Goal: Task Accomplishment & Management: Use online tool/utility

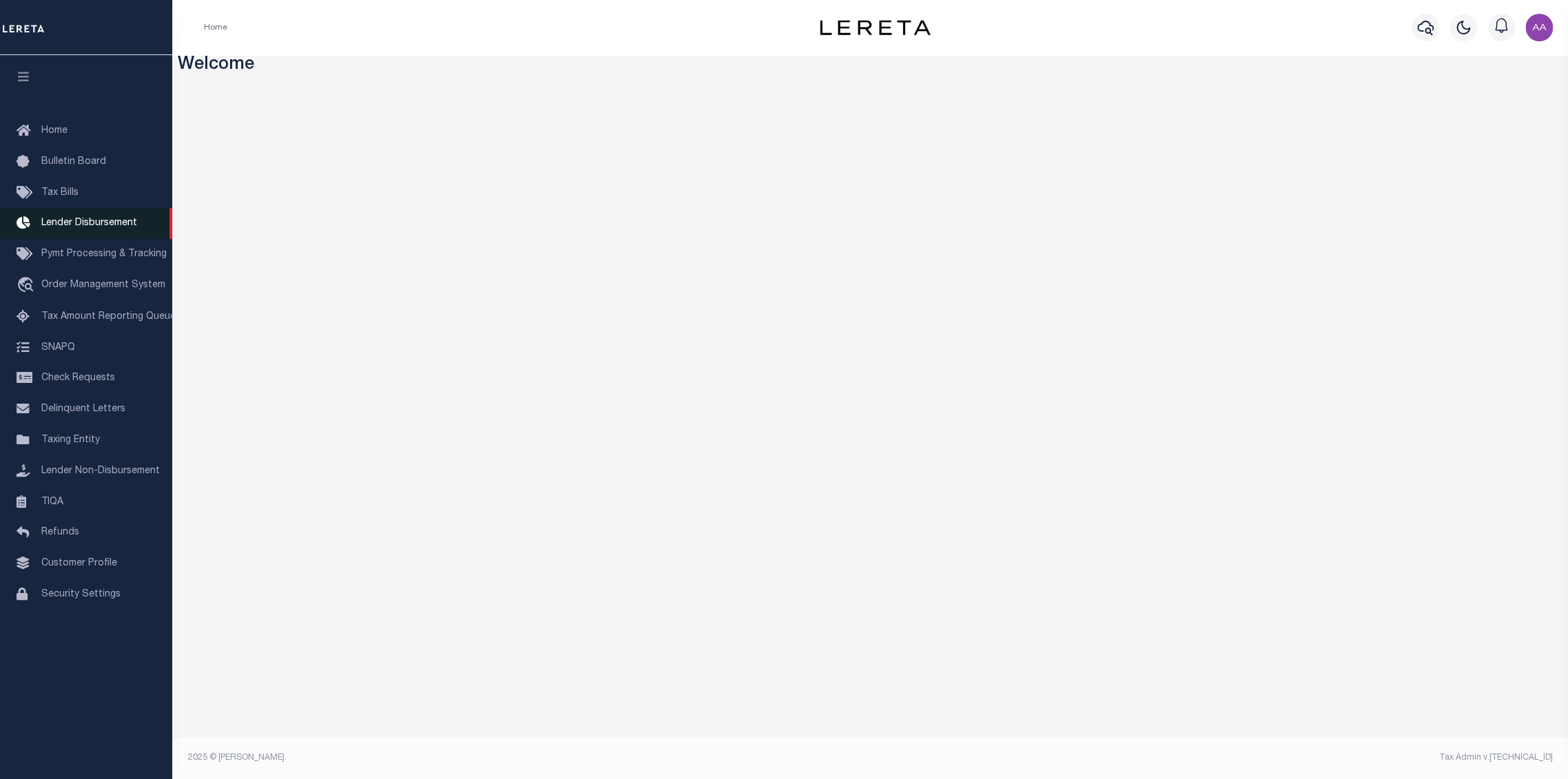
click at [93, 222] on span "Lender Disbursement" at bounding box center [89, 223] width 96 height 10
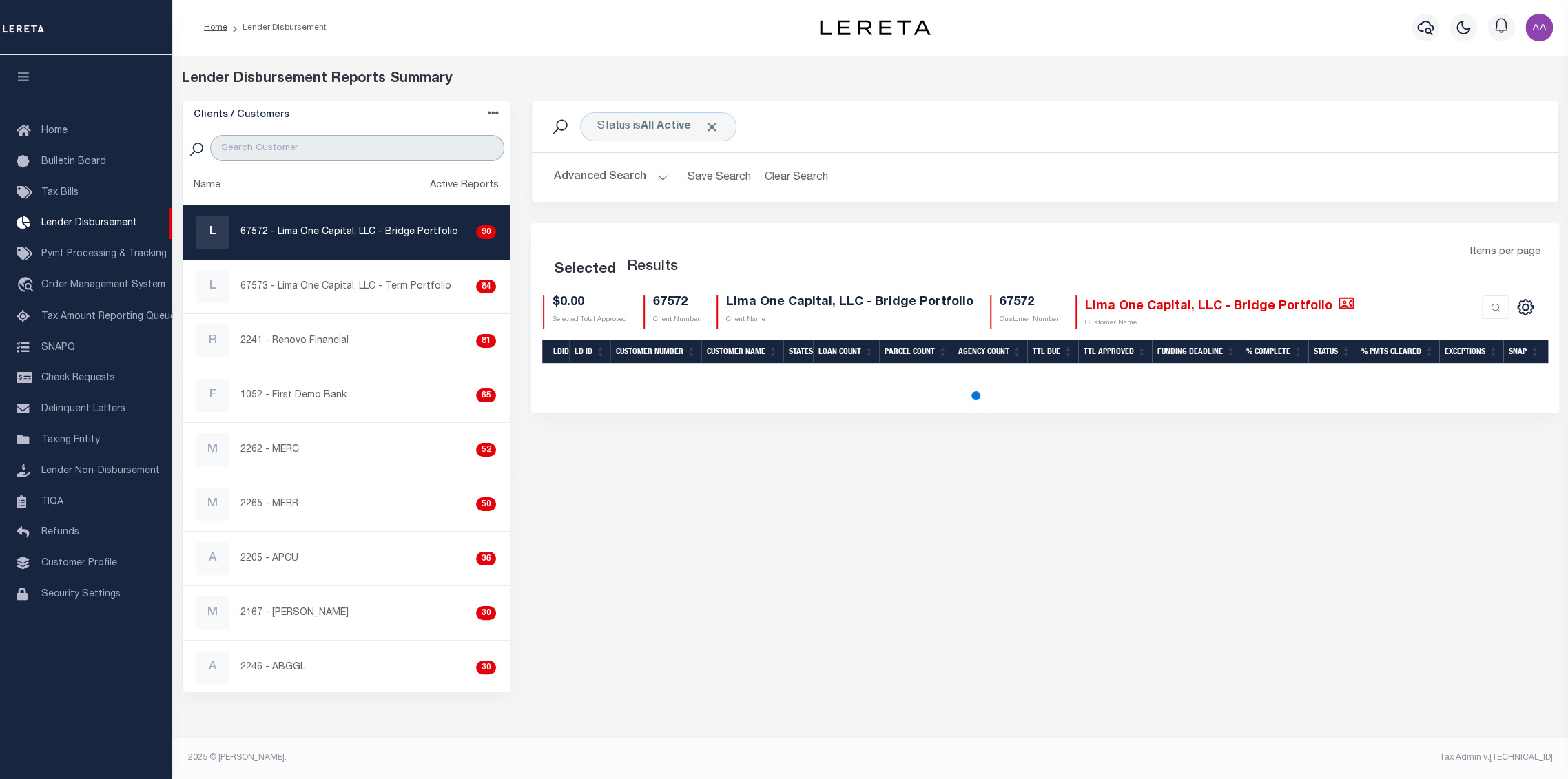
click at [304, 144] on input "search" at bounding box center [357, 148] width 294 height 26
type input "2198"
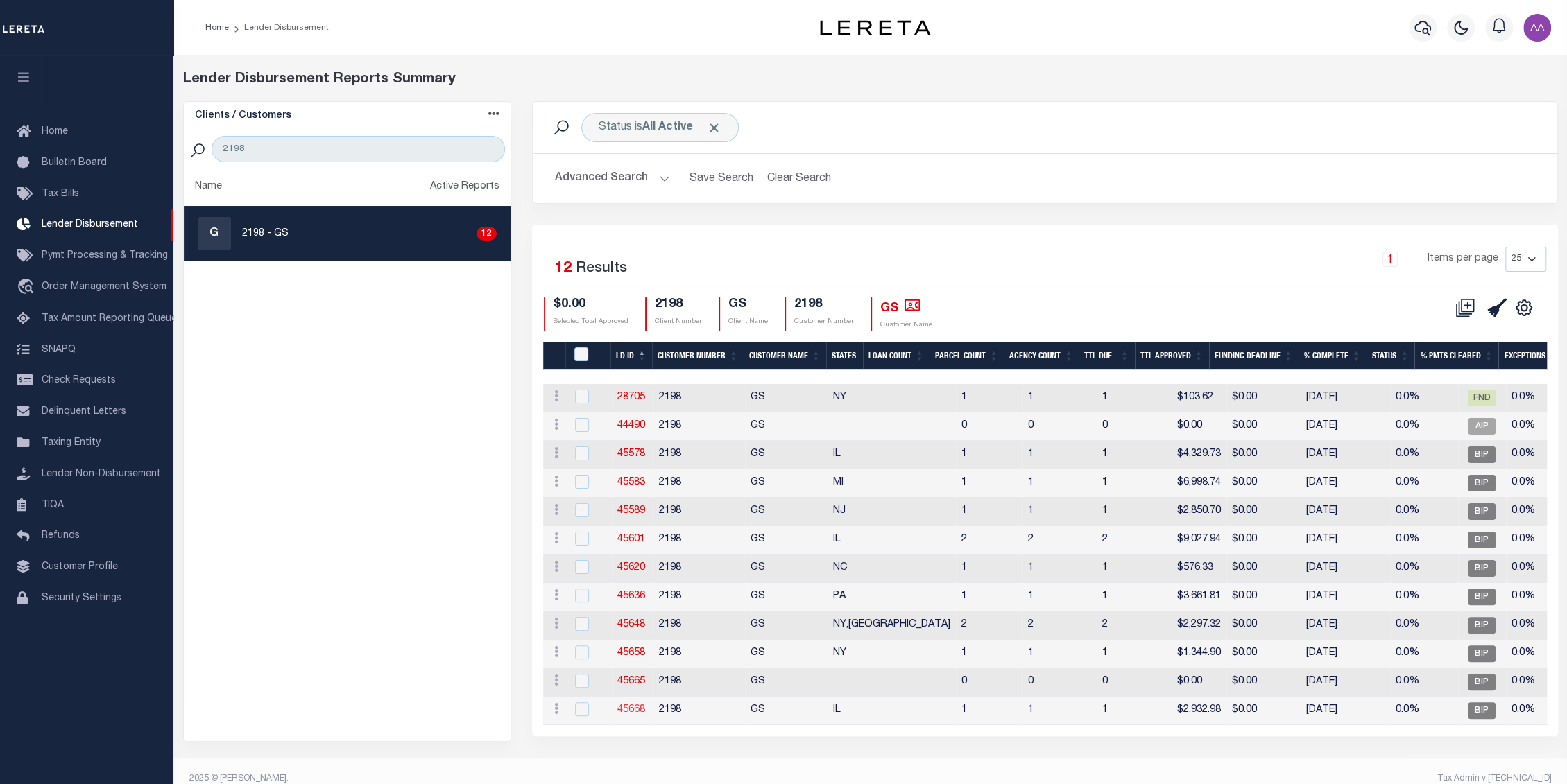
click at [627, 705] on link "45668" at bounding box center [631, 710] width 28 height 10
checkbox input "true"
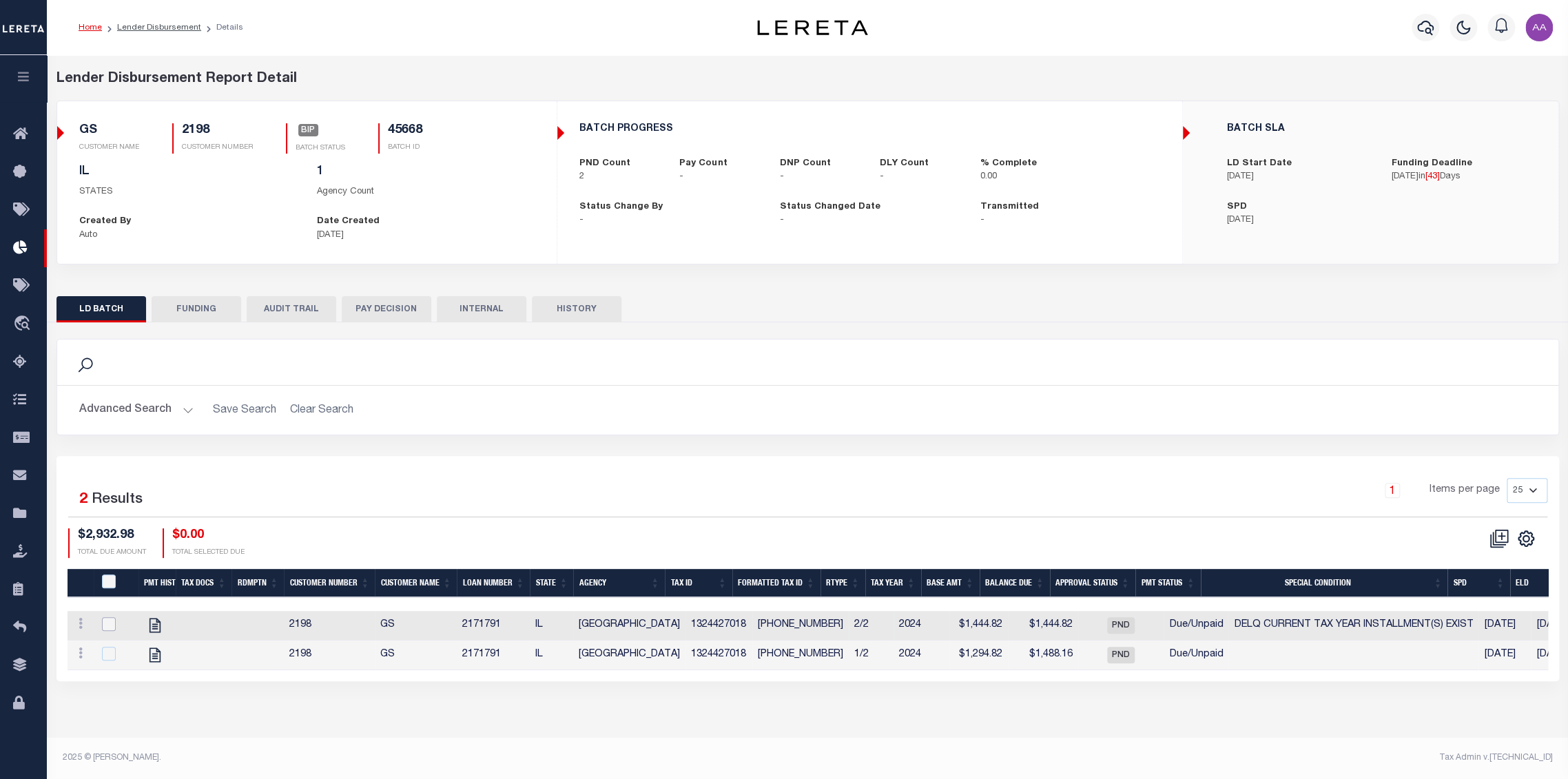
click at [113, 625] on input "checkbox" at bounding box center [108, 624] width 14 height 14
checkbox input "true"
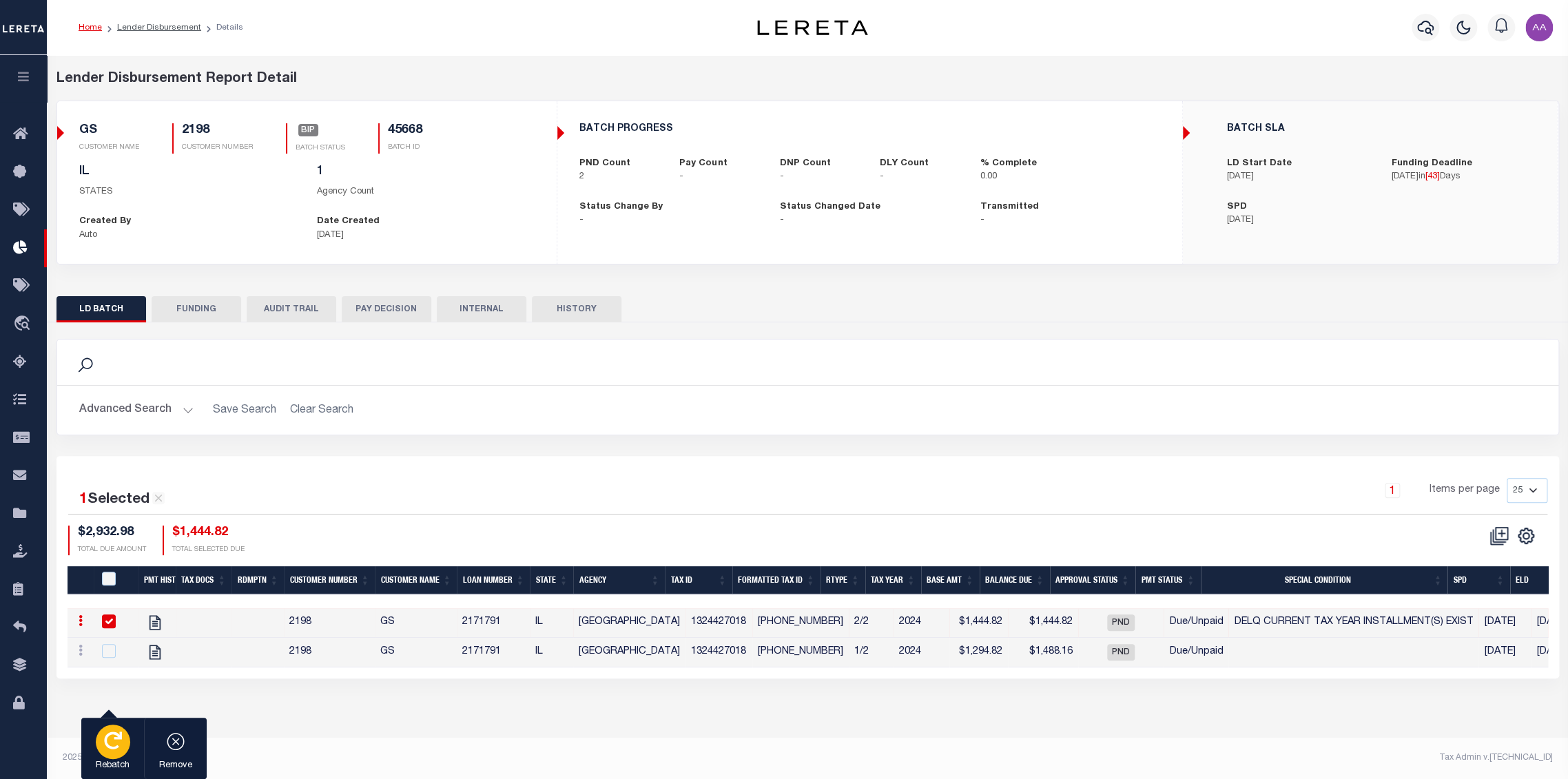
click at [104, 747] on icon "button" at bounding box center [113, 740] width 18 height 18
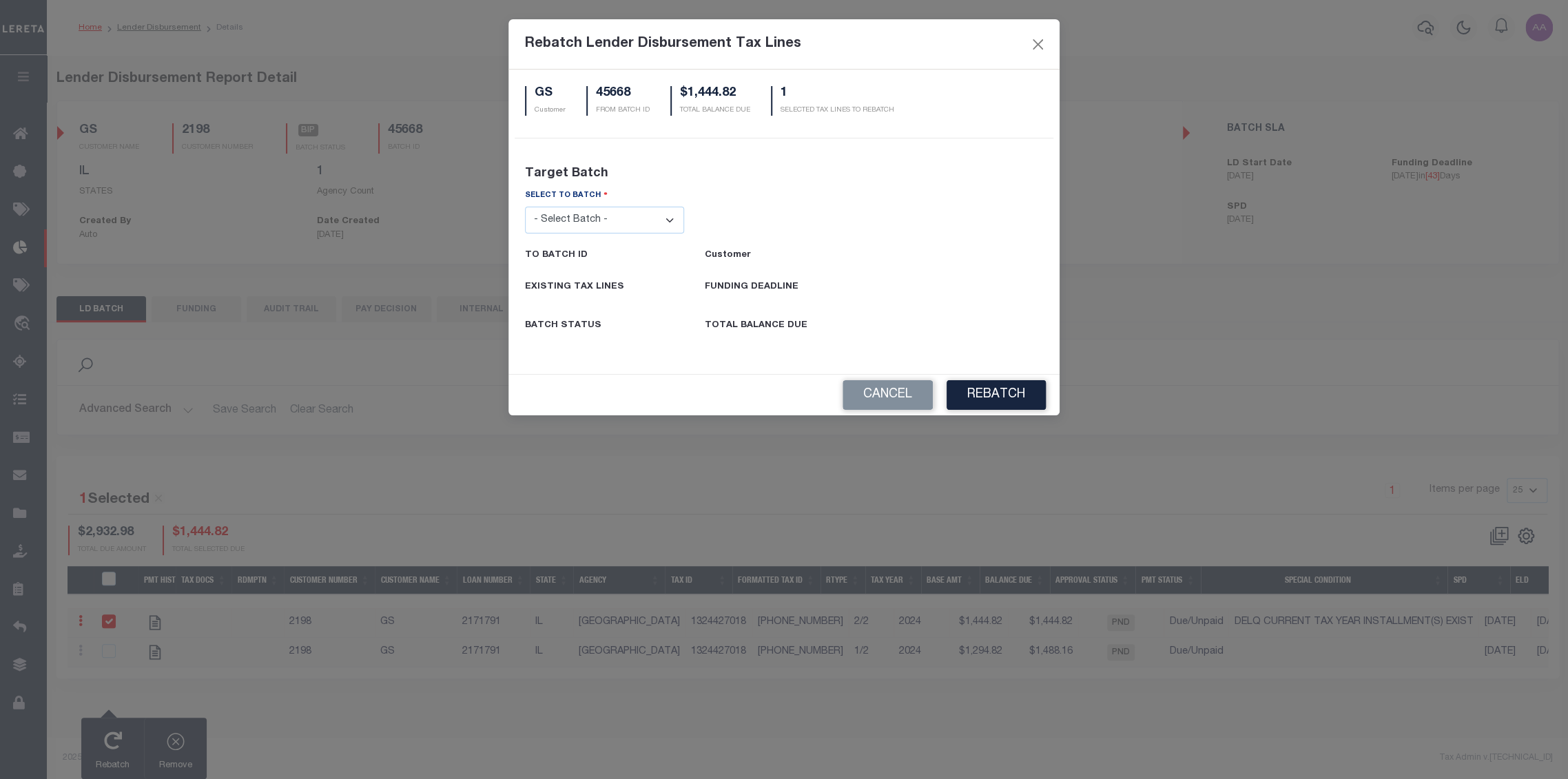
drag, startPoint x: 625, startPoint y: 222, endPoint x: 623, endPoint y: 229, distance: 7.3
click at [625, 222] on select "- Select Batch - 24274 24276 24279 24283 24285 24513 24539 24542 24572 24604 24…" at bounding box center [604, 220] width 160 height 27
select select "24513"
click at [525, 207] on select "- Select Batch - 24274 24276 24279 24283 24285 24513 24539 24542 24572 24604 24…" at bounding box center [604, 220] width 160 height 27
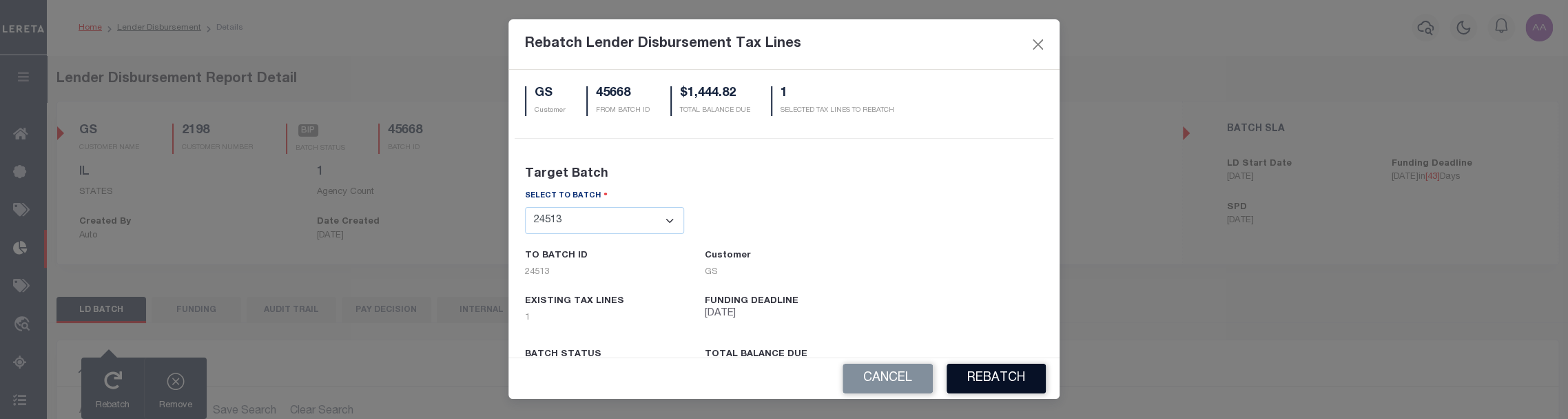
click at [999, 374] on button "REBATCH" at bounding box center [996, 378] width 100 height 30
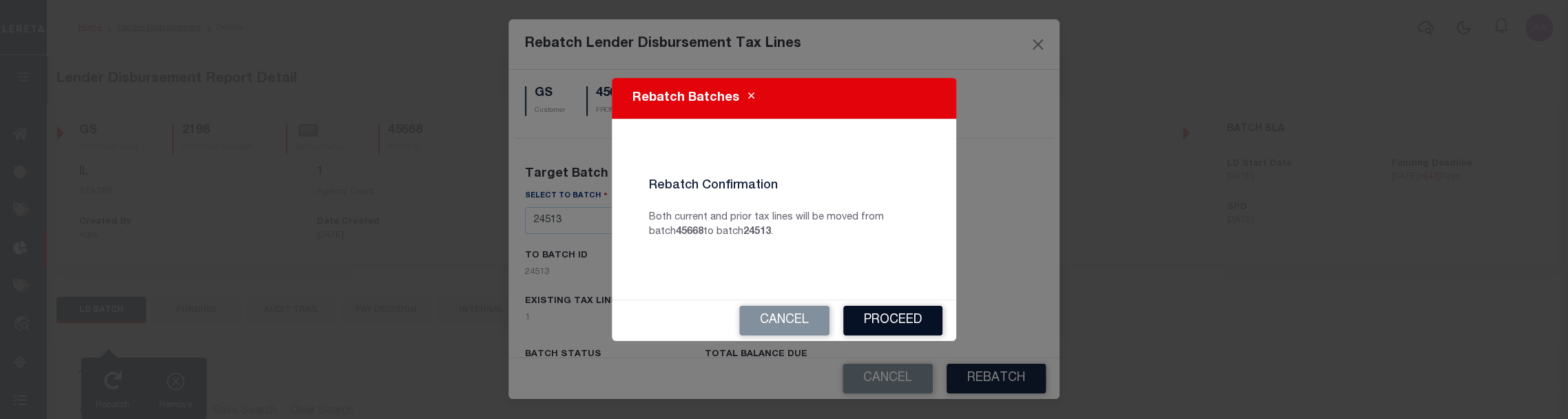
click at [877, 315] on button "Proceed" at bounding box center [893, 320] width 100 height 30
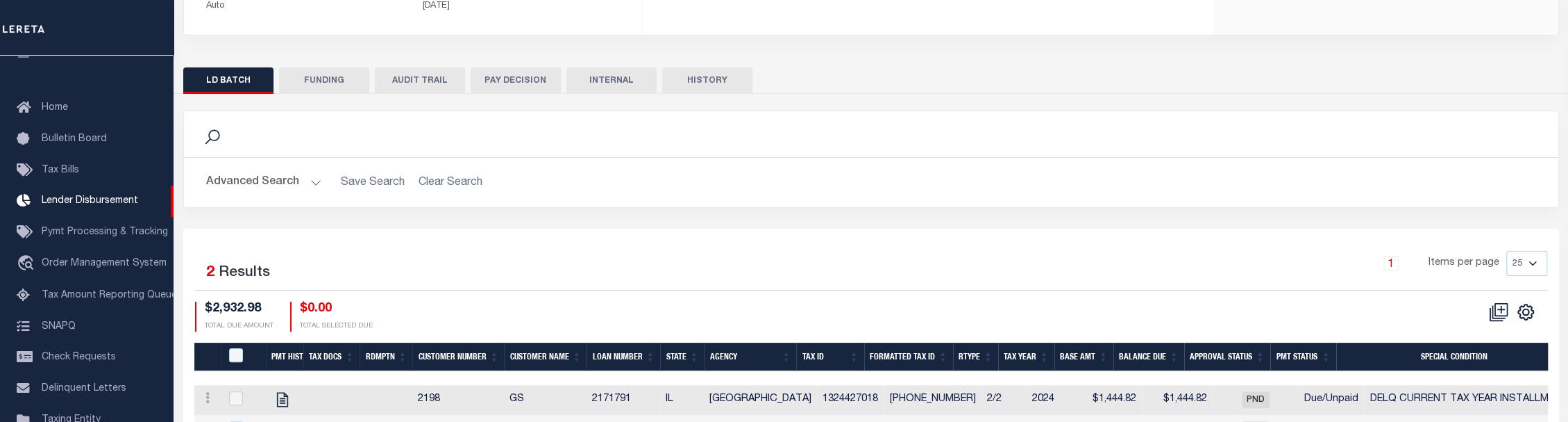
scroll to position [318, 0]
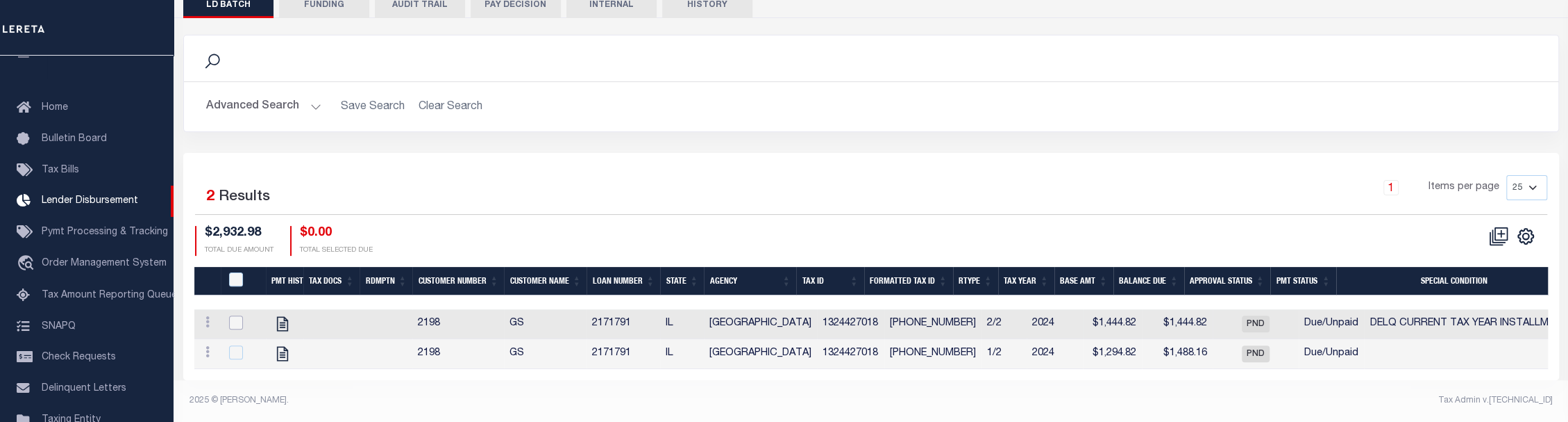
click at [234, 316] on input "checkbox" at bounding box center [236, 323] width 14 height 14
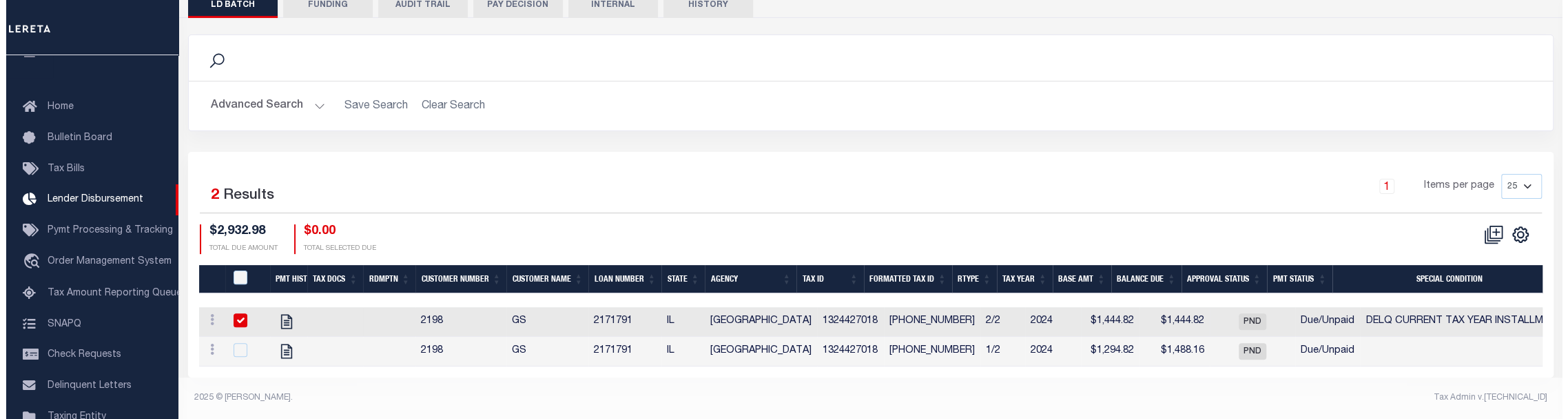
scroll to position [314, 0]
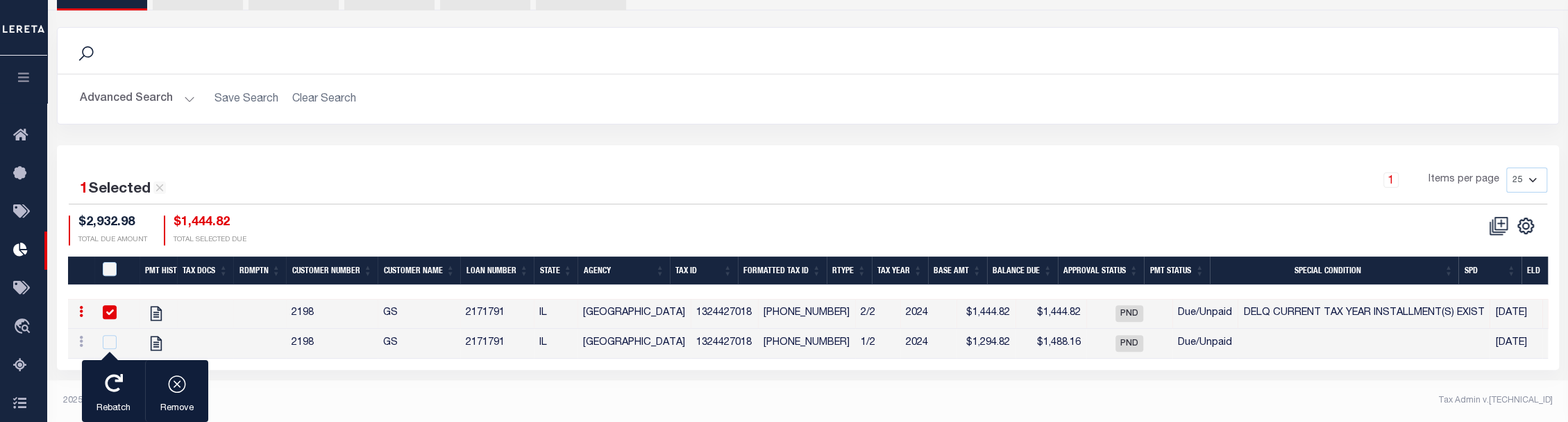
click at [107, 313] on input "checkbox" at bounding box center [109, 312] width 14 height 14
checkbox input "false"
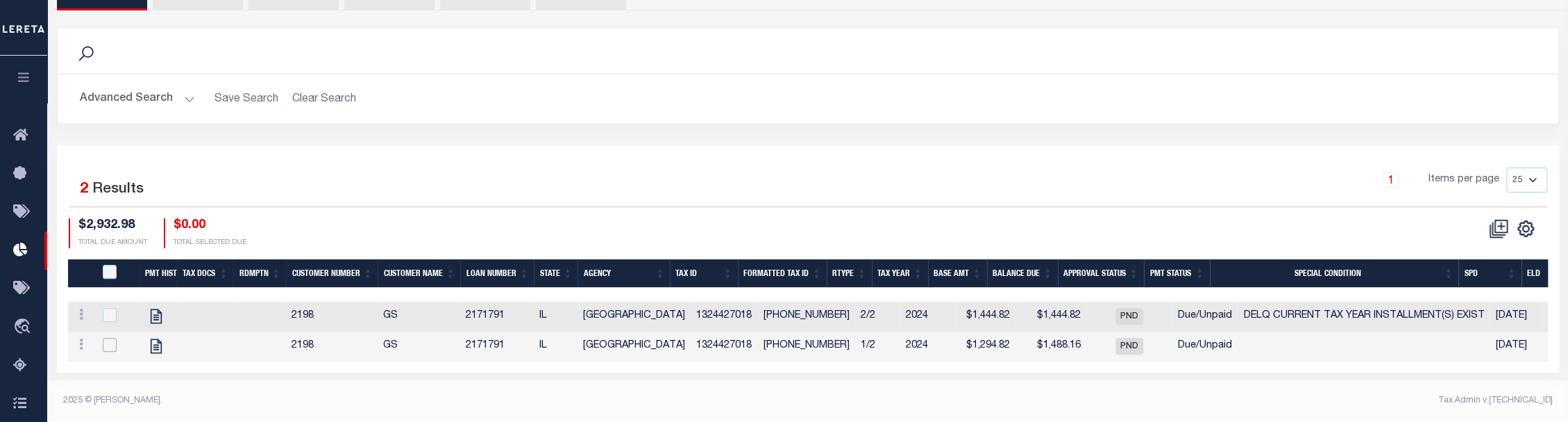
click at [108, 352] on input "checkbox" at bounding box center [109, 344] width 14 height 14
checkbox input "true"
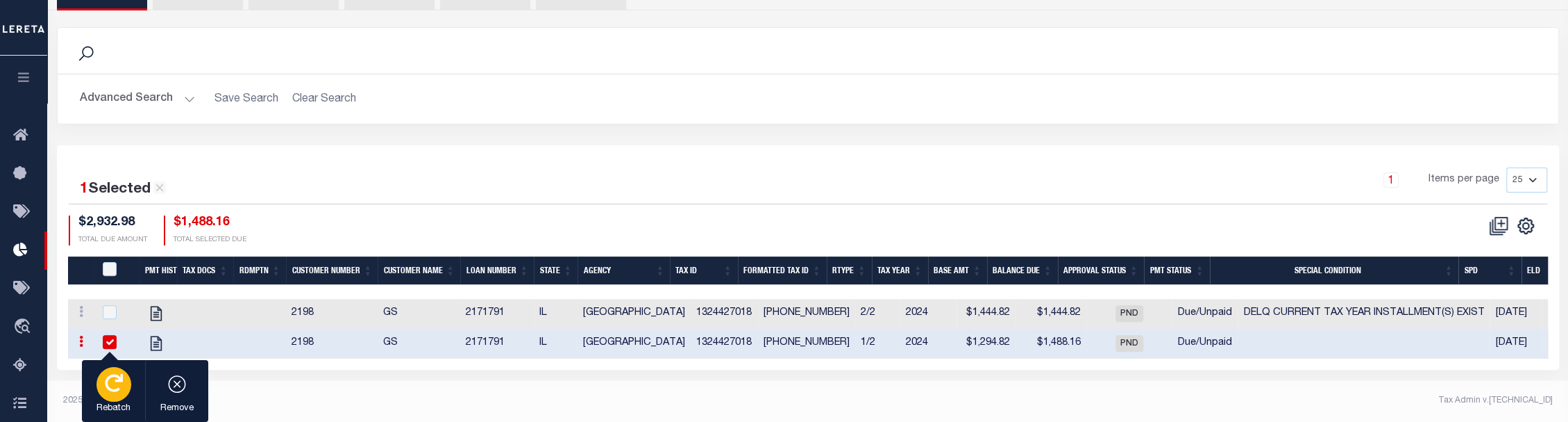
click at [120, 395] on div "button" at bounding box center [114, 384] width 35 height 35
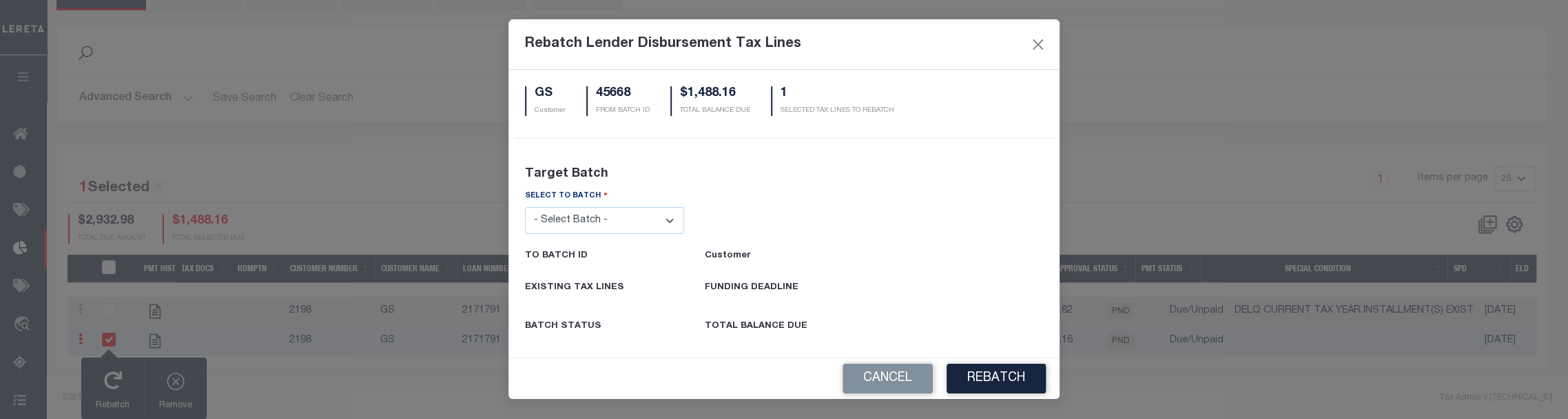
click at [632, 218] on select "- Select Batch - 24274 24276 24279 24283 24285 24513 24539 24542 24572 24604 24…" at bounding box center [604, 221] width 160 height 27
select select "45665"
click at [525, 207] on select "- Select Batch - 24274 24276 24279 24283 24285 24513 24539 24542 24572 24604 24…" at bounding box center [604, 221] width 160 height 27
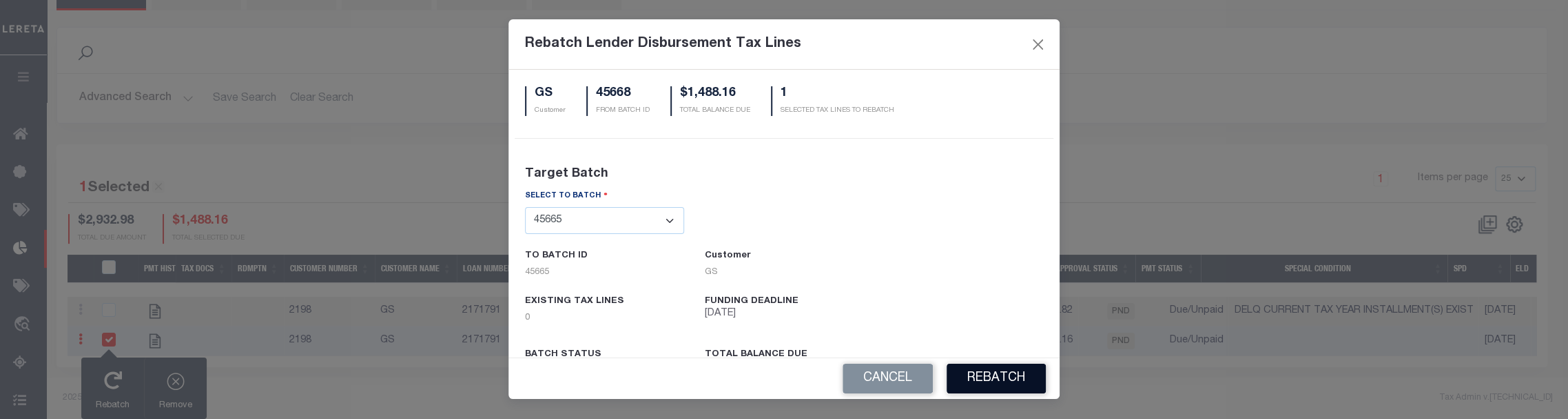
click at [998, 367] on button "REBATCH" at bounding box center [996, 378] width 100 height 30
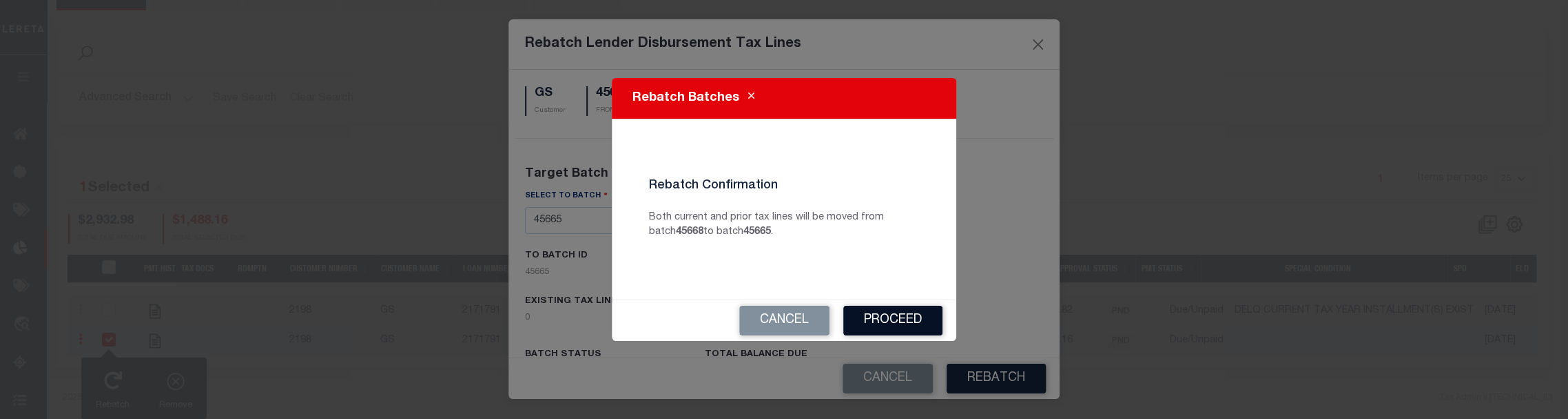
click at [909, 317] on button "Proceed" at bounding box center [893, 320] width 100 height 30
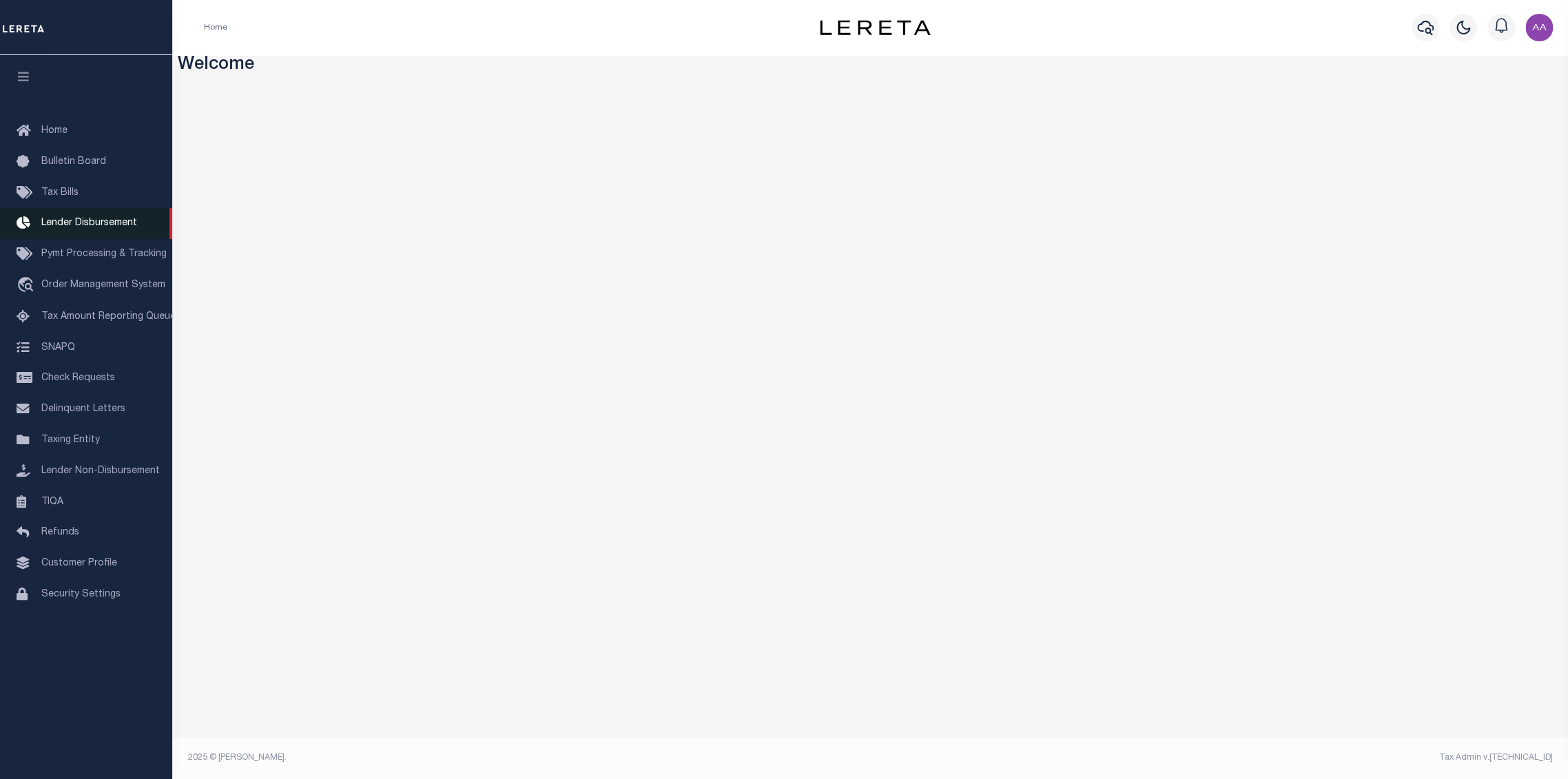
click at [95, 228] on span "Lender Disbursement" at bounding box center [89, 223] width 96 height 10
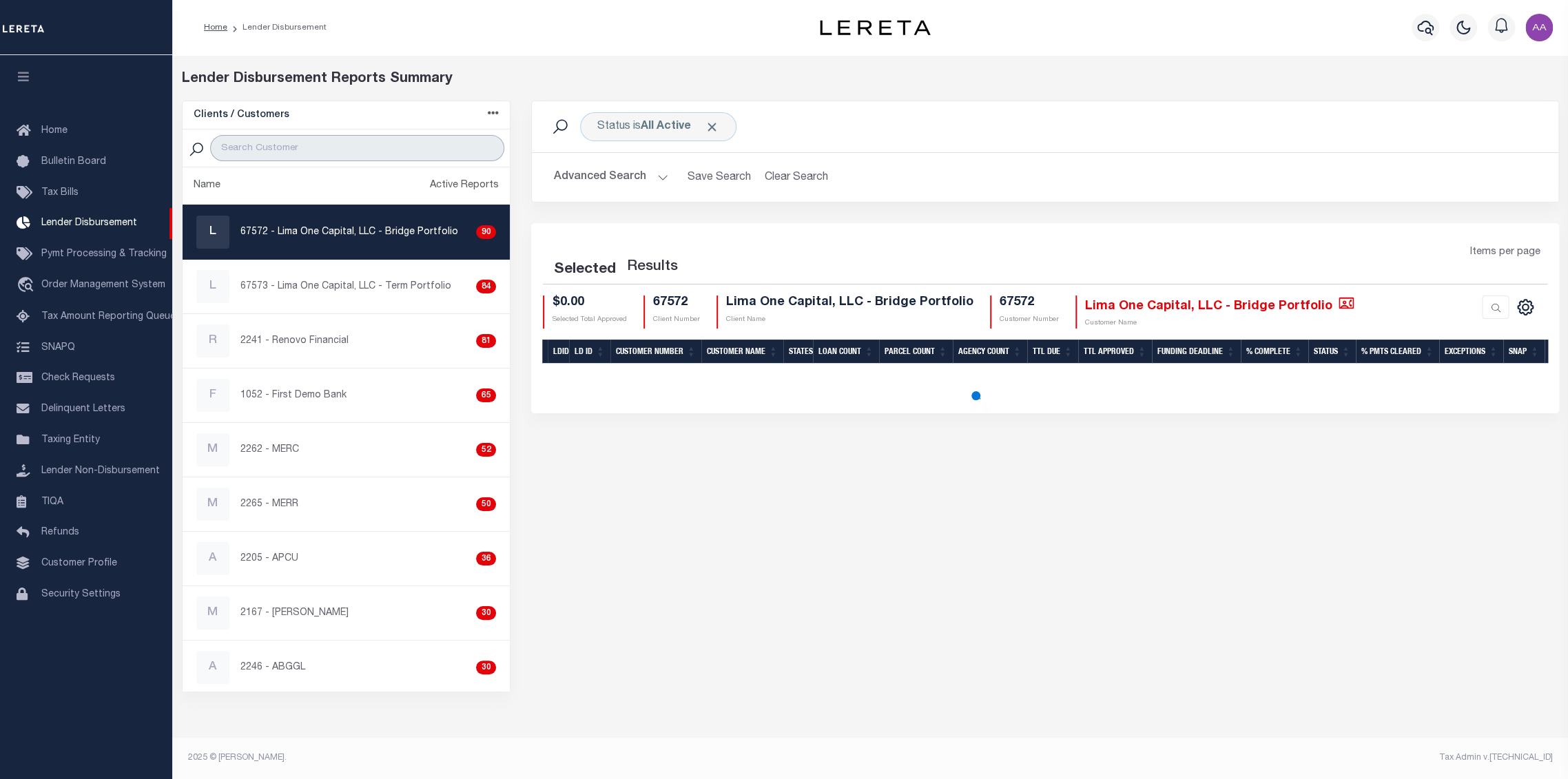
click at [295, 151] on input "search" at bounding box center [357, 148] width 294 height 26
type input "2198"
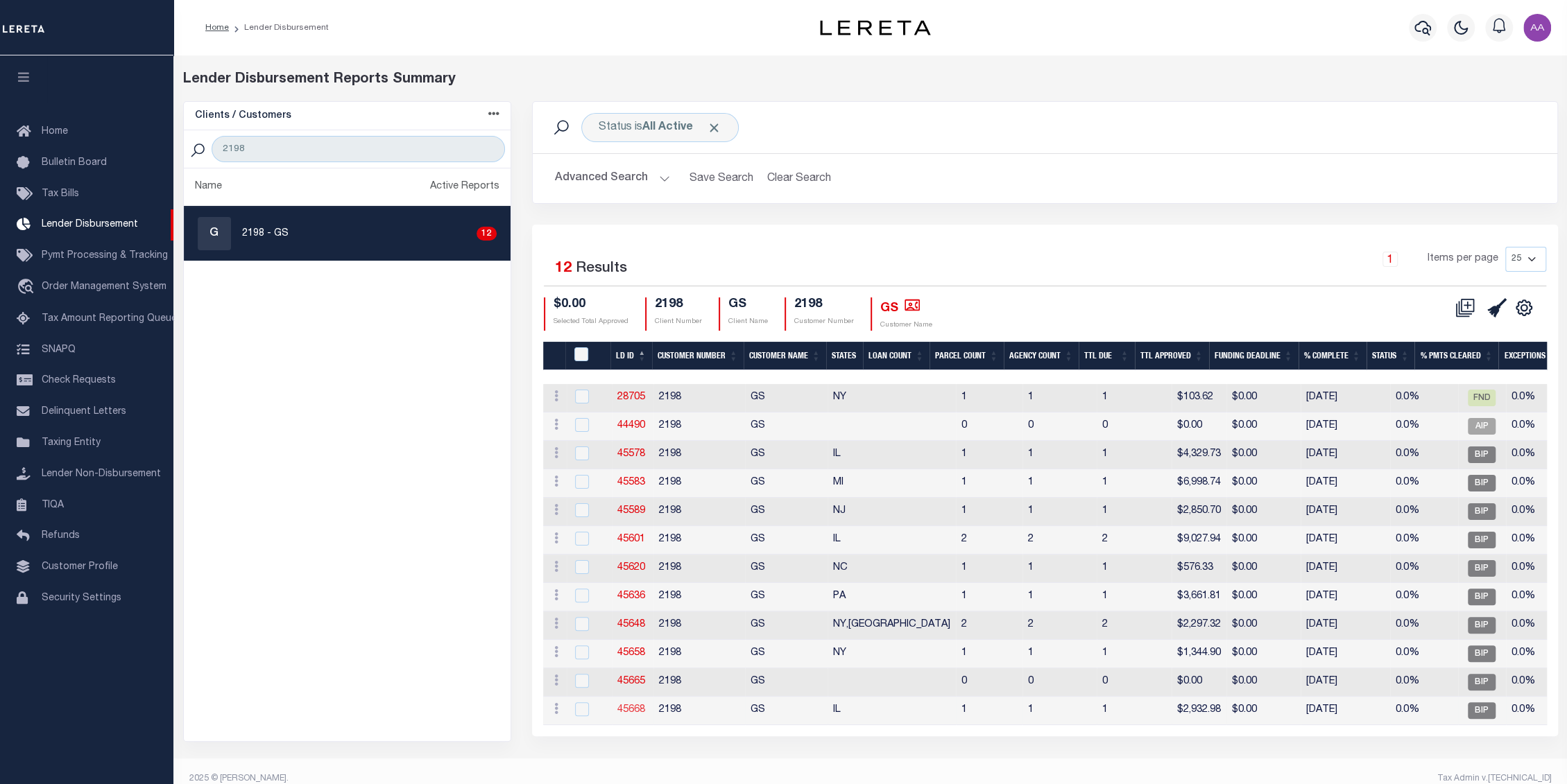
click at [628, 711] on link "45668" at bounding box center [631, 710] width 28 height 10
checkbox input "true"
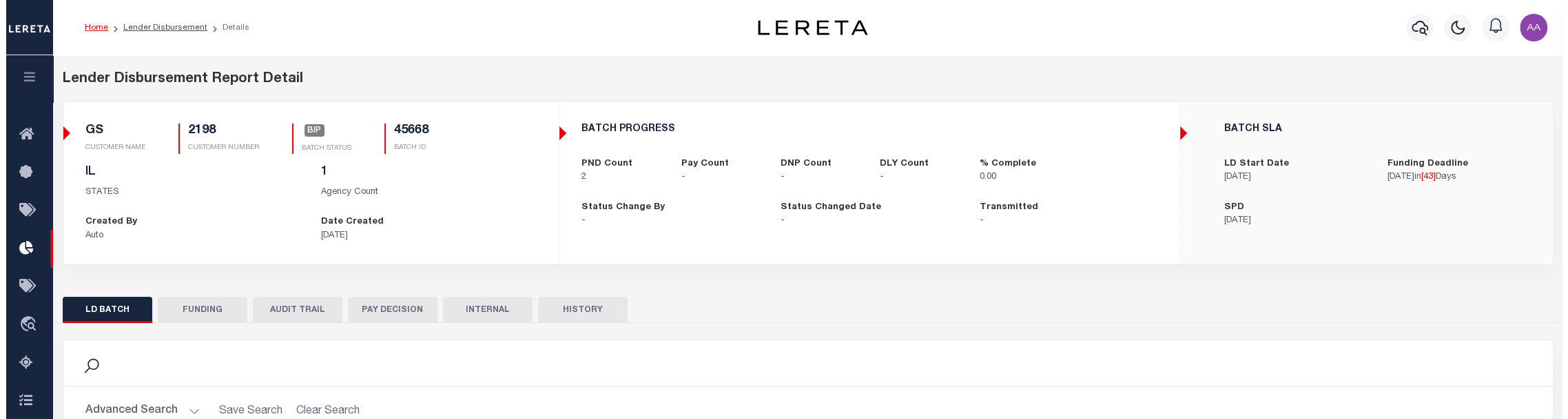
scroll to position [306, 0]
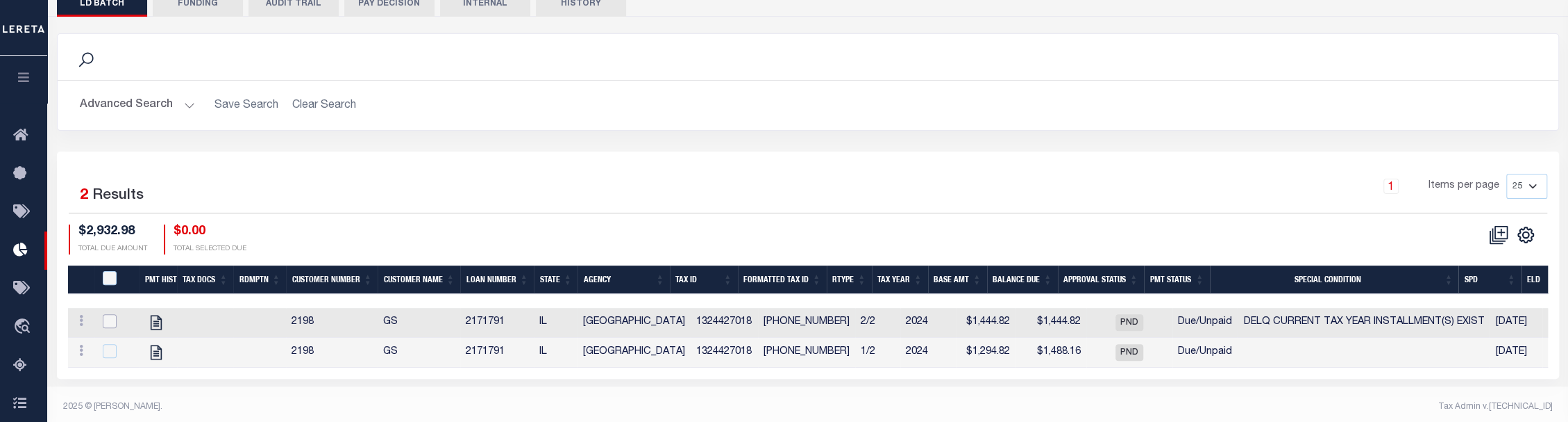
click at [107, 327] on input "checkbox" at bounding box center [109, 321] width 14 height 14
checkbox input "true"
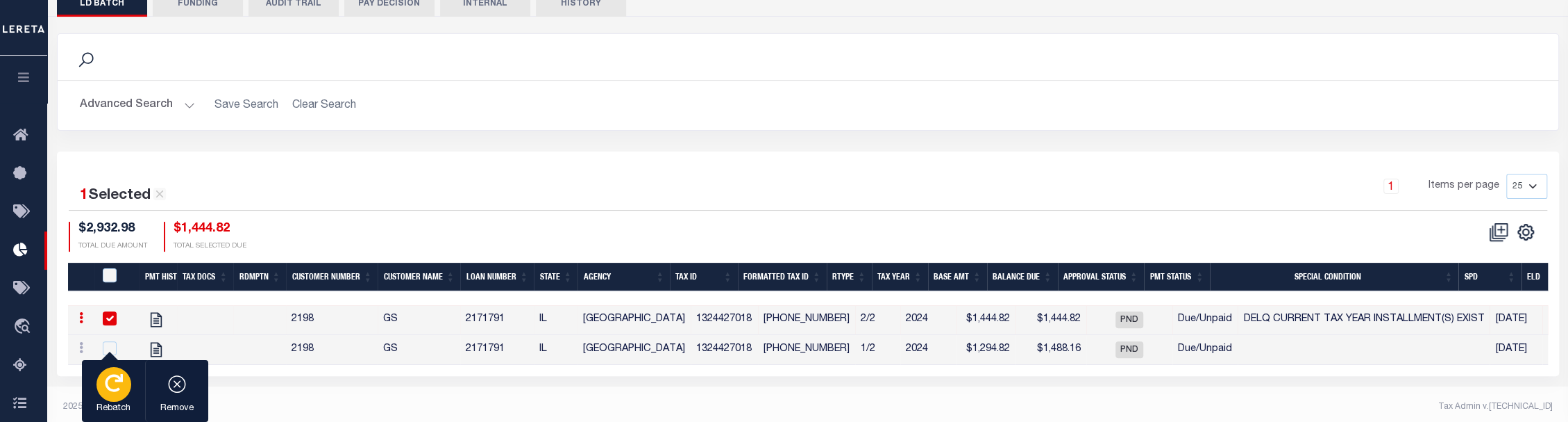
click at [115, 388] on icon "button" at bounding box center [114, 383] width 19 height 19
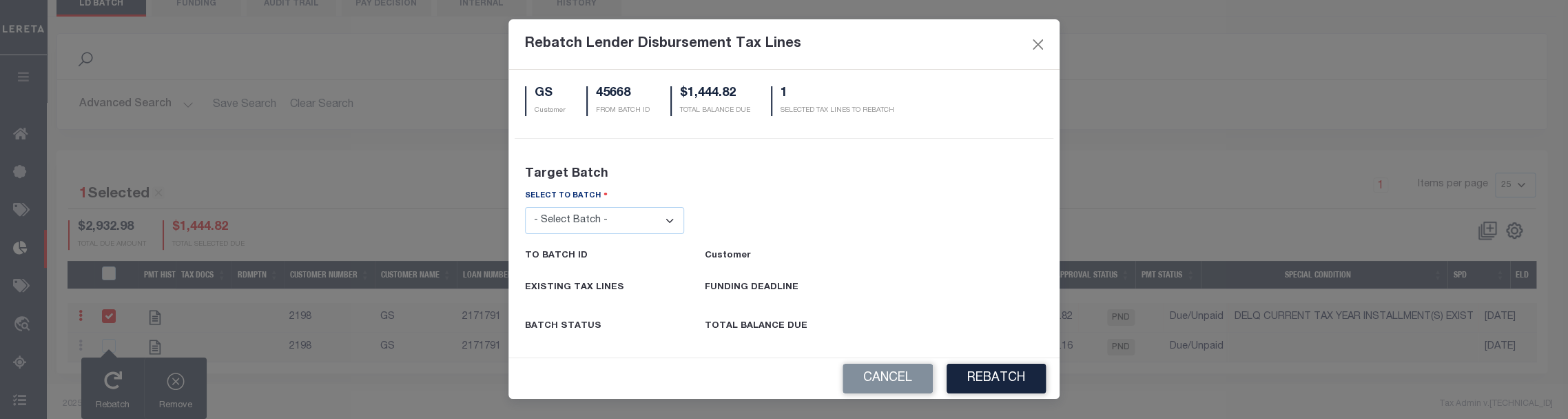
click at [628, 223] on select "- Select Batch - 24274 24276 24279 24283 24285 24513 24539 24542 24572 24604 24…" at bounding box center [604, 221] width 160 height 27
select select "45665"
click at [525, 207] on select "- Select Batch - 24274 24276 24279 24283 24285 24513 24539 24542 24572 24604 24…" at bounding box center [604, 221] width 160 height 27
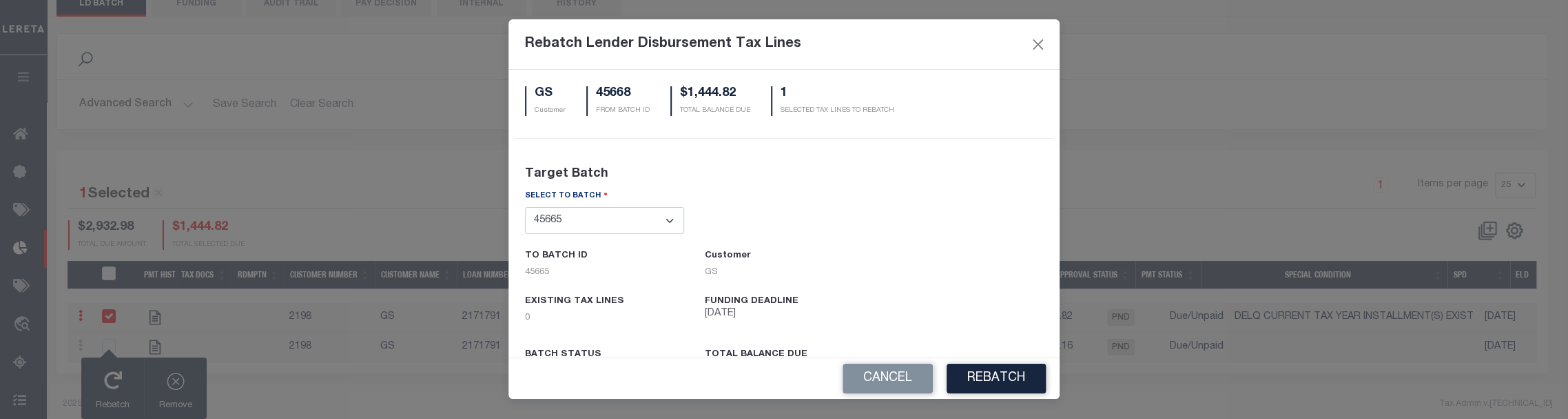
scroll to position [57, 0]
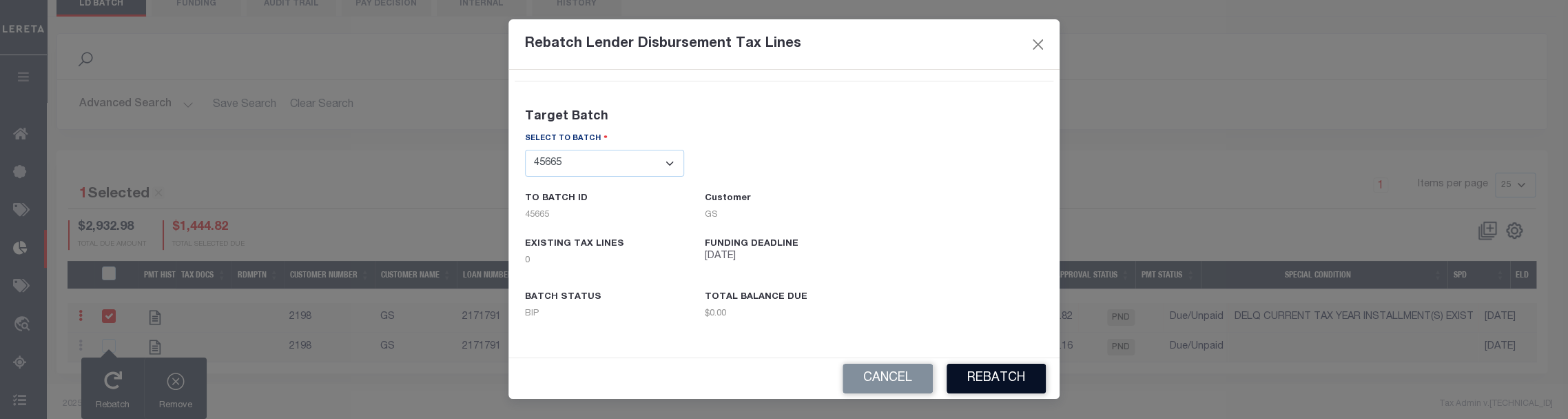
click at [1009, 382] on button "REBATCH" at bounding box center [996, 378] width 100 height 30
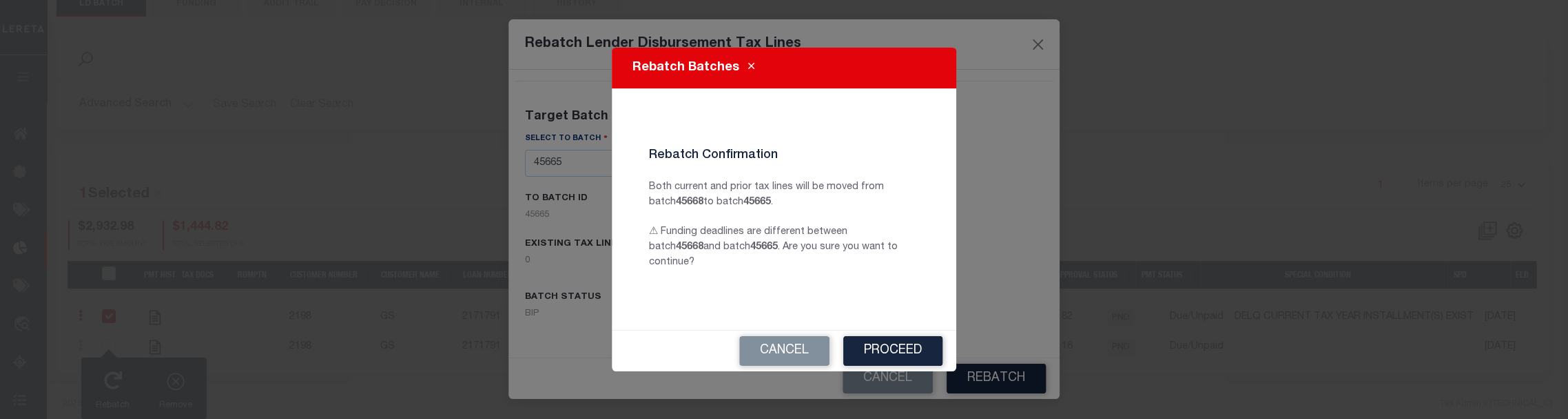
drag, startPoint x: 788, startPoint y: 340, endPoint x: 782, endPoint y: 357, distance: 18.0
click at [784, 340] on button "Cancel" at bounding box center [784, 350] width 90 height 30
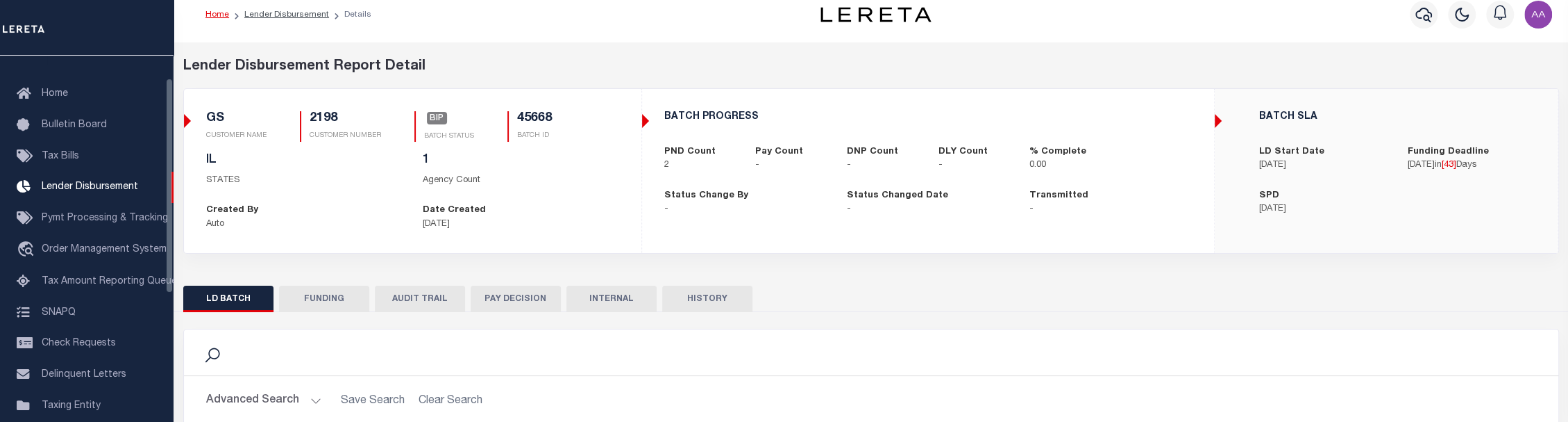
scroll to position [14, 0]
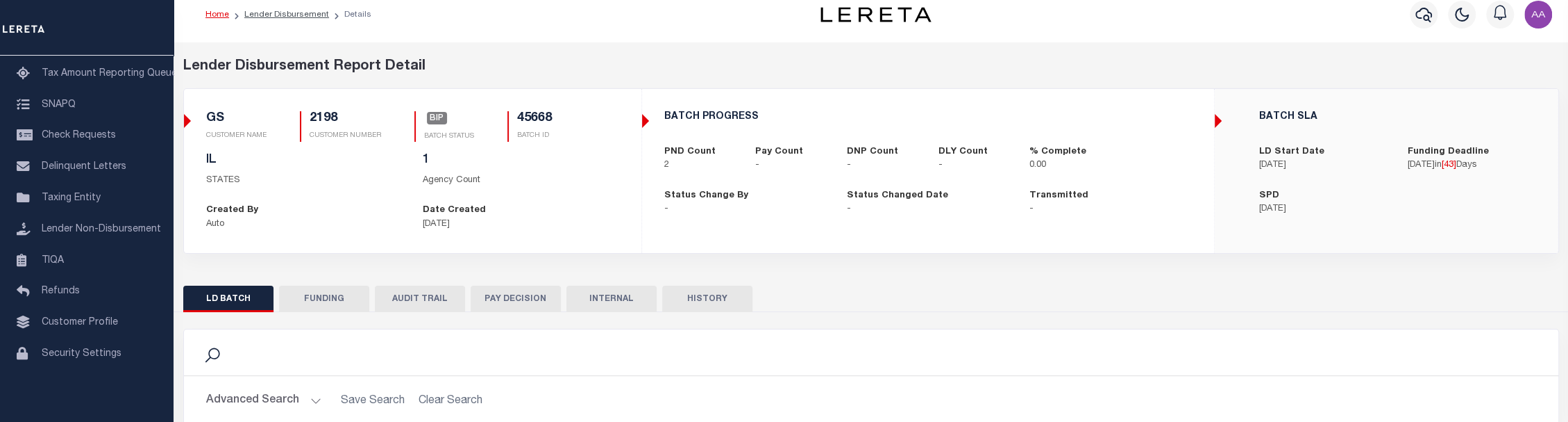
scroll to position [245, 0]
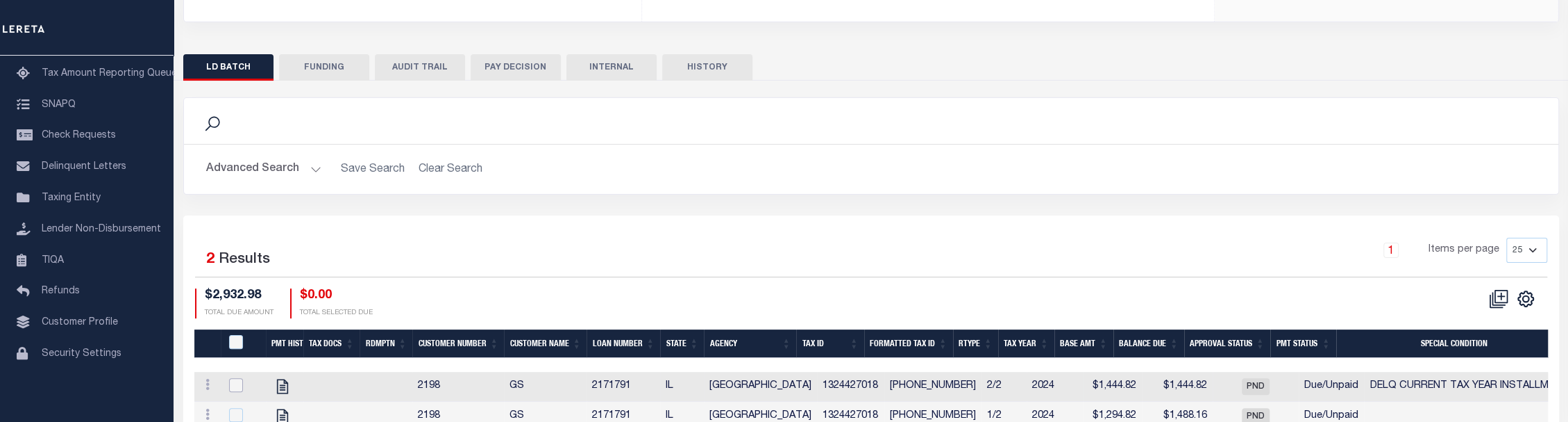
click at [240, 390] on input "checkbox" at bounding box center [236, 385] width 14 height 14
checkbox input "true"
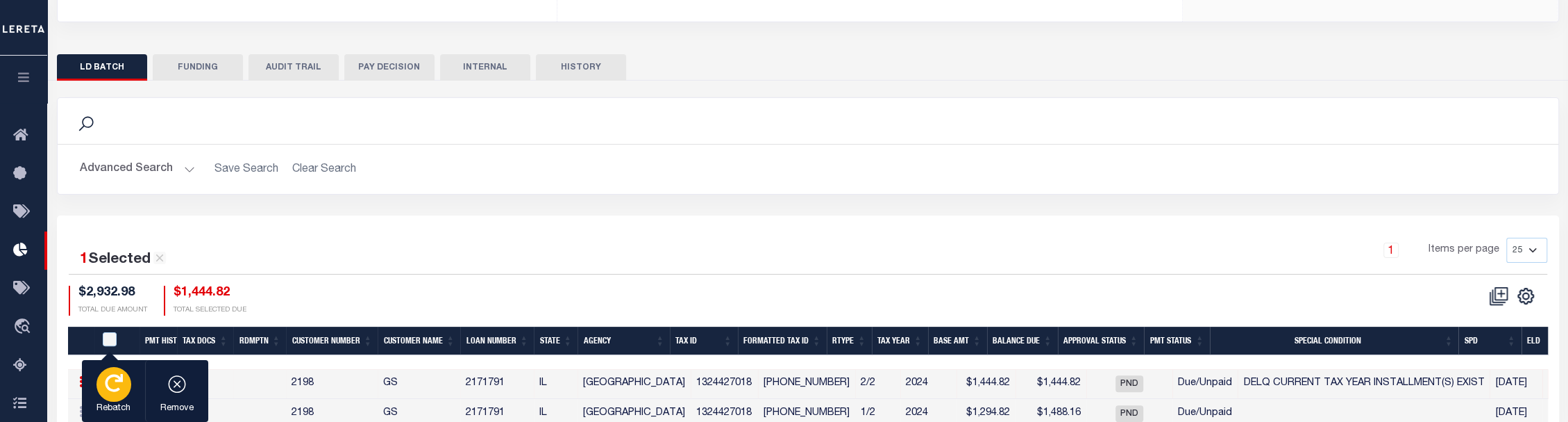
click at [111, 402] on p "Rebatch" at bounding box center [114, 408] width 35 height 14
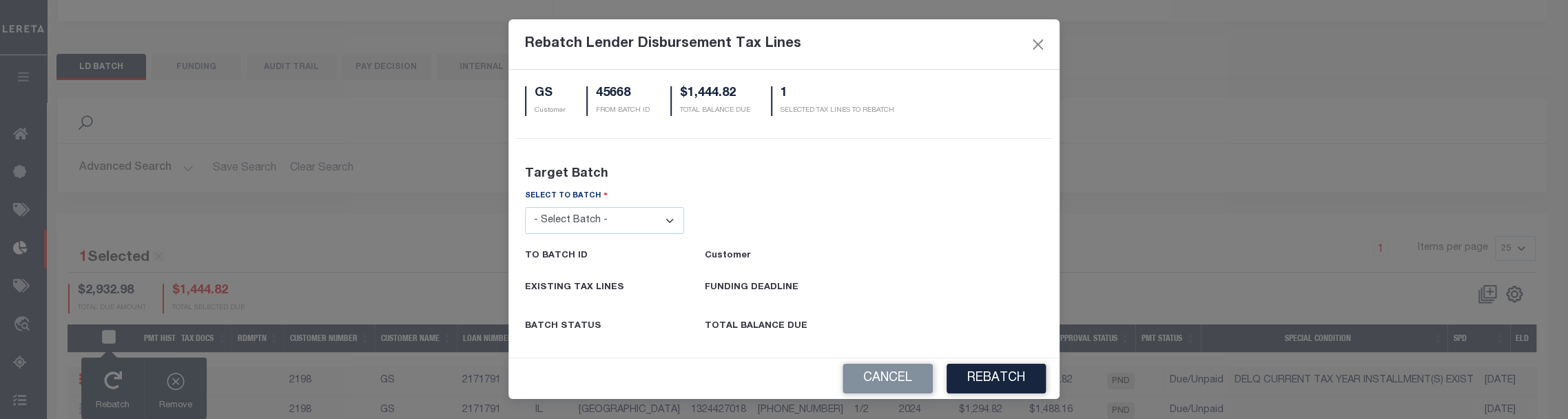
click at [627, 227] on select "- Select Batch - 24274 24276 24279 24283 24285 24513 24539 24542 24572 24604 24…" at bounding box center [604, 221] width 160 height 27
select select "24285"
click at [525, 207] on select "- Select Batch - 24274 24276 24279 24283 24285 24513 24539 24542 24572 24604 24…" at bounding box center [604, 221] width 160 height 27
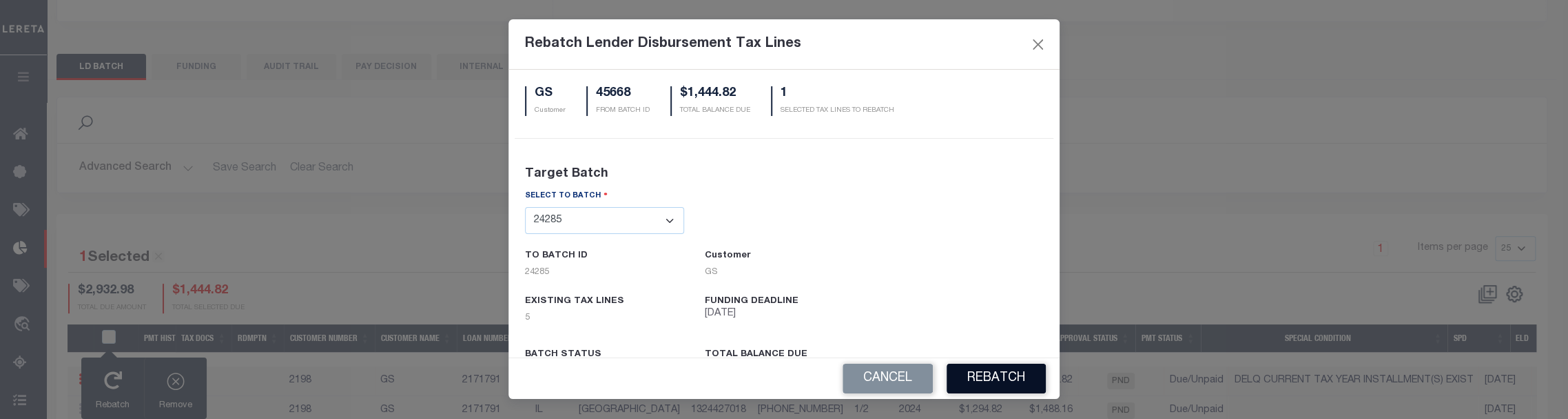
click at [1005, 374] on button "REBATCH" at bounding box center [996, 378] width 100 height 30
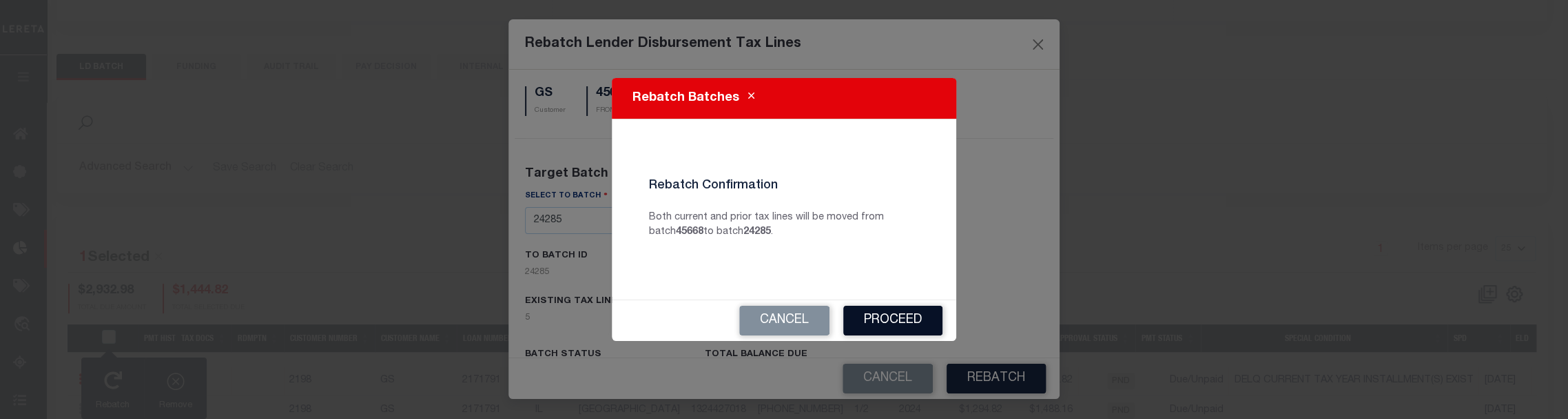
click at [904, 315] on button "Proceed" at bounding box center [893, 320] width 100 height 30
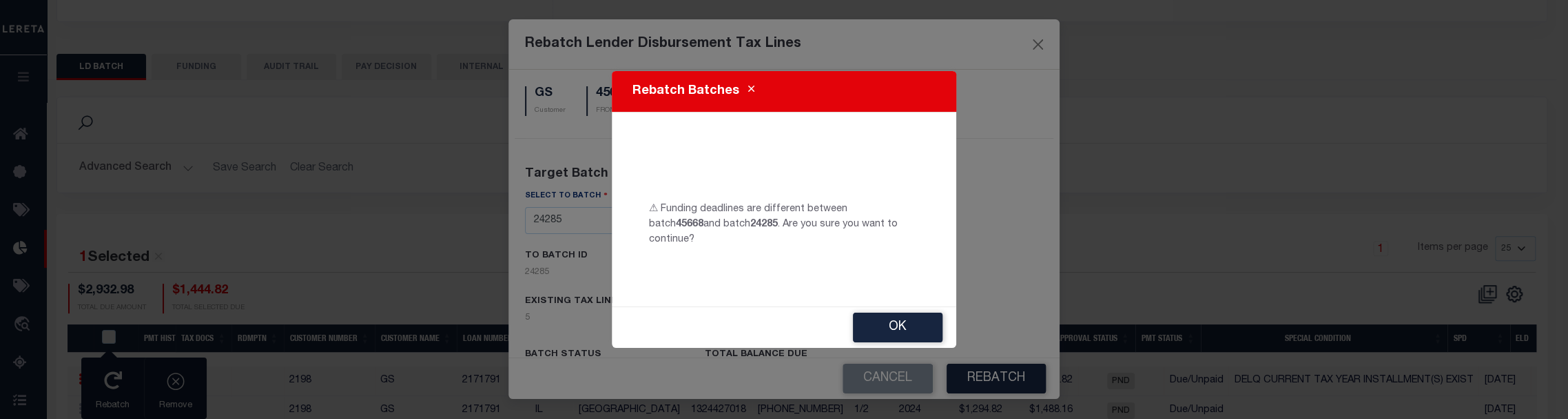
click at [748, 95] on icon "Close" at bounding box center [751, 89] width 6 height 11
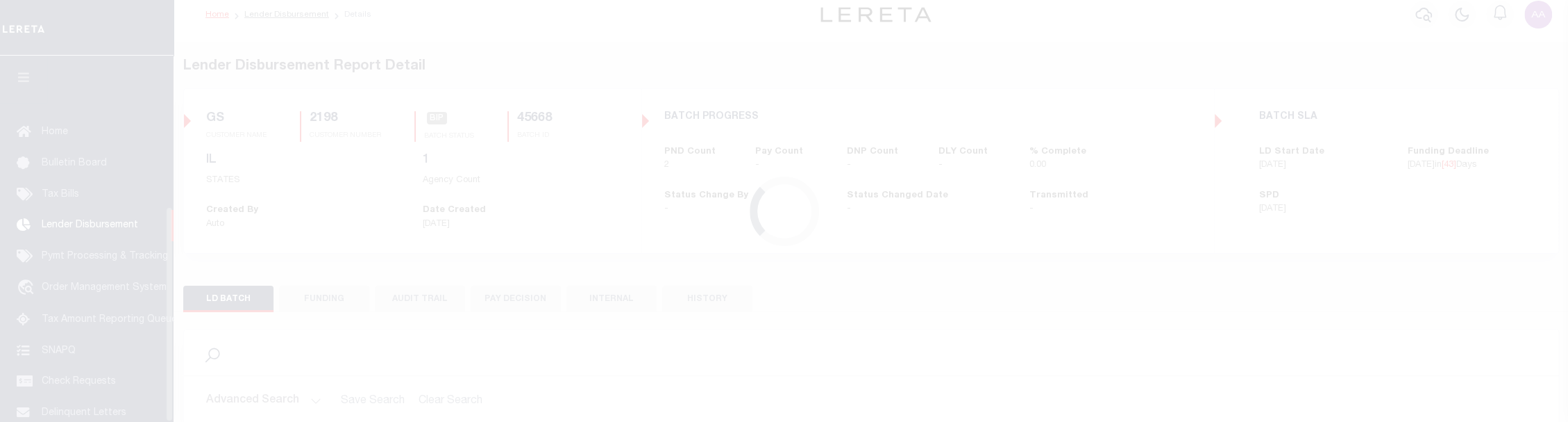
scroll to position [255, 0]
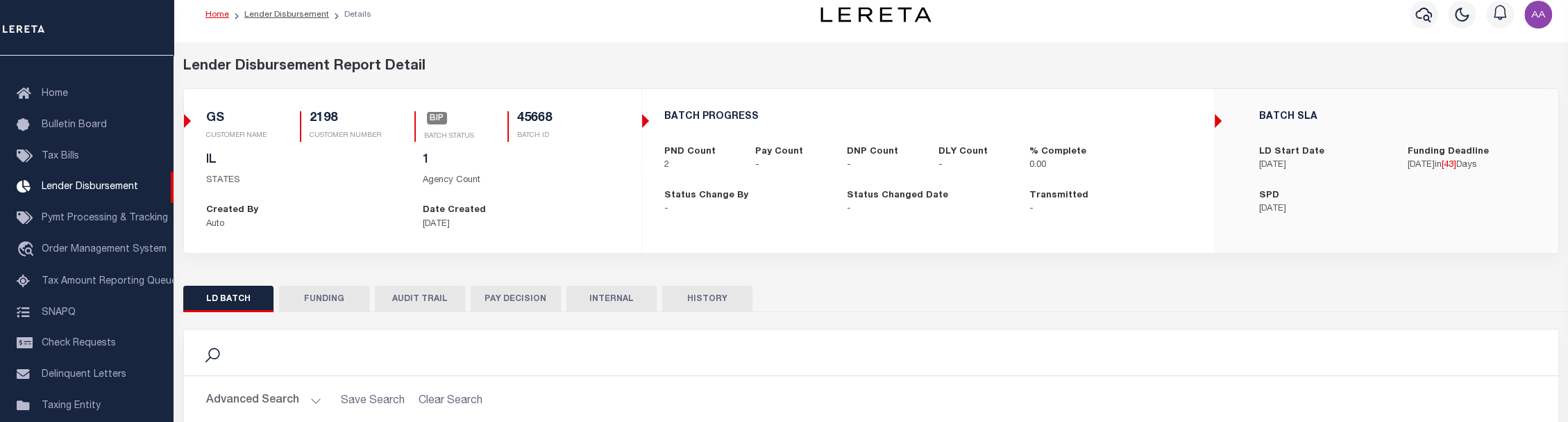
scroll to position [318, 0]
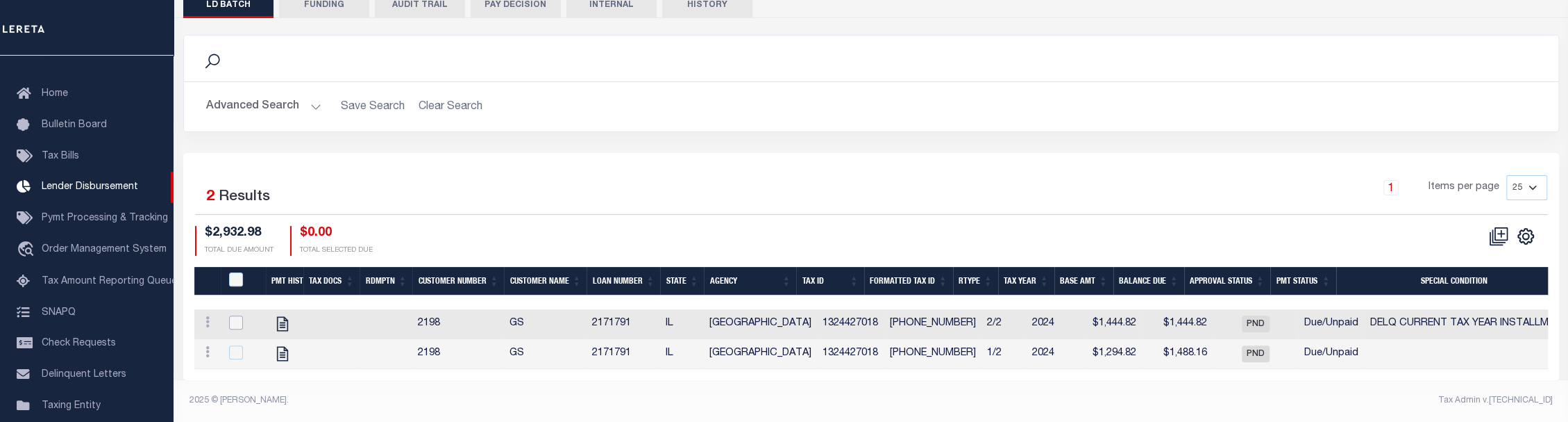
click at [229, 316] on input "checkbox" at bounding box center [236, 323] width 14 height 14
checkbox input "true"
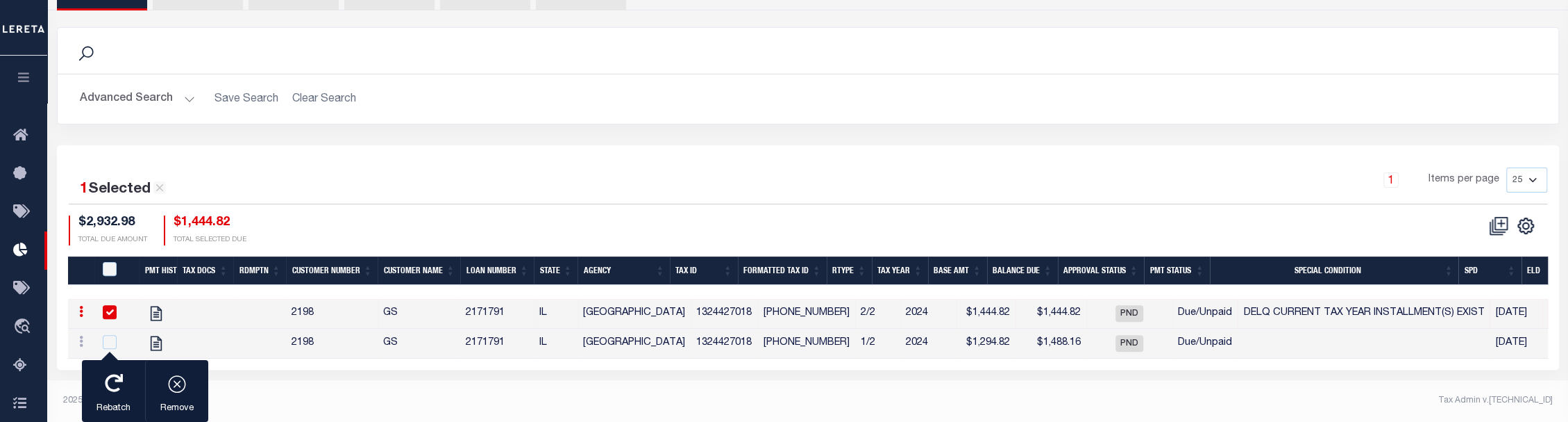
scroll to position [316, 0]
click at [121, 394] on div "button" at bounding box center [114, 384] width 35 height 35
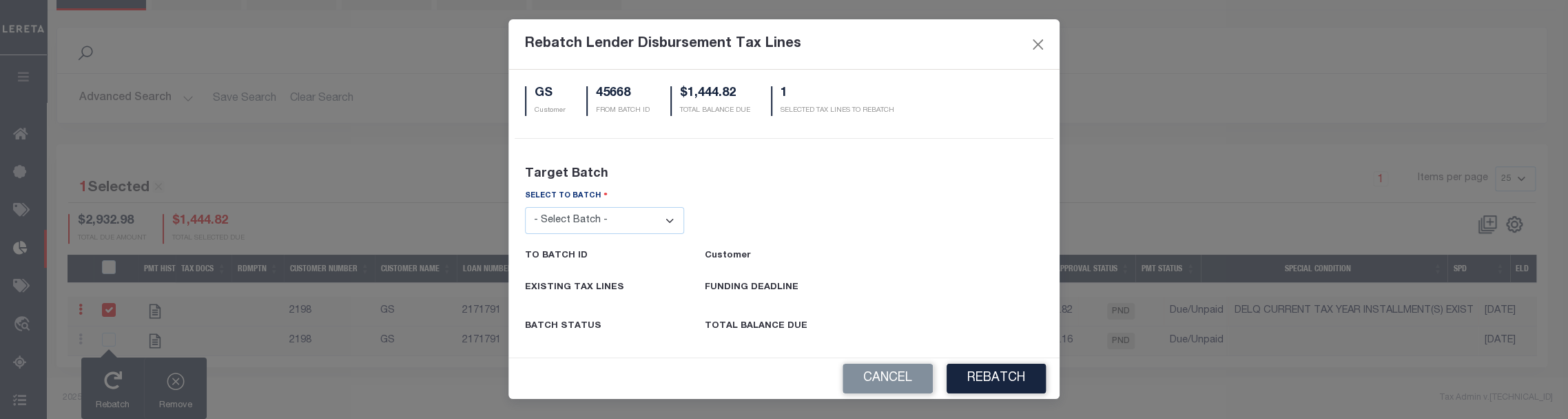
click at [594, 220] on select "- Select Batch - 24274 24276 24279 24283 24285 24513 24539 24542 24572 24604 24…" at bounding box center [604, 221] width 160 height 27
select select "24285"
click at [525, 207] on select "- Select Batch - 24274 24276 24279 24283 24285 24513 24539 24542 24572 24604 24…" at bounding box center [604, 221] width 160 height 27
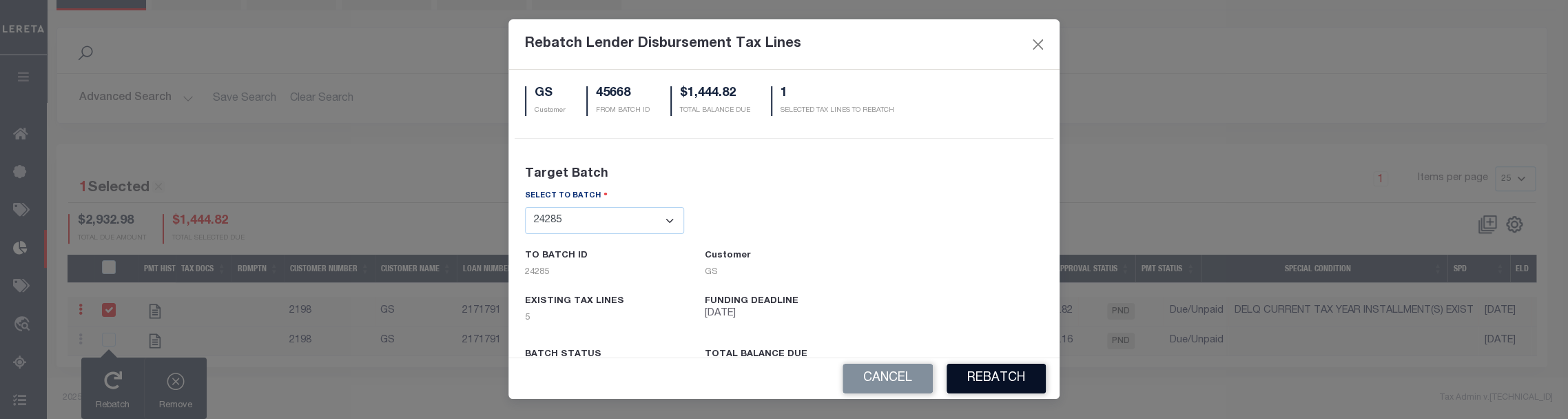
click at [990, 381] on button "REBATCH" at bounding box center [996, 378] width 100 height 30
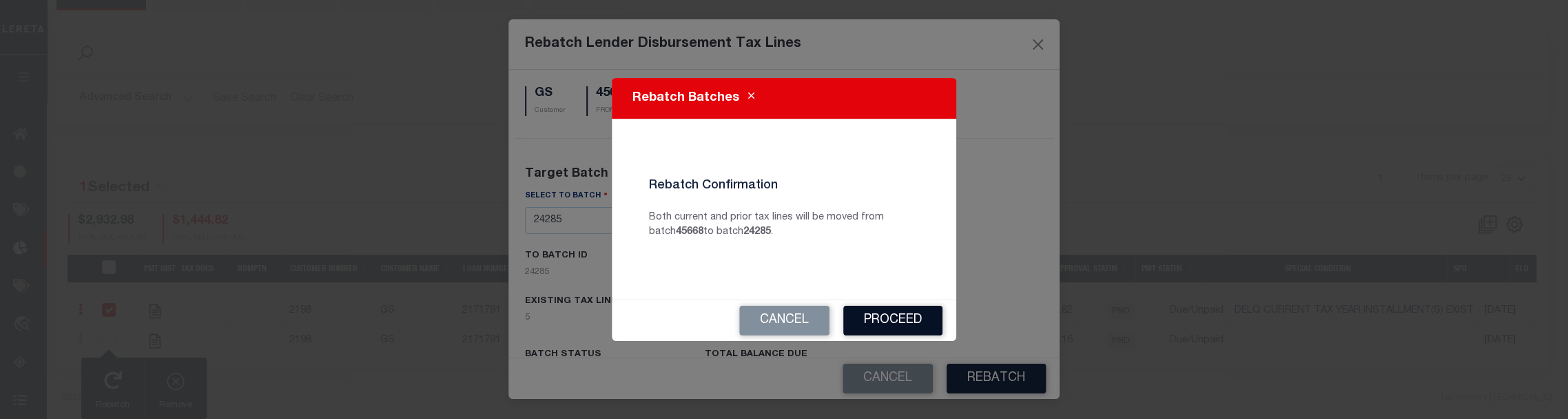
click at [893, 316] on button "Proceed" at bounding box center [893, 320] width 100 height 30
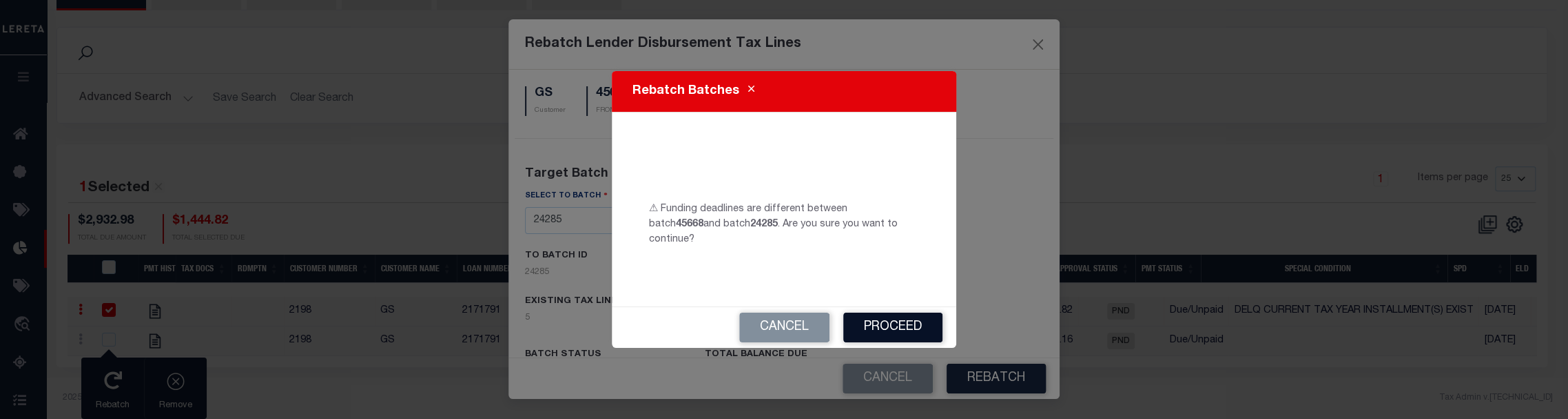
click at [912, 324] on button "Proceed" at bounding box center [893, 327] width 100 height 30
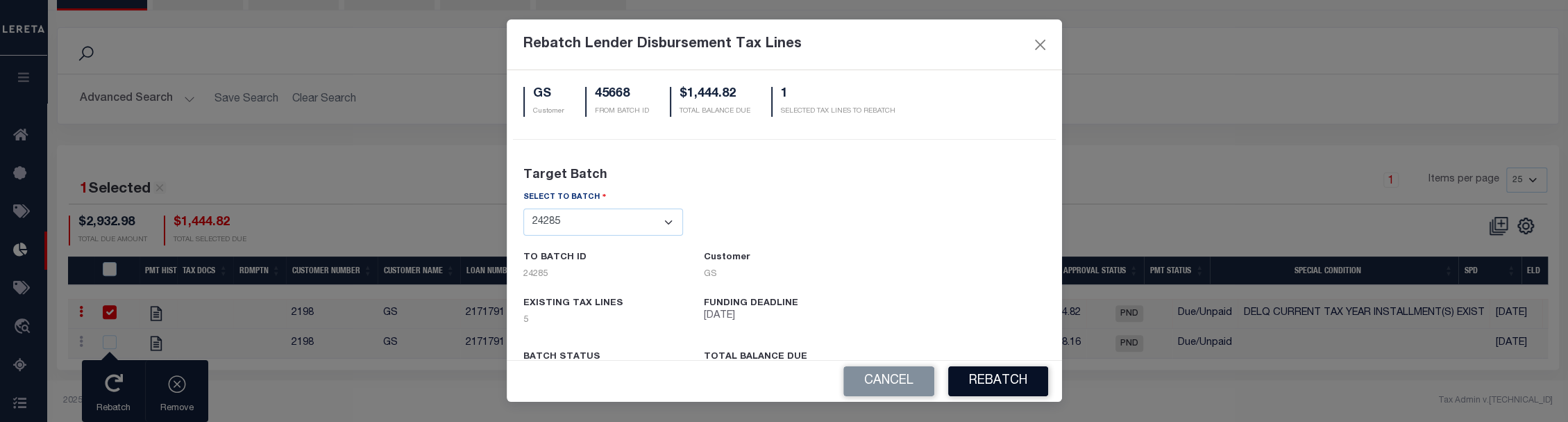
click at [1005, 374] on button "REBATCH" at bounding box center [998, 381] width 100 height 30
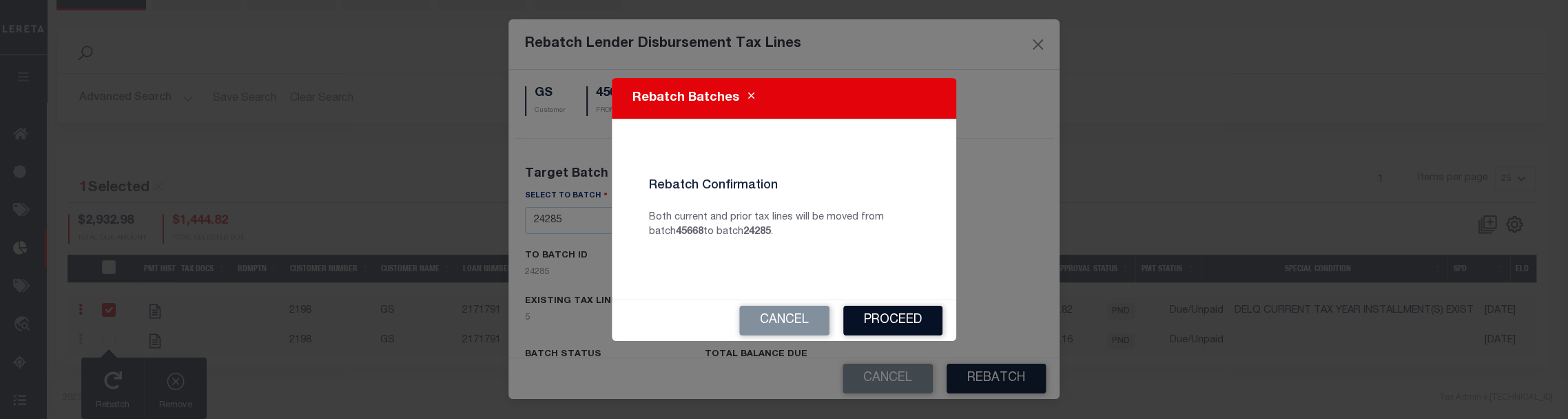
click at [900, 324] on button "Proceed" at bounding box center [893, 320] width 100 height 30
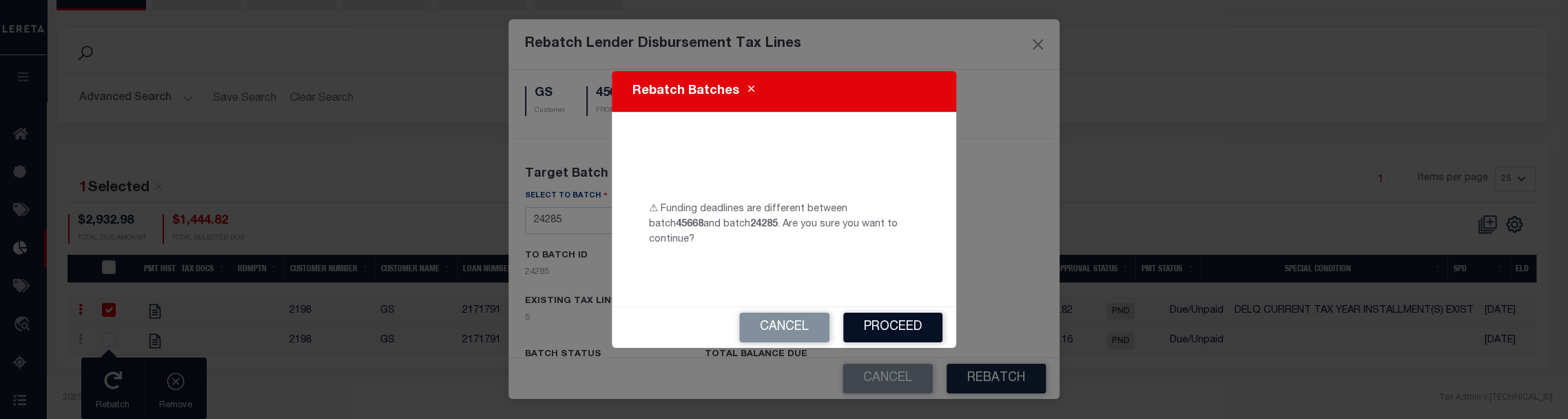
click at [896, 320] on button "Proceed" at bounding box center [893, 327] width 100 height 30
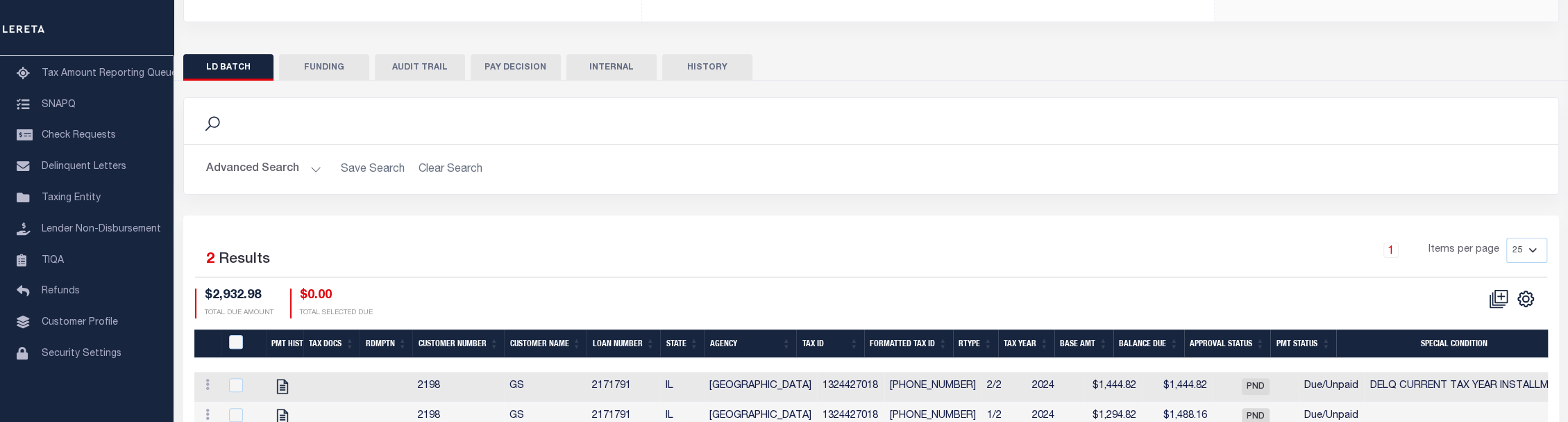
scroll to position [318, 0]
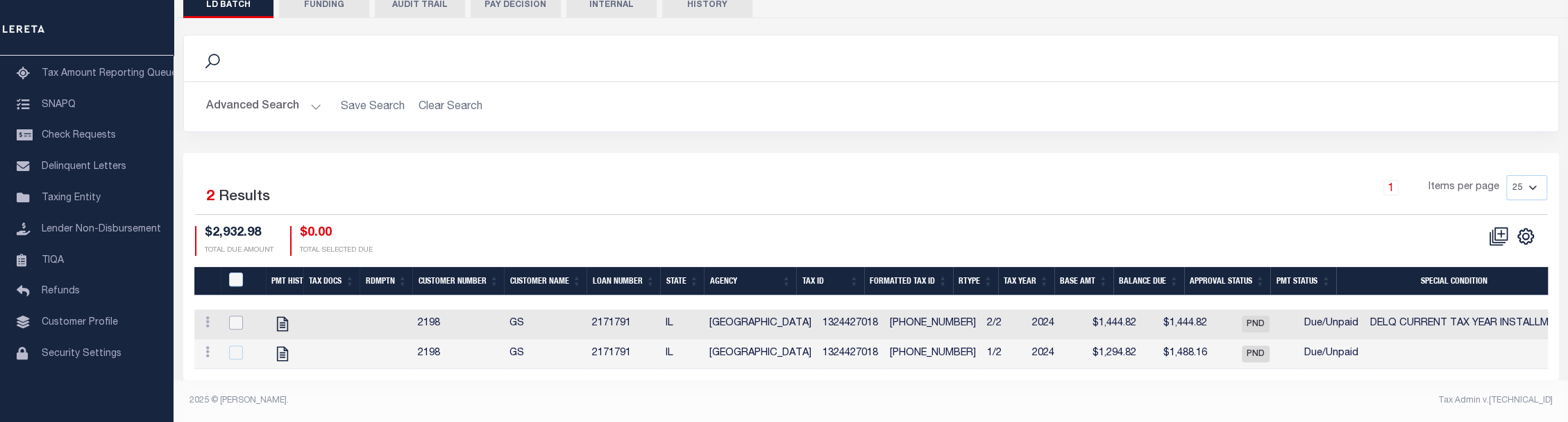
click at [233, 316] on input "checkbox" at bounding box center [236, 323] width 14 height 14
checkbox input "true"
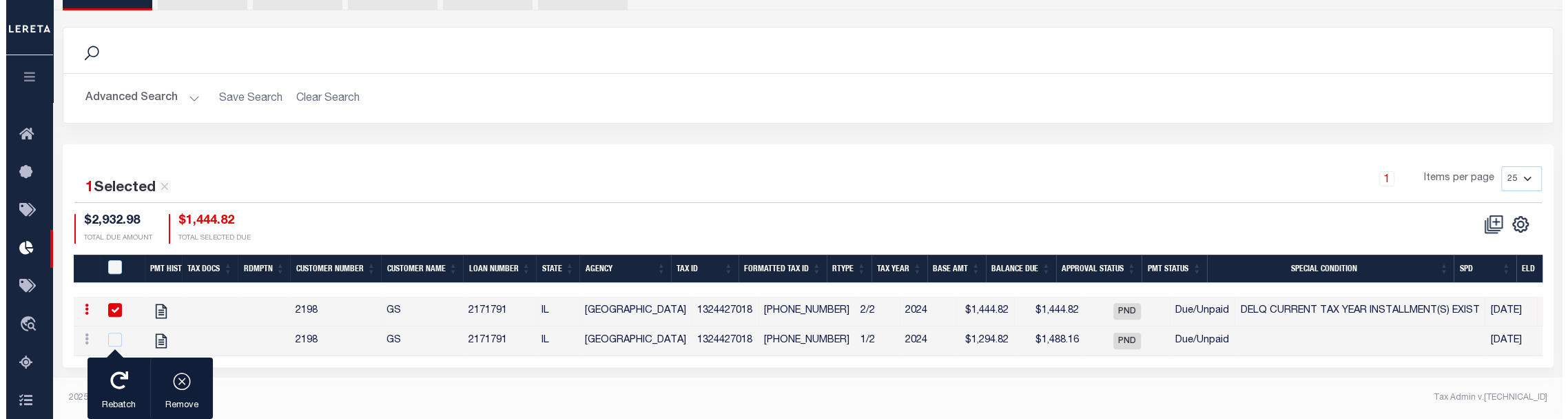
scroll to position [314, 0]
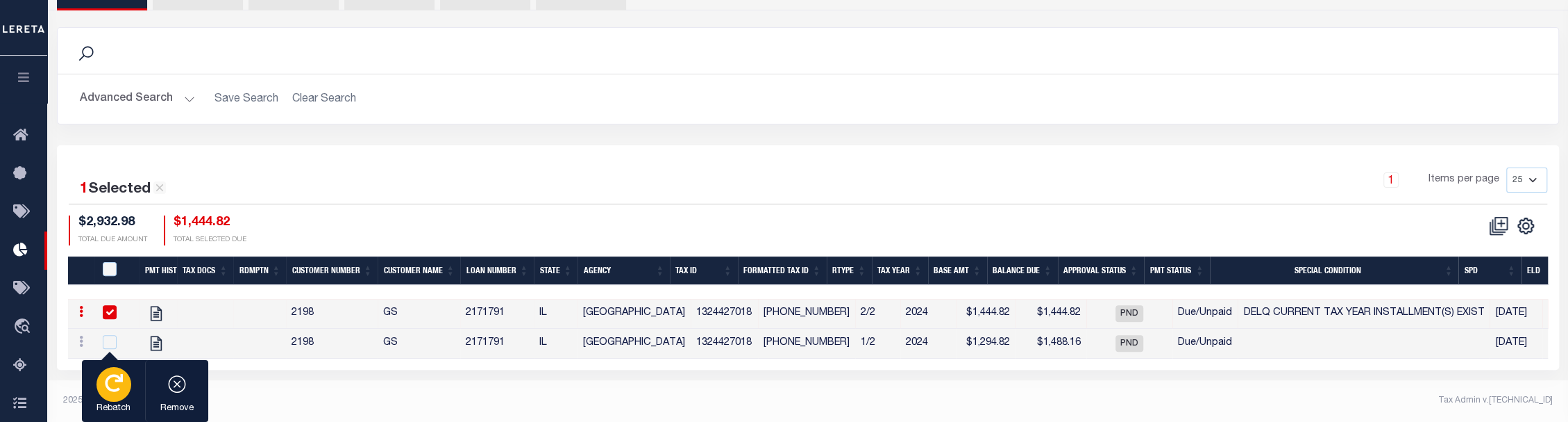
click at [107, 391] on icon "button" at bounding box center [114, 383] width 19 height 19
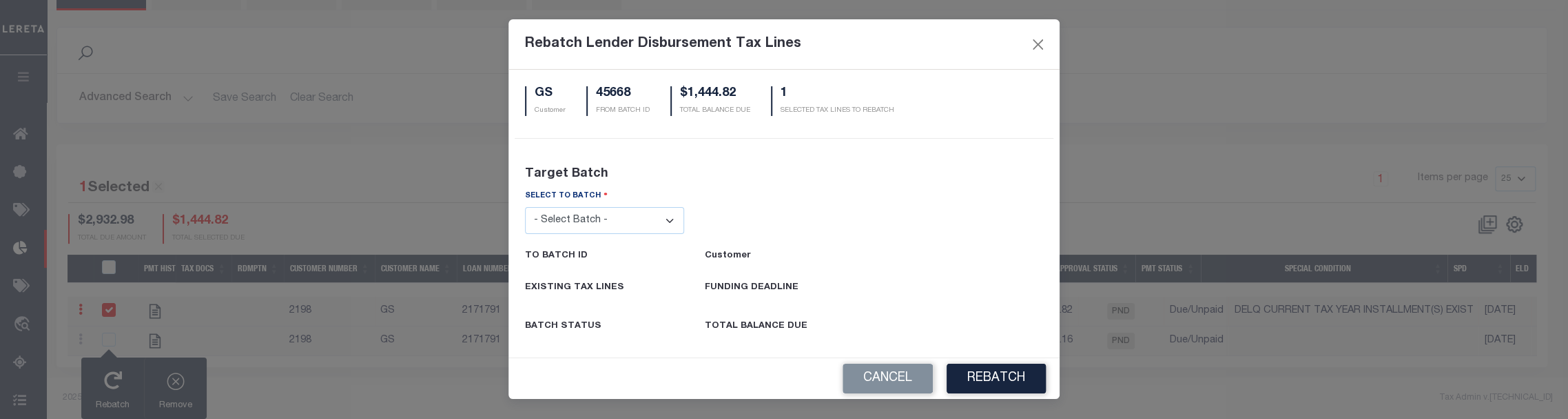
drag, startPoint x: 540, startPoint y: 217, endPoint x: 566, endPoint y: 231, distance: 29.5
click at [540, 217] on select "- Select Batch - 24274 24276 24279 24283 24285 24513 24539 24542 24572 24604 24…" at bounding box center [604, 221] width 160 height 27
select select "24539"
click at [525, 207] on select "- Select Batch - 24274 24276 24279 24283 24285 24513 24539 24542 24572 24604 24…" at bounding box center [604, 221] width 160 height 27
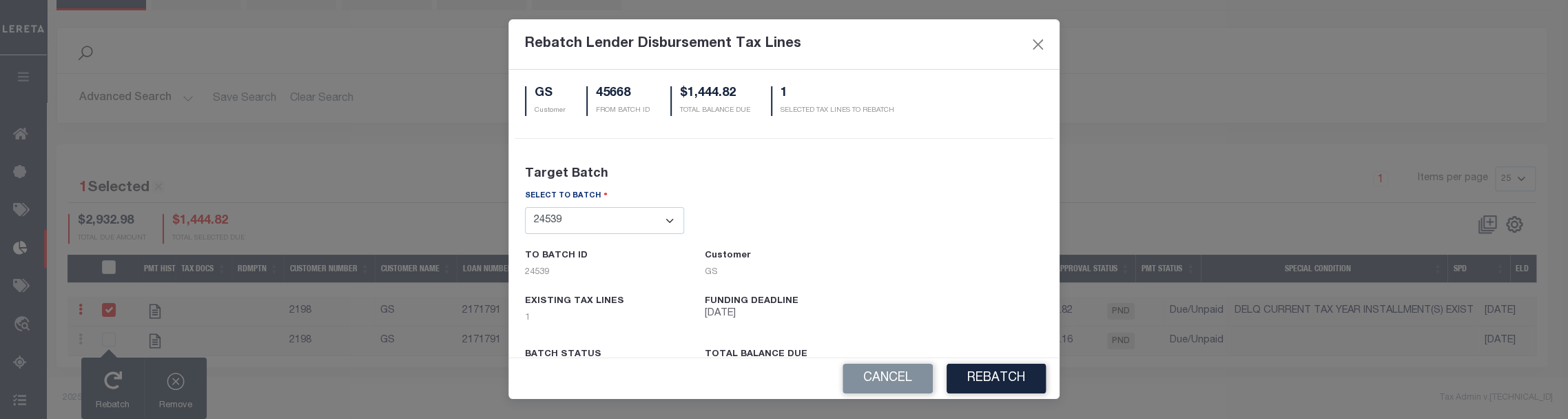
click at [838, 238] on div "SELECT TO BATCH - Select Batch - 24274 24276 24279 24283 24285 24513 24539 2454…" at bounding box center [783, 294] width 538 height 211
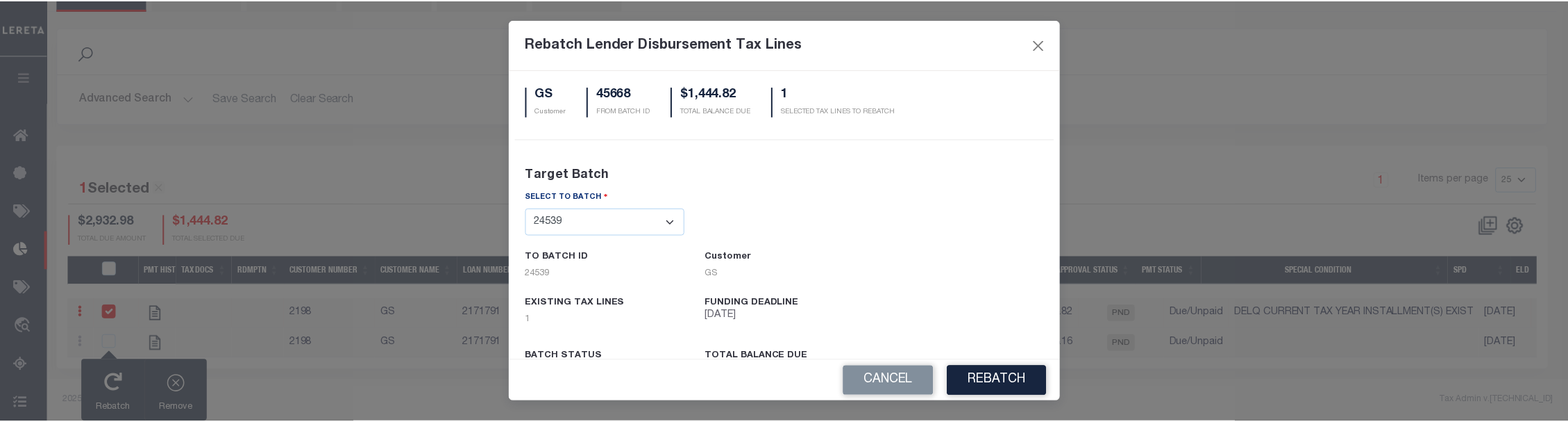
scroll to position [58, 0]
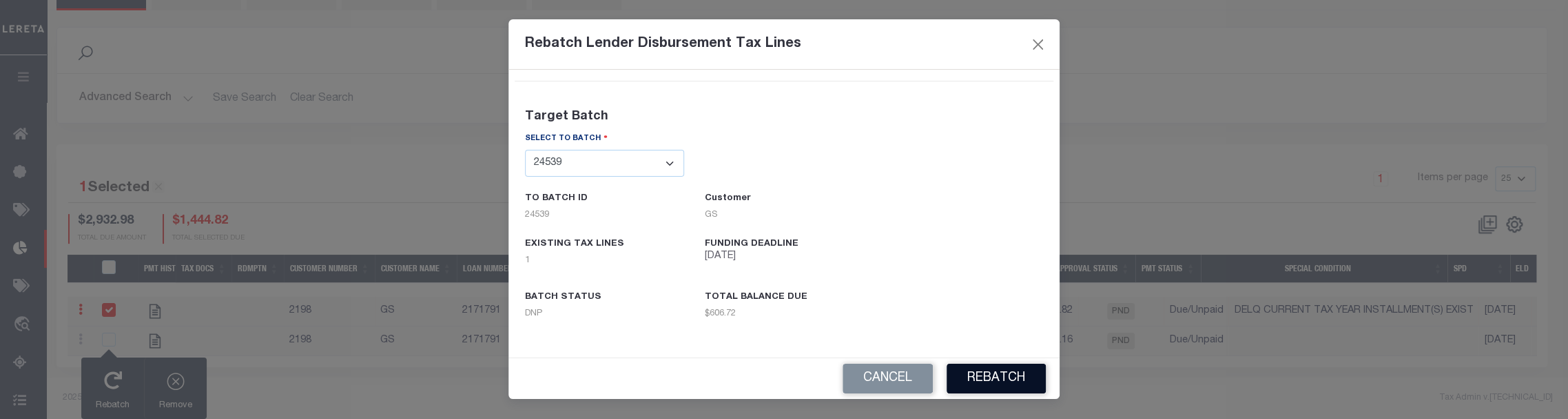
click at [976, 379] on button "REBATCH" at bounding box center [996, 378] width 100 height 30
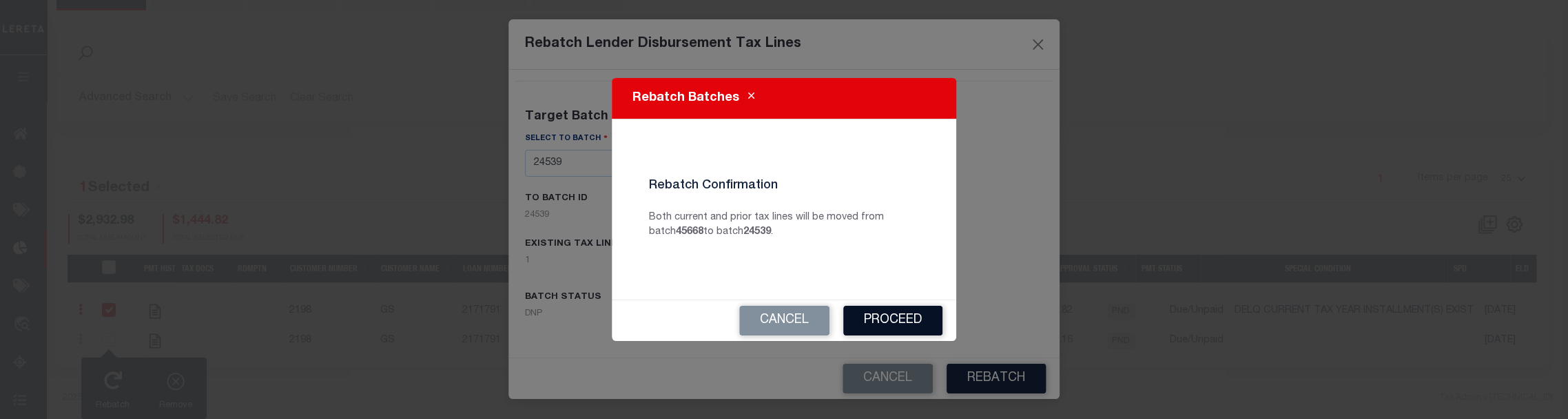
click at [896, 320] on button "Proceed" at bounding box center [893, 320] width 100 height 30
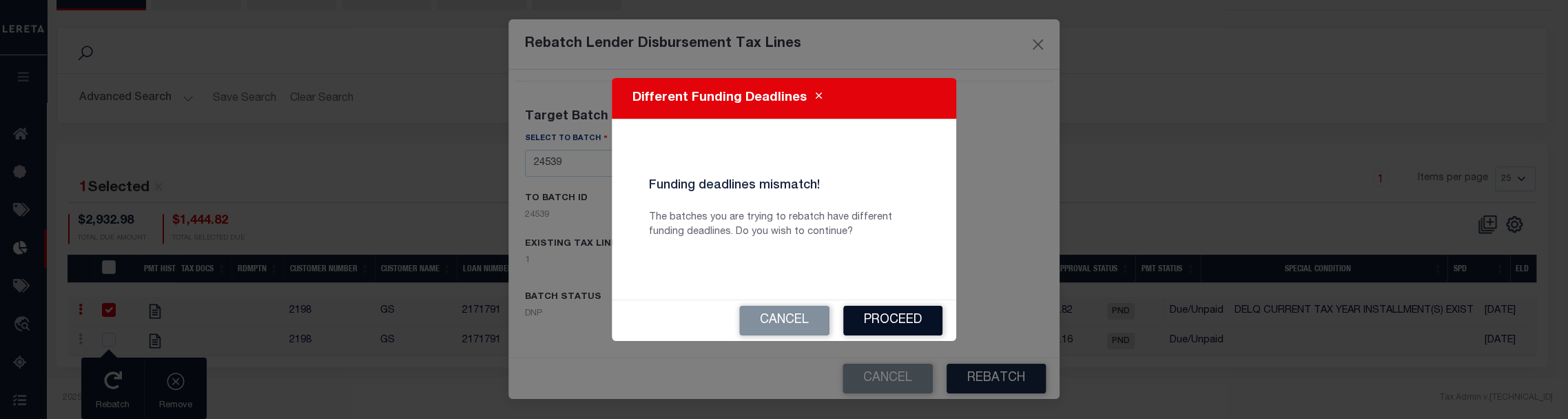
click at [887, 311] on button "Proceed" at bounding box center [893, 320] width 100 height 30
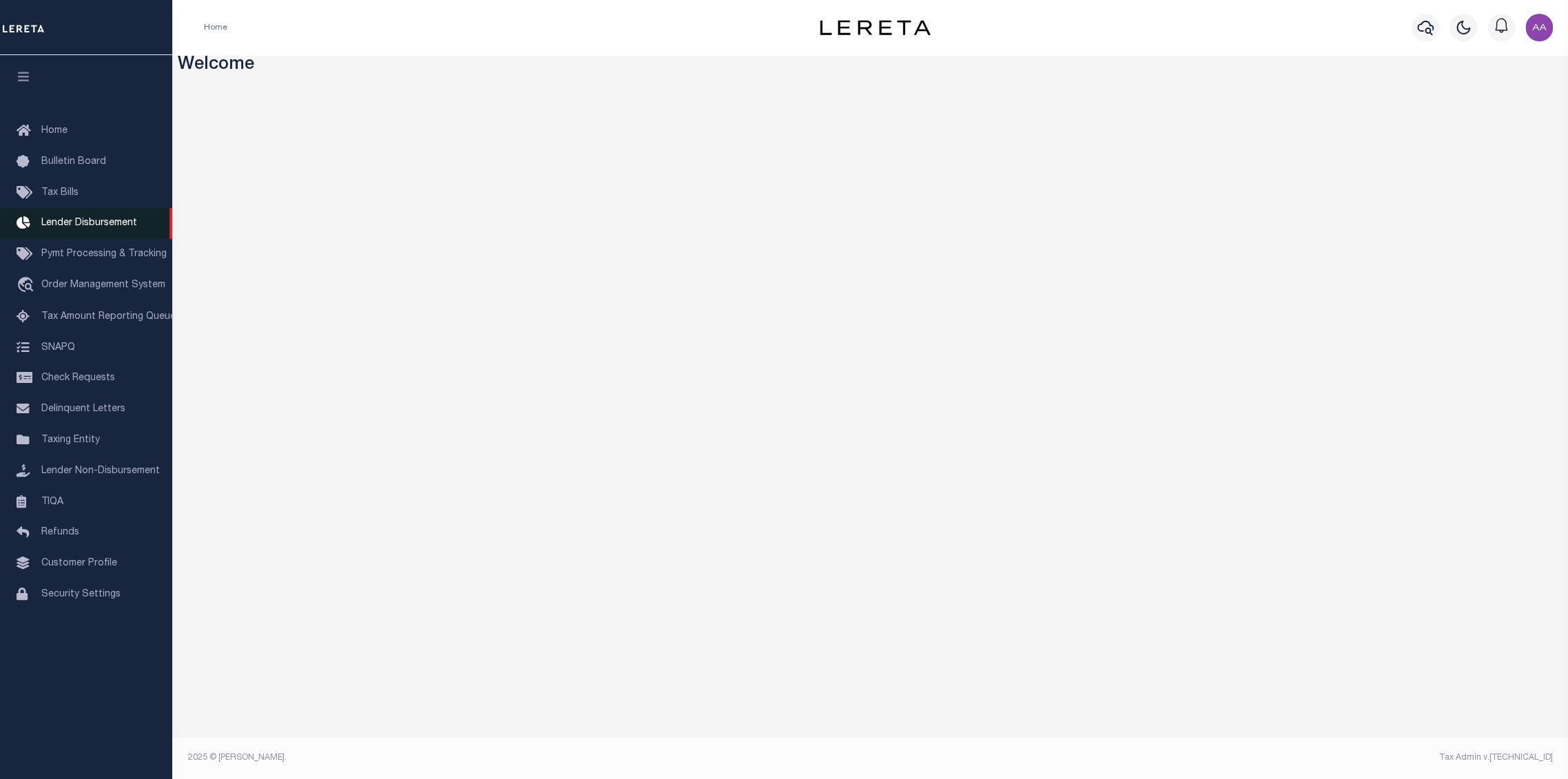
click at [95, 224] on span "Lender Disbursement" at bounding box center [89, 223] width 96 height 10
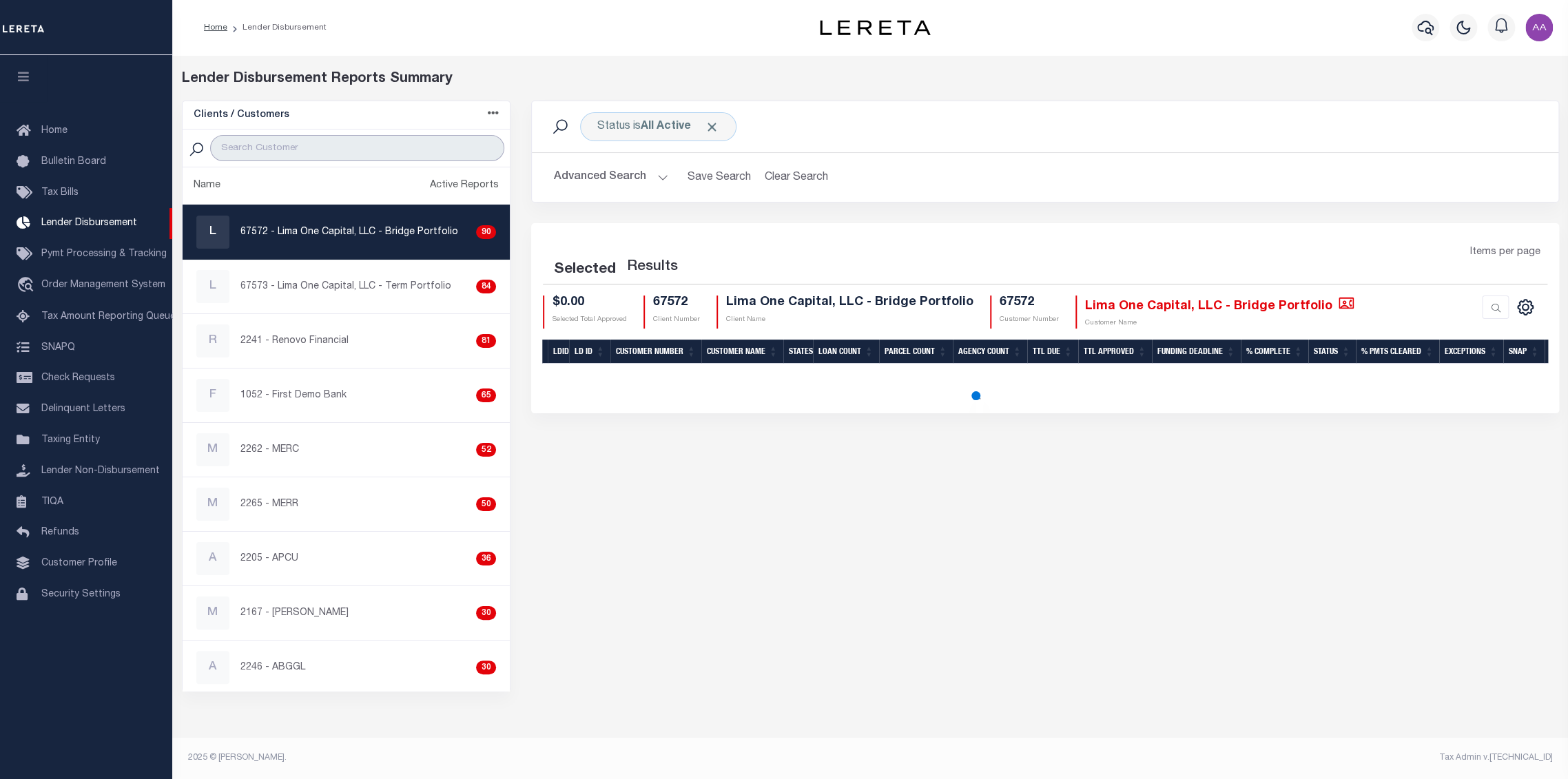
click at [309, 150] on input "search" at bounding box center [357, 148] width 294 height 26
type input "2198"
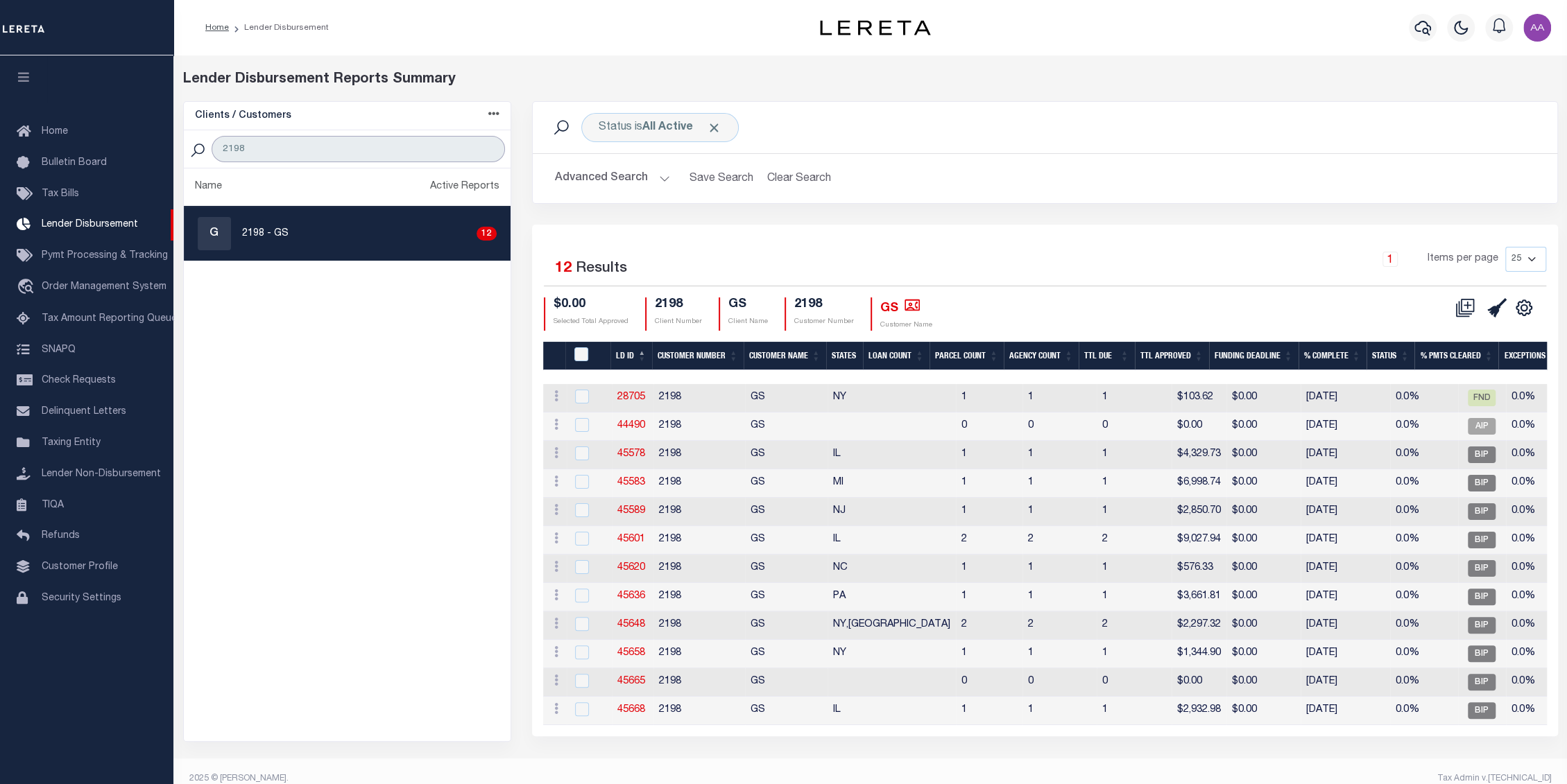
scroll to position [17, 0]
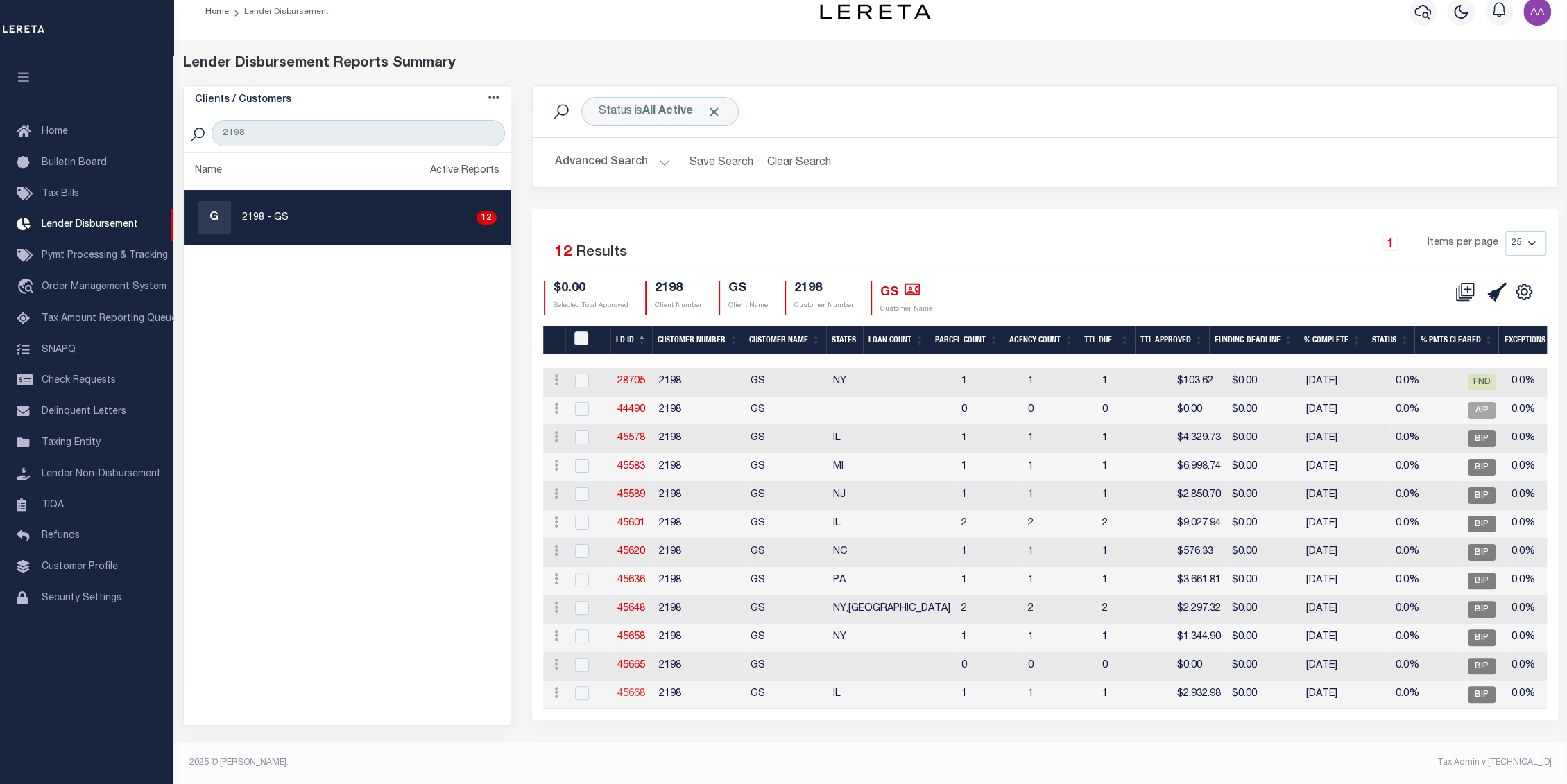
click at [625, 690] on link "45668" at bounding box center [631, 695] width 28 height 10
checkbox input "true"
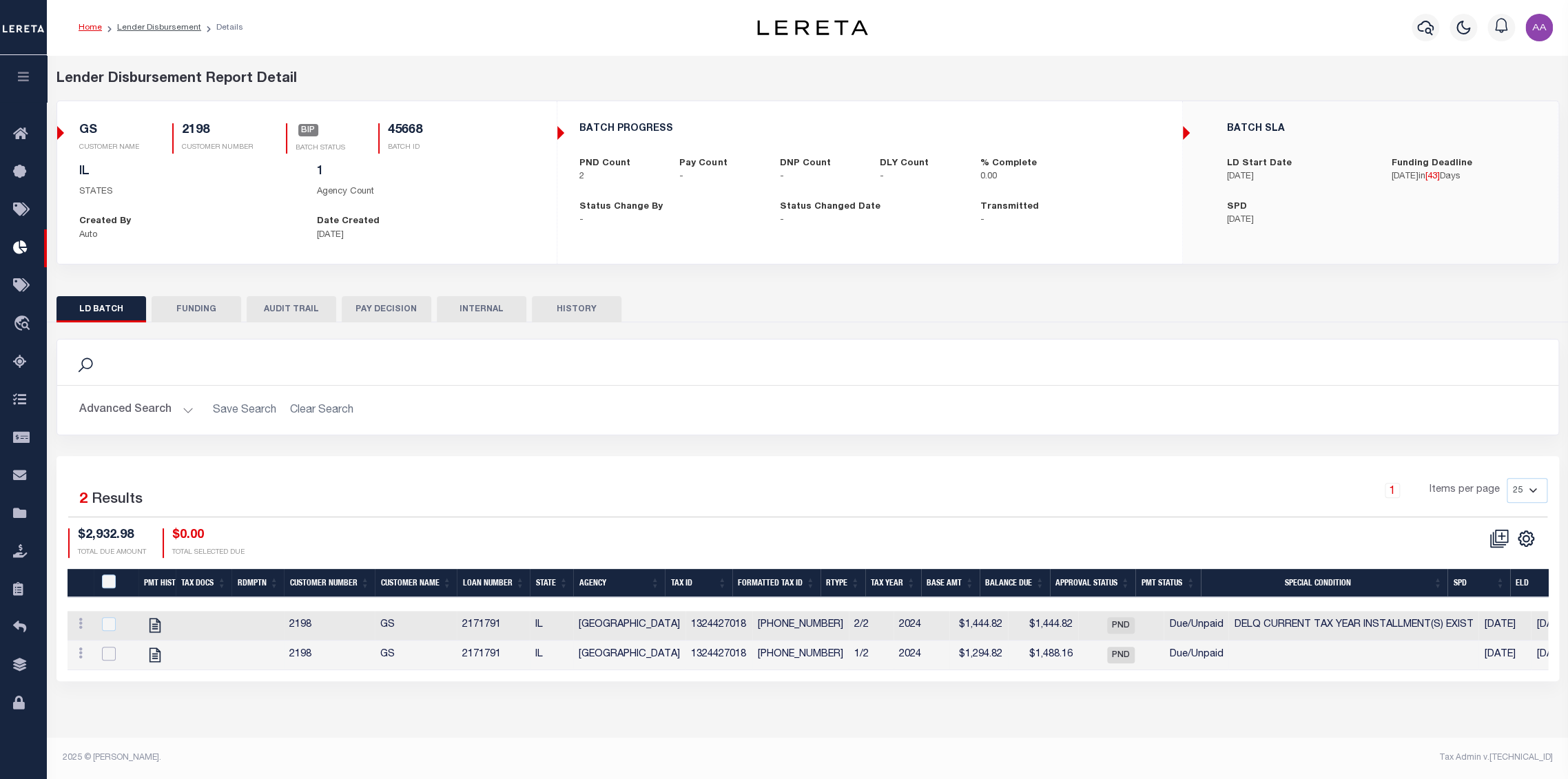
click at [111, 661] on input "checkbox" at bounding box center [108, 653] width 14 height 14
checkbox input "true"
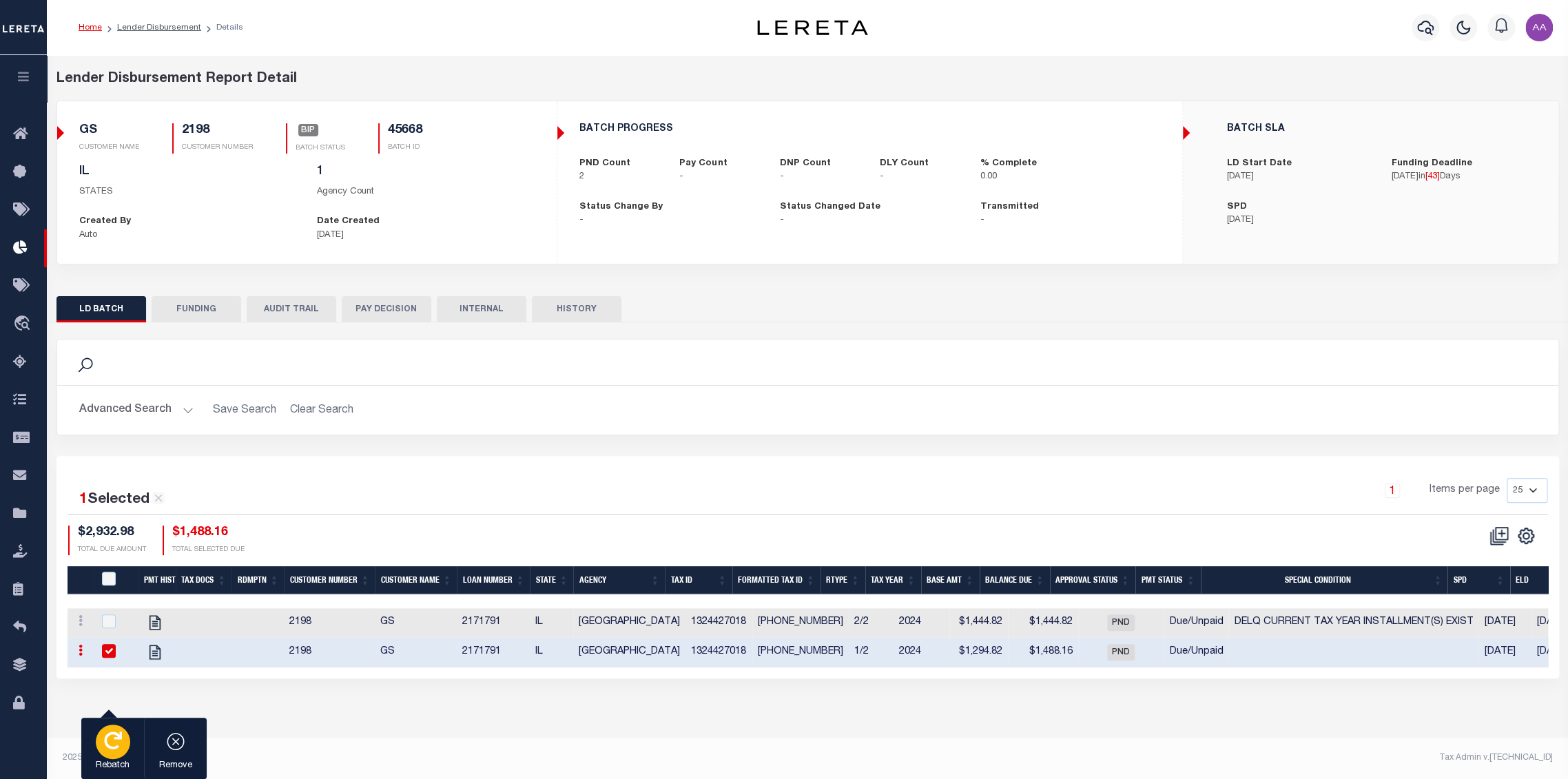
click at [124, 746] on div "button" at bounding box center [113, 742] width 35 height 35
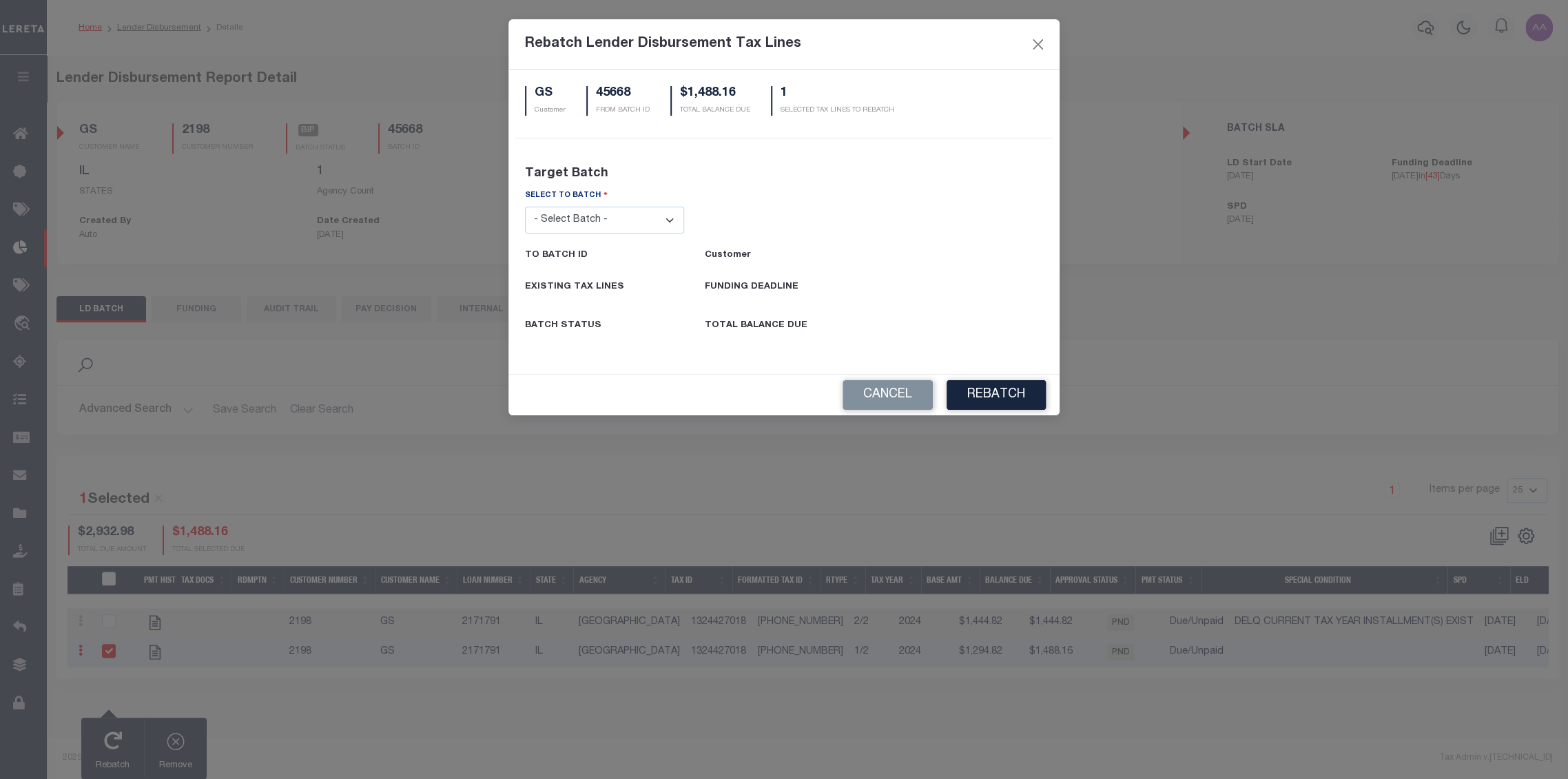
click at [593, 210] on select "- Select Batch - 24274 24276 24279 24283 24285 24513 24539 24542 24572 24604 24…" at bounding box center [604, 220] width 160 height 27
click at [525, 207] on select "- Select Batch - 24274 24276 24279 24283 24285 24513 24539 24542 24572 24604 24…" at bounding box center [604, 220] width 160 height 27
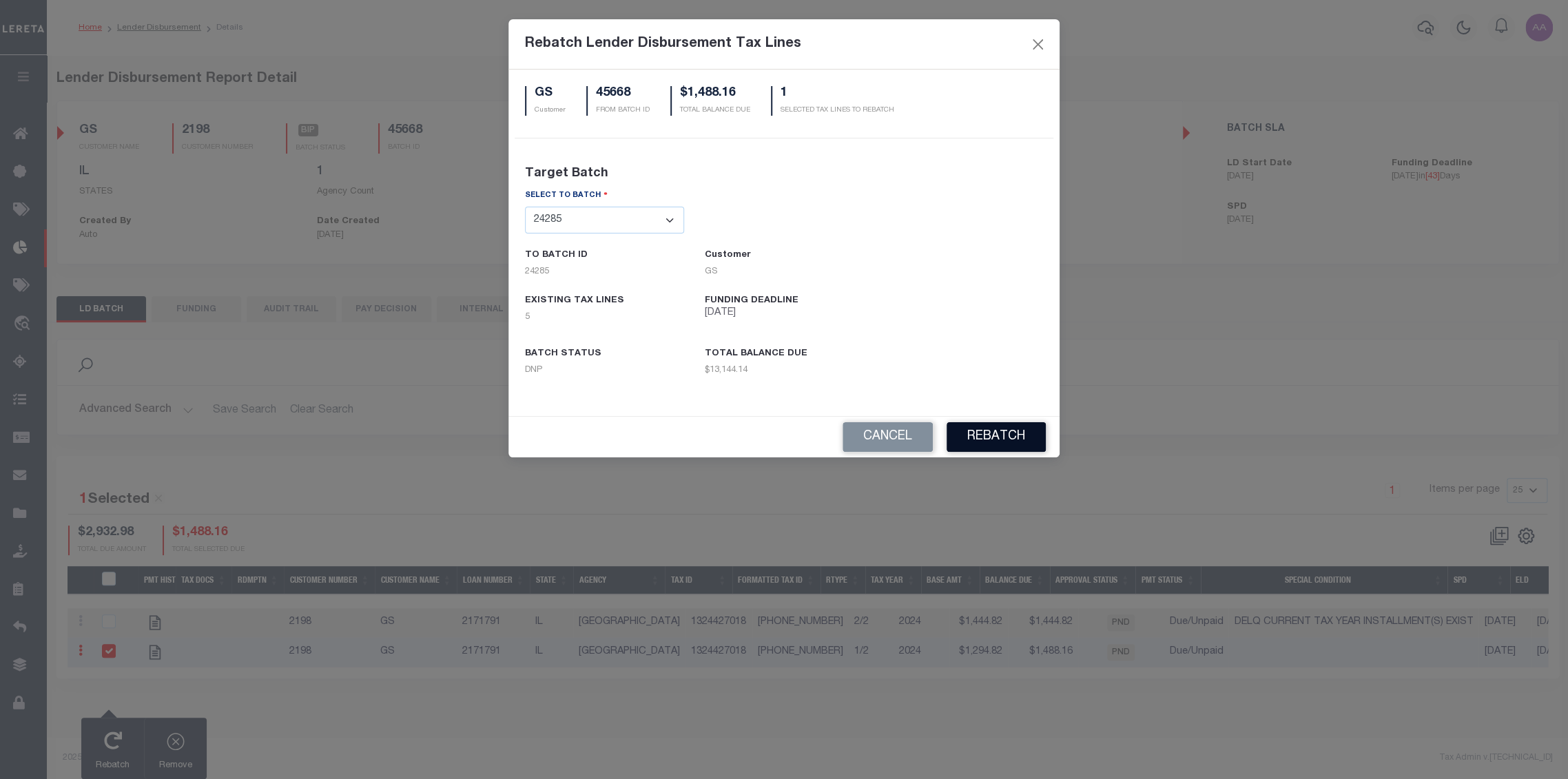
click at [999, 428] on button "REBATCH" at bounding box center [996, 437] width 100 height 30
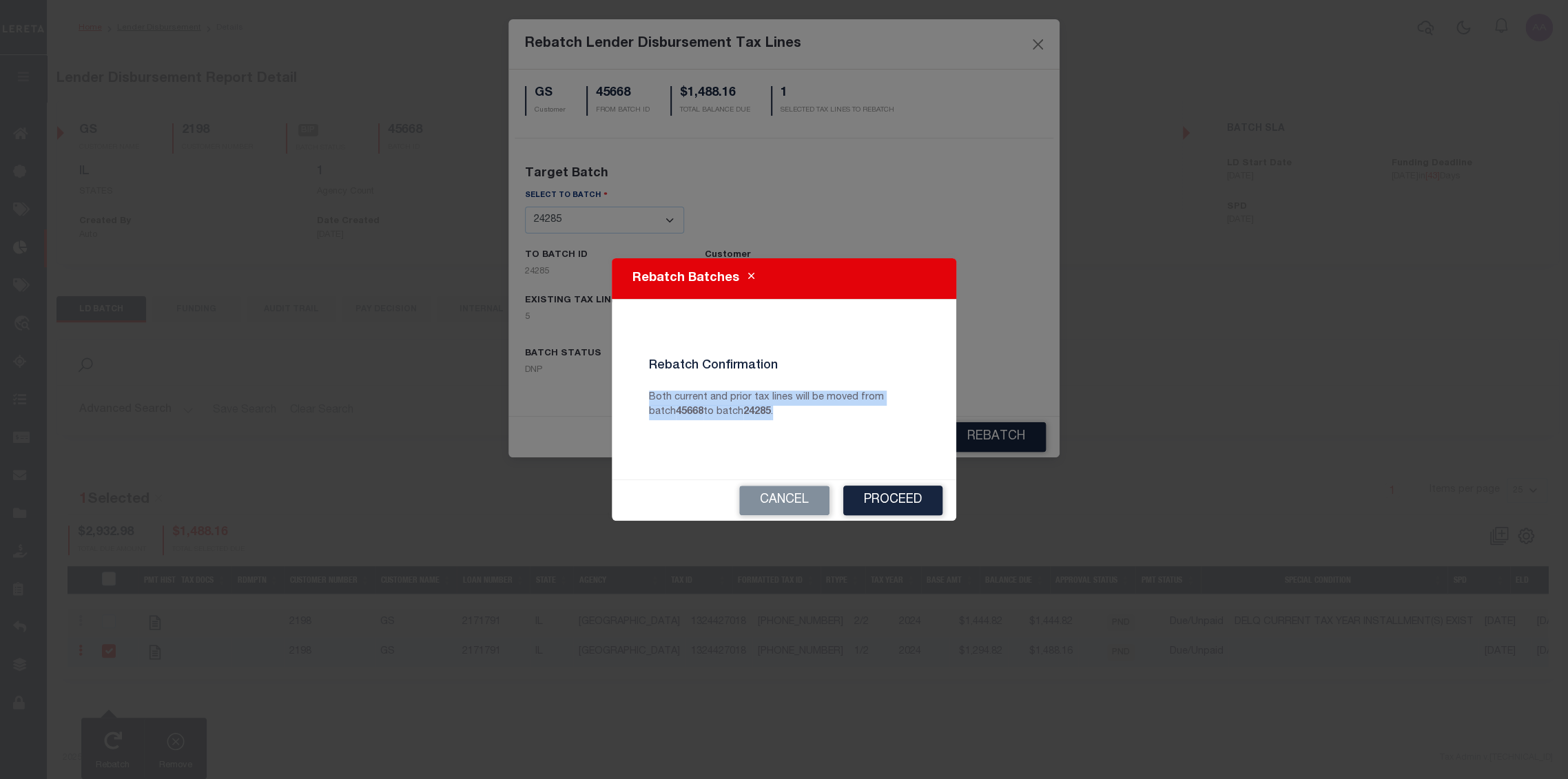
drag, startPoint x: 656, startPoint y: 401, endPoint x: 771, endPoint y: 423, distance: 117.1
click at [771, 423] on div "Rebatch Confirmation Both current and prior tax lines will be moved from batch …" at bounding box center [784, 390] width 291 height 83
click at [752, 407] on p "Both current and prior tax lines will be moved from batch 45668 to batch 24285 ." at bounding box center [784, 405] width 291 height 30
click at [662, 399] on p "Both current and prior tax lines will be moved from batch 45668 to batch 24285 ." at bounding box center [784, 405] width 291 height 30
click at [886, 496] on button "Proceed" at bounding box center [893, 501] width 100 height 30
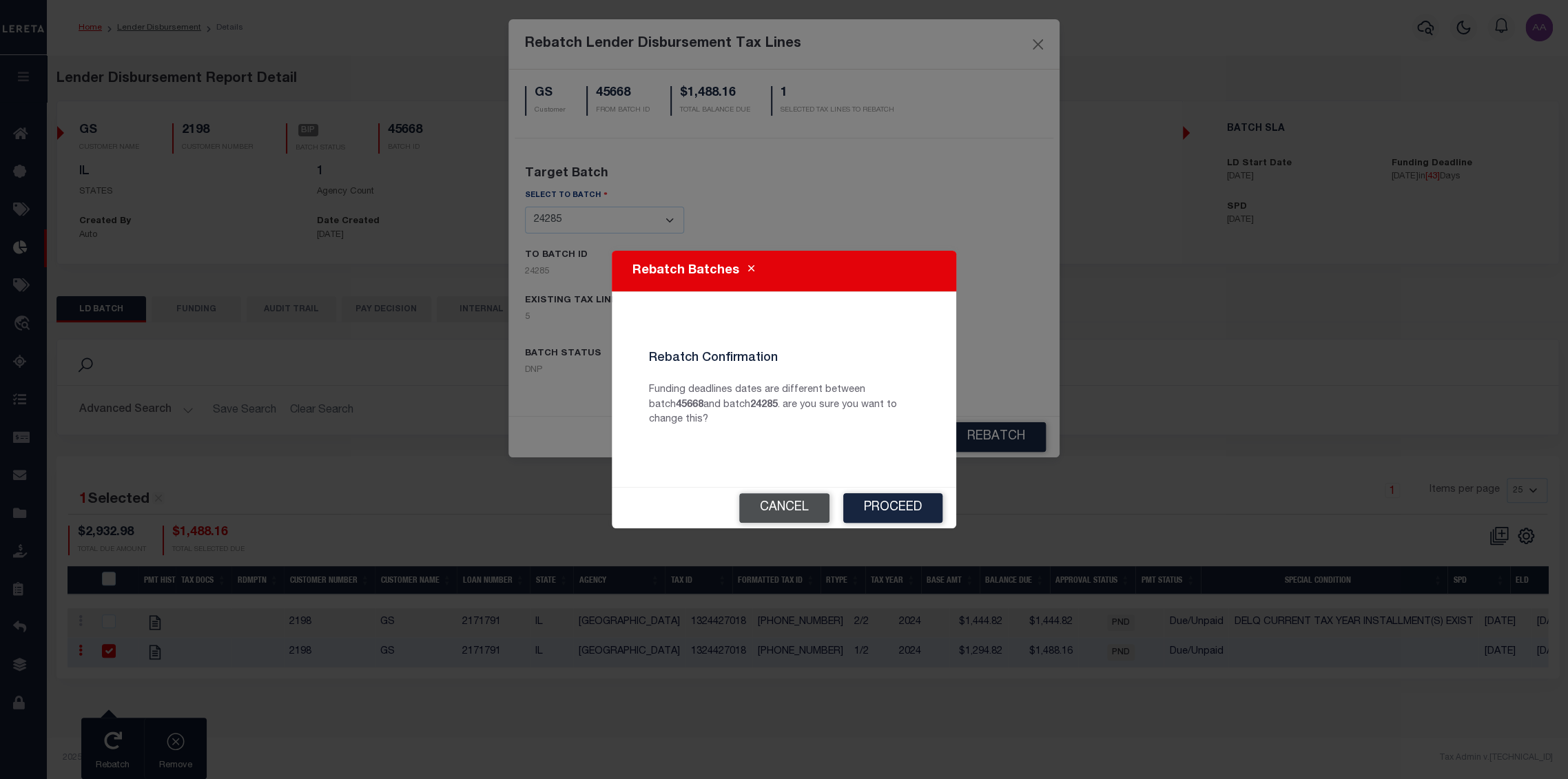
click at [807, 508] on button "Cancel" at bounding box center [784, 507] width 90 height 30
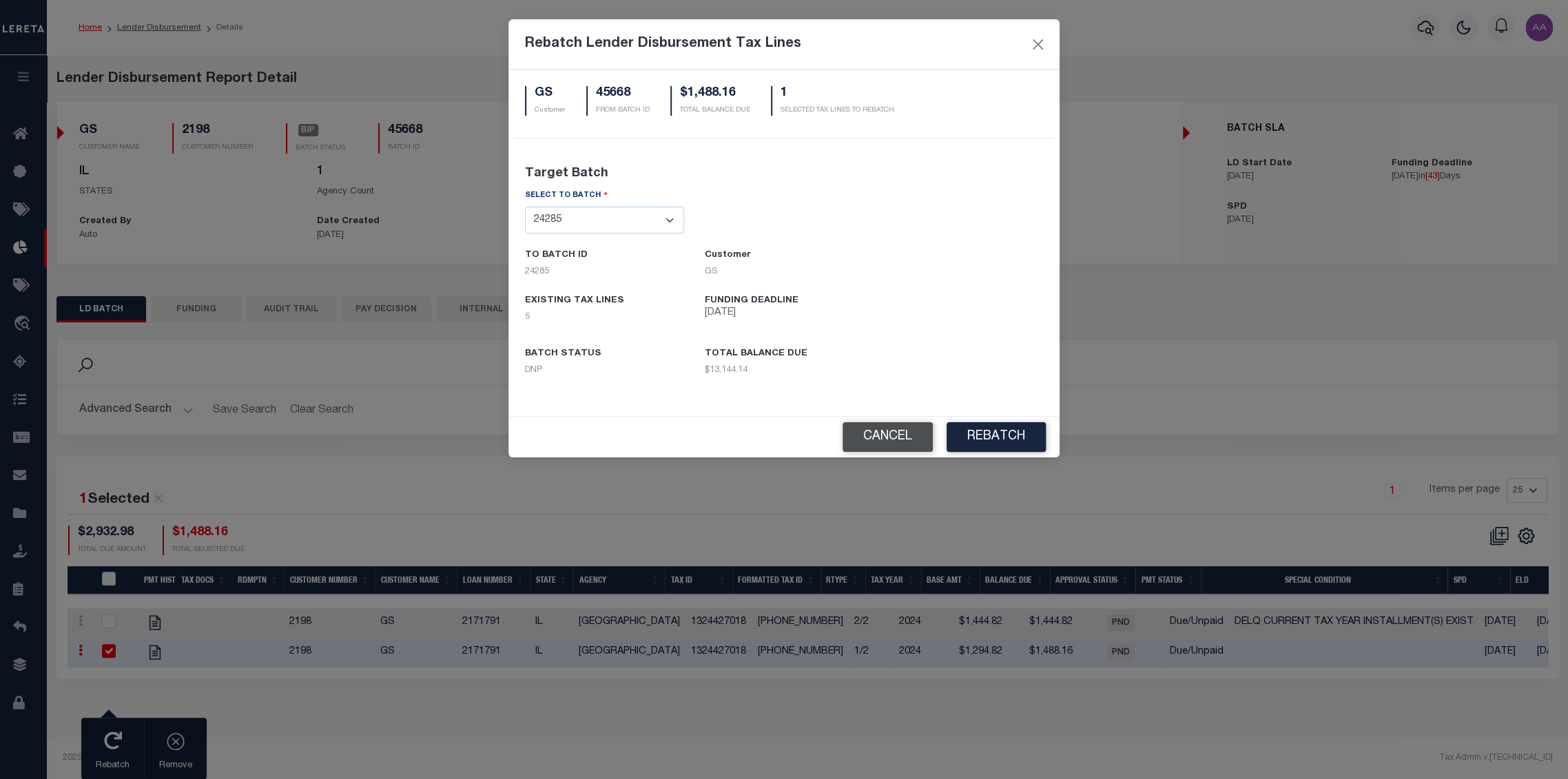
click at [855, 443] on button "Cancel" at bounding box center [887, 437] width 90 height 30
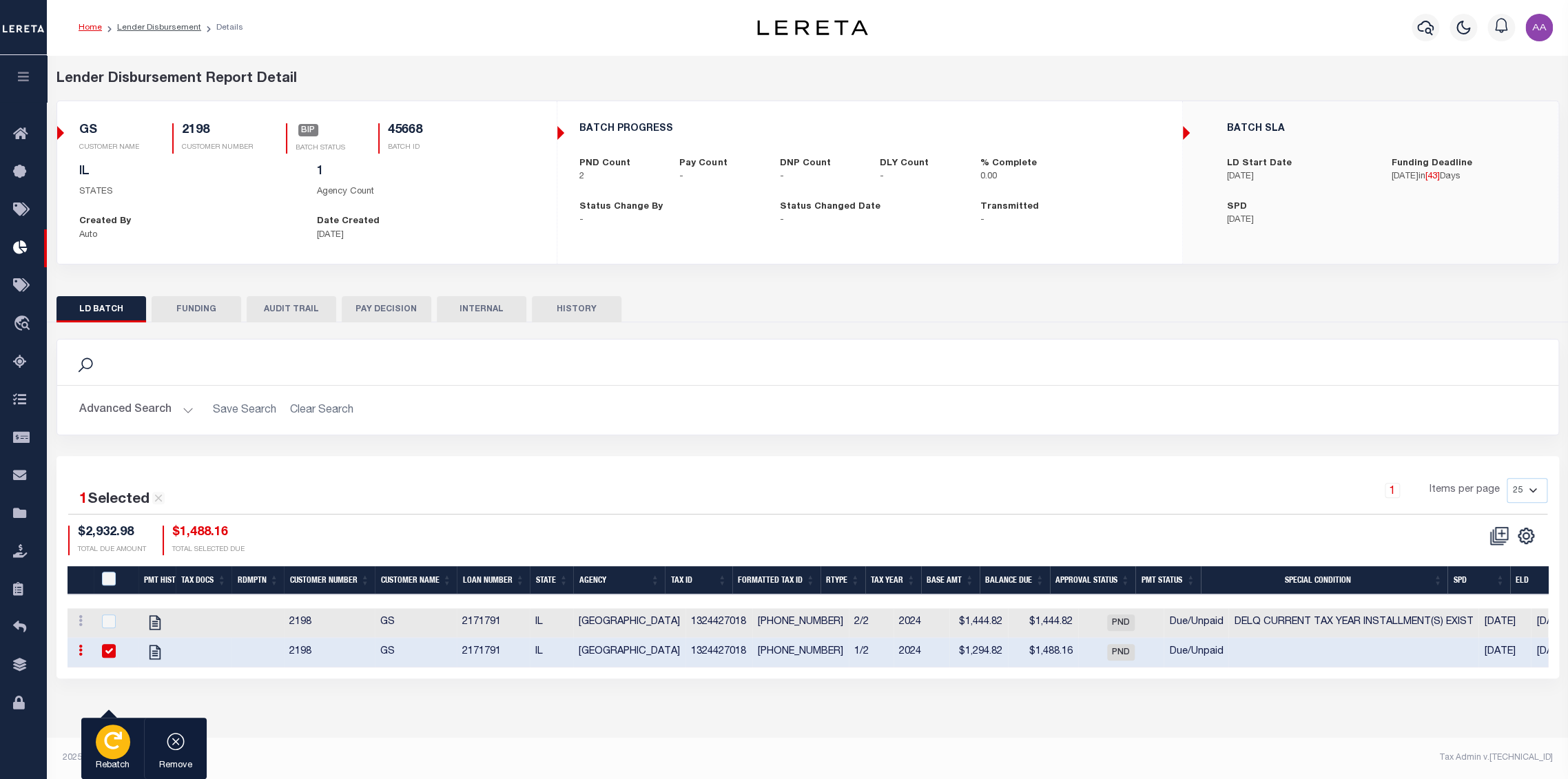
click at [110, 755] on div "button" at bounding box center [113, 742] width 35 height 35
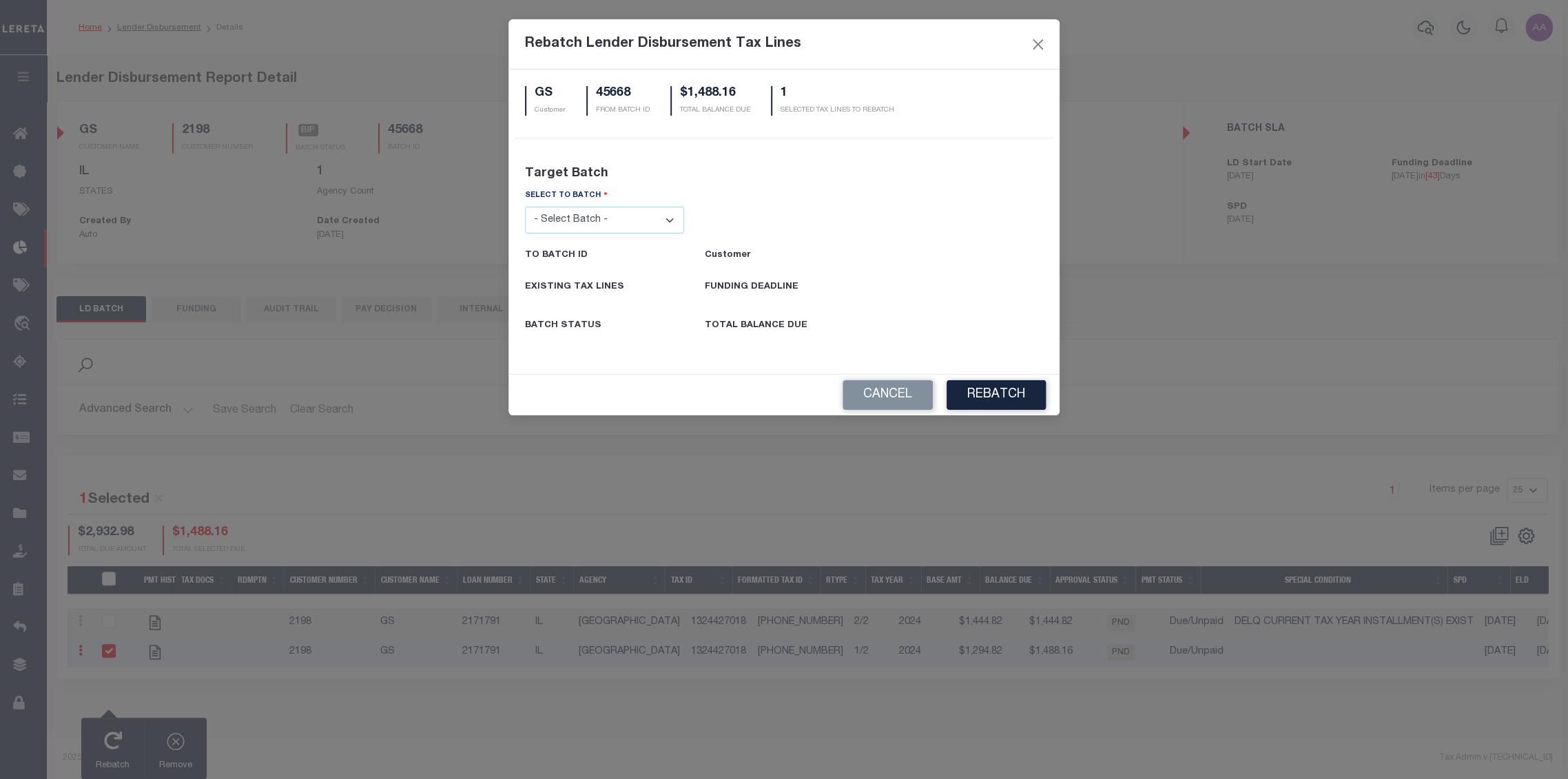
click at [616, 222] on select "- Select Batch - 24274 24276 24279 24283 24285 24513 24539 24542 24572 24604 24…" at bounding box center [604, 220] width 160 height 27
click at [525, 207] on select "- Select Batch - 24274 24276 24279 24283 24285 24513 24539 24542 24572 24604 24…" at bounding box center [604, 220] width 160 height 27
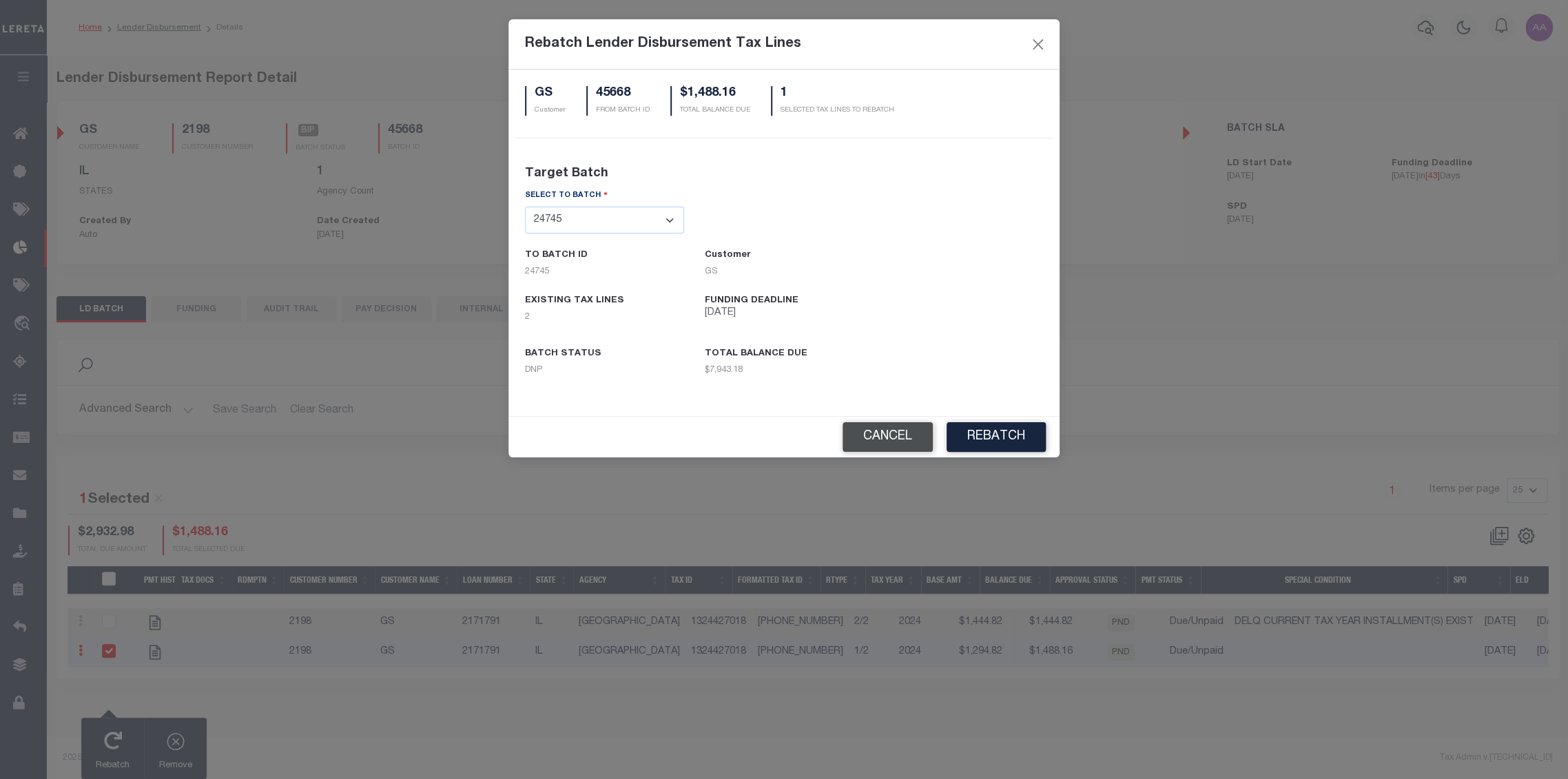
click at [893, 440] on button "Cancel" at bounding box center [887, 437] width 90 height 30
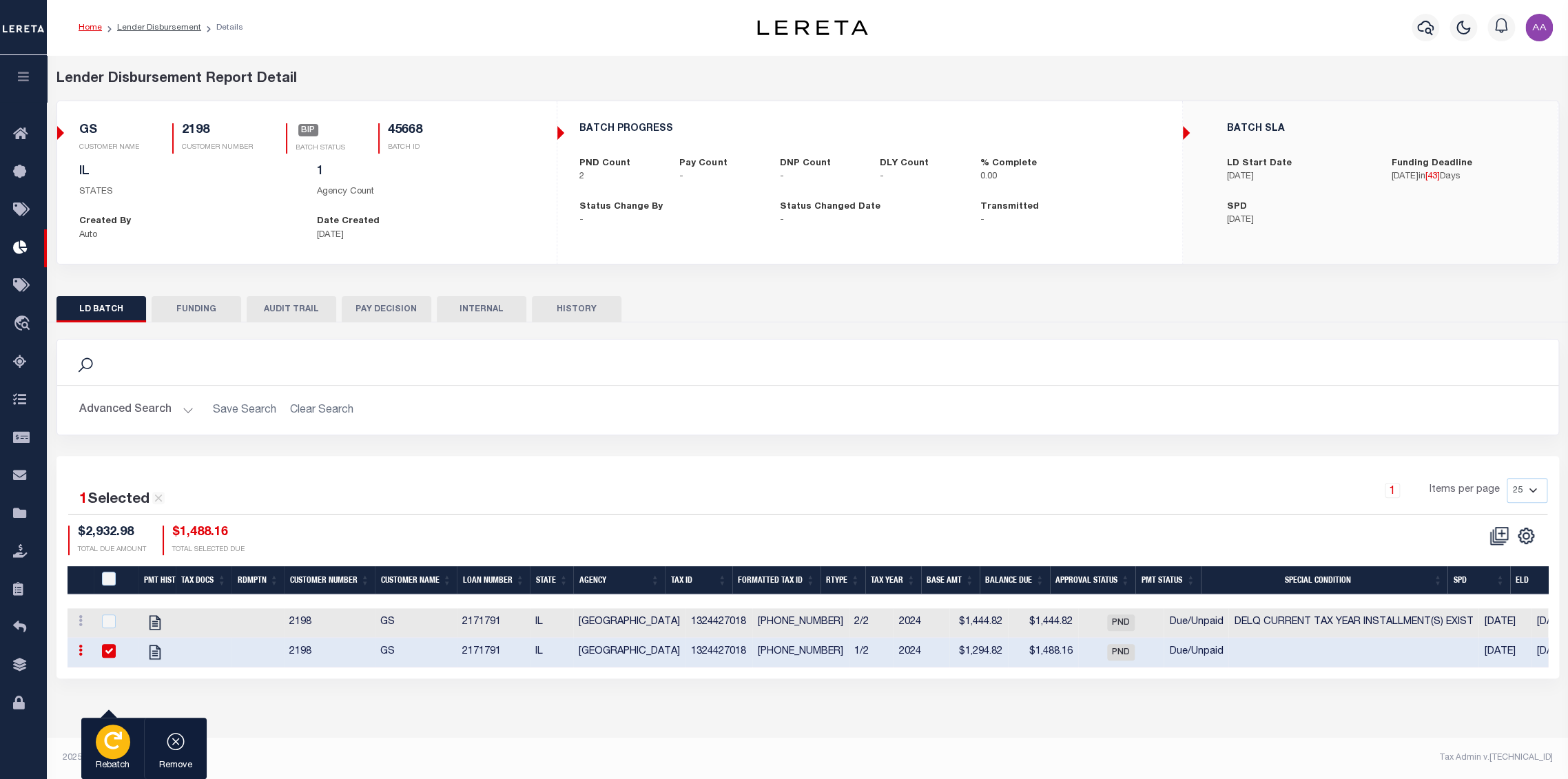
click at [117, 747] on icon "button" at bounding box center [113, 740] width 18 height 18
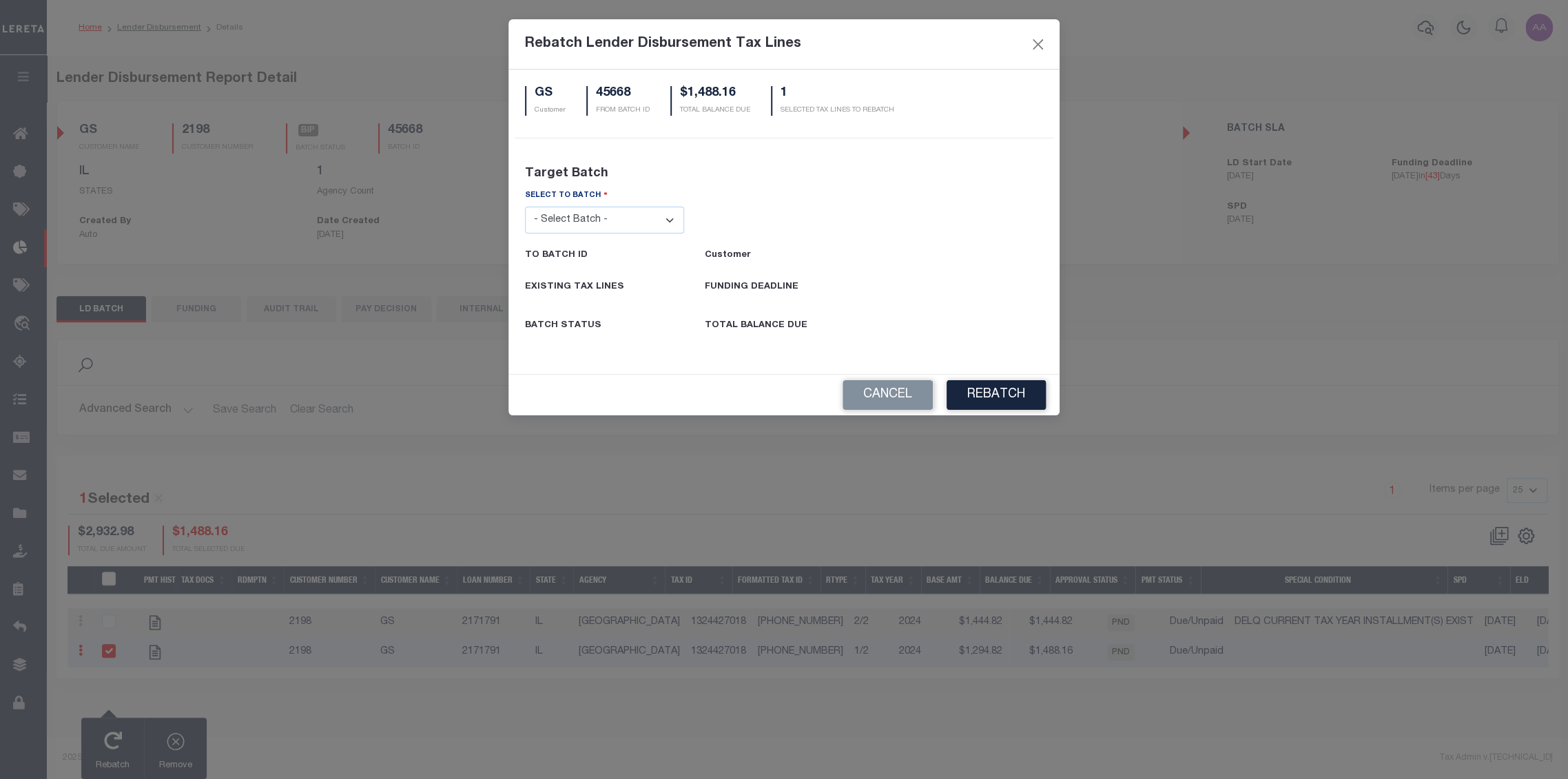
click at [587, 222] on select "- Select Batch - 24274 24276 24279 24283 24285 24513 24539 24542 24572 24604 24…" at bounding box center [604, 220] width 160 height 27
click at [525, 207] on select "- Select Batch - 24274 24276 24279 24283 24285 24513 24539 24542 24572 24604 24…" at bounding box center [604, 220] width 160 height 27
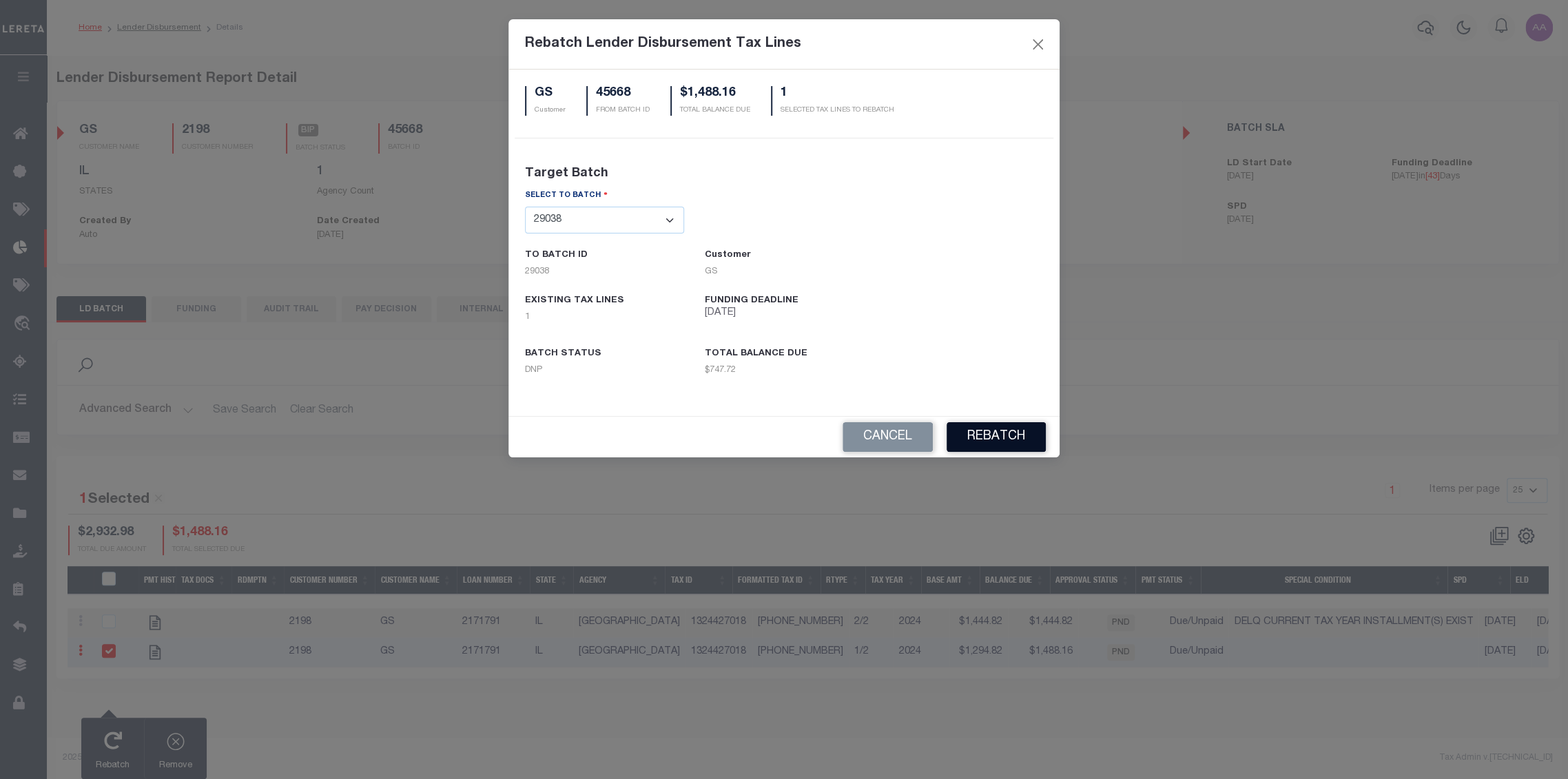
click at [975, 426] on button "REBATCH" at bounding box center [996, 437] width 100 height 30
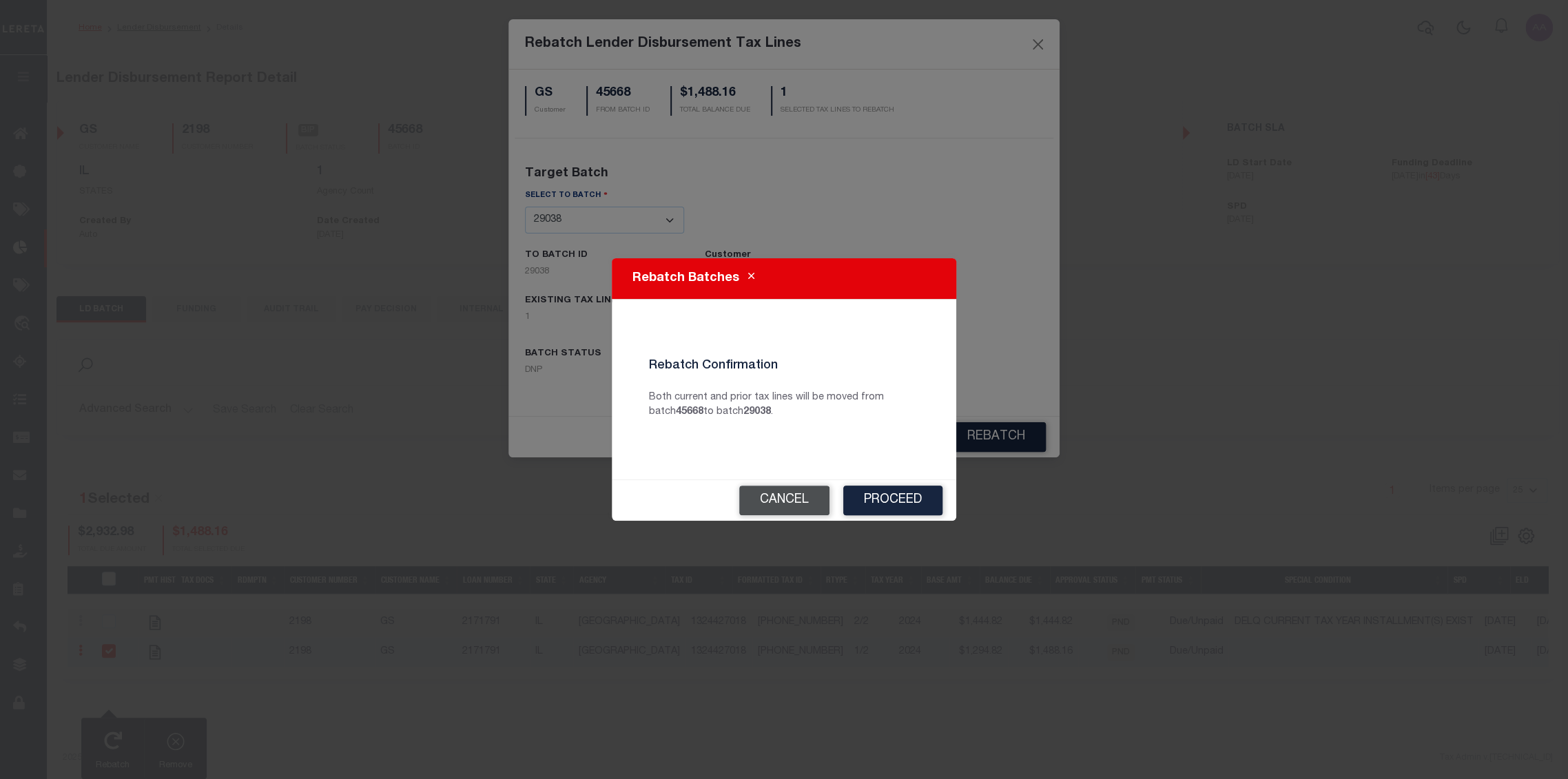
click at [784, 502] on button "Cancel" at bounding box center [784, 501] width 90 height 30
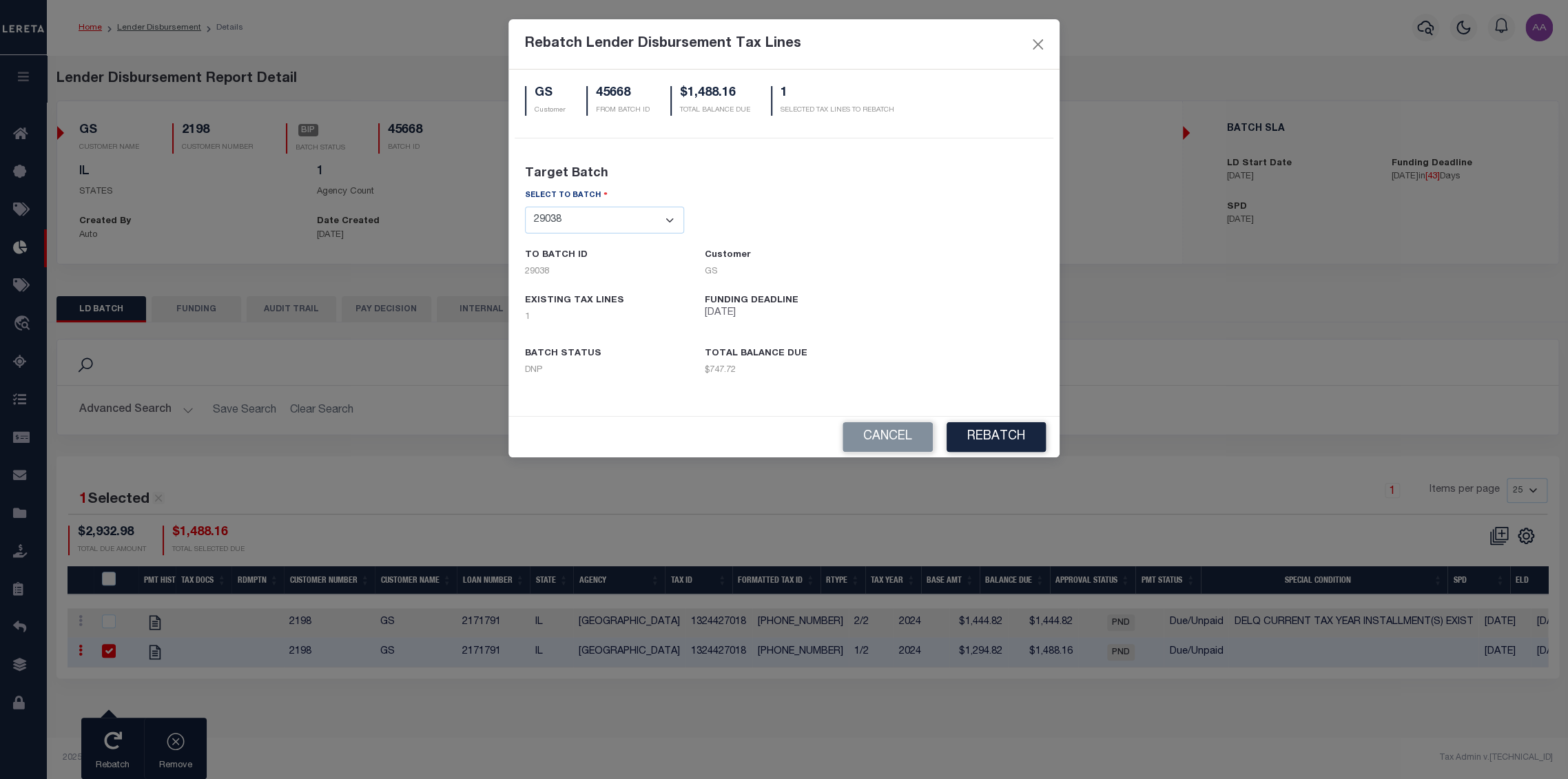
click at [608, 200] on div "SELECT TO BATCH" at bounding box center [604, 197] width 160 height 18
click at [595, 214] on select "- Select Batch - 24274 24276 24279 24283 24285 24513 24539 24542 24572 24604 24…" at bounding box center [604, 220] width 160 height 27
select select "45665"
click at [525, 207] on select "- Select Batch - 24274 24276 24279 24283 24285 24513 24539 24542 24572 24604 24…" at bounding box center [604, 220] width 160 height 27
click at [995, 440] on button "REBATCH" at bounding box center [996, 437] width 100 height 30
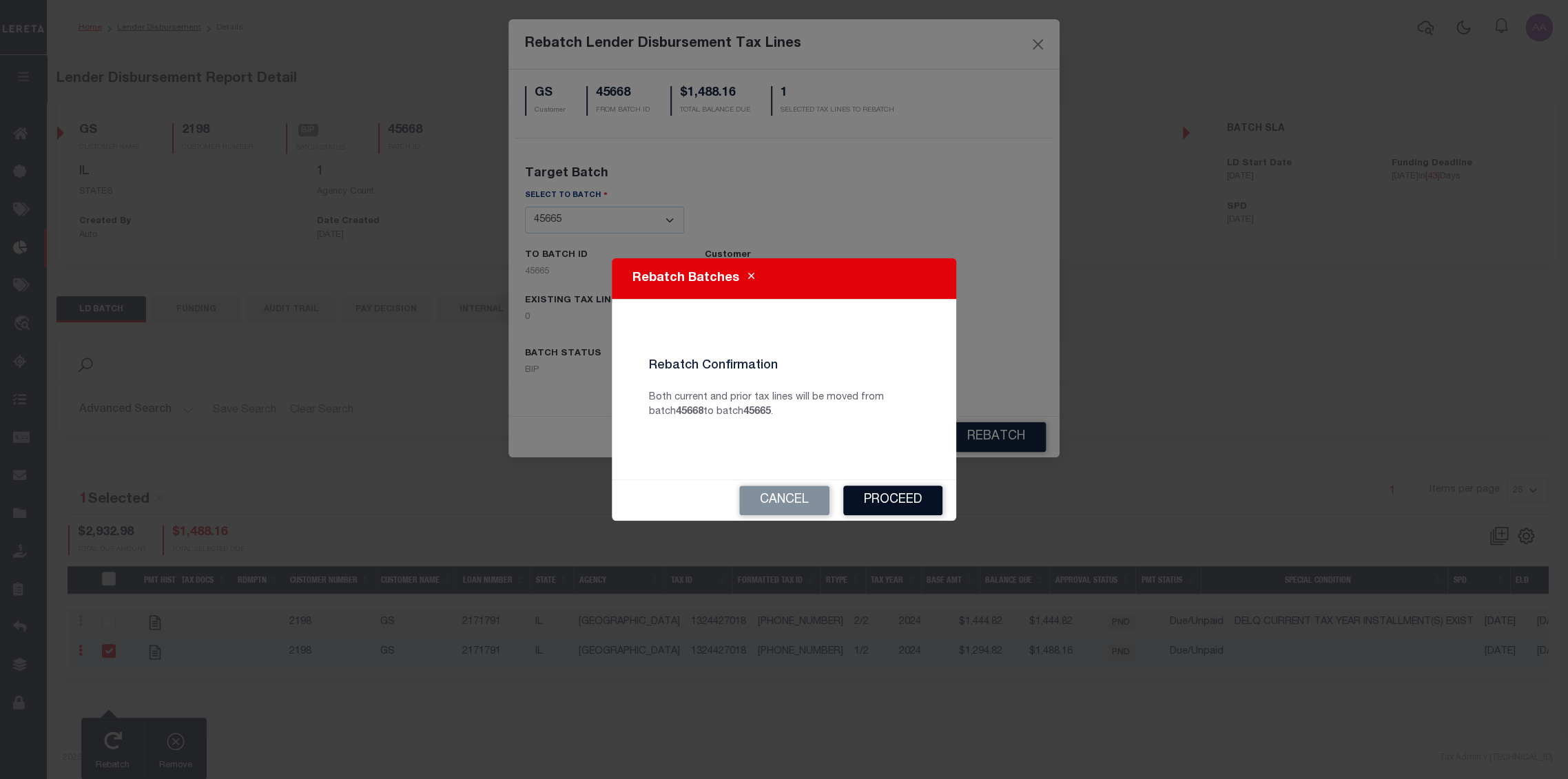
click at [877, 504] on button "Proceed" at bounding box center [893, 501] width 100 height 30
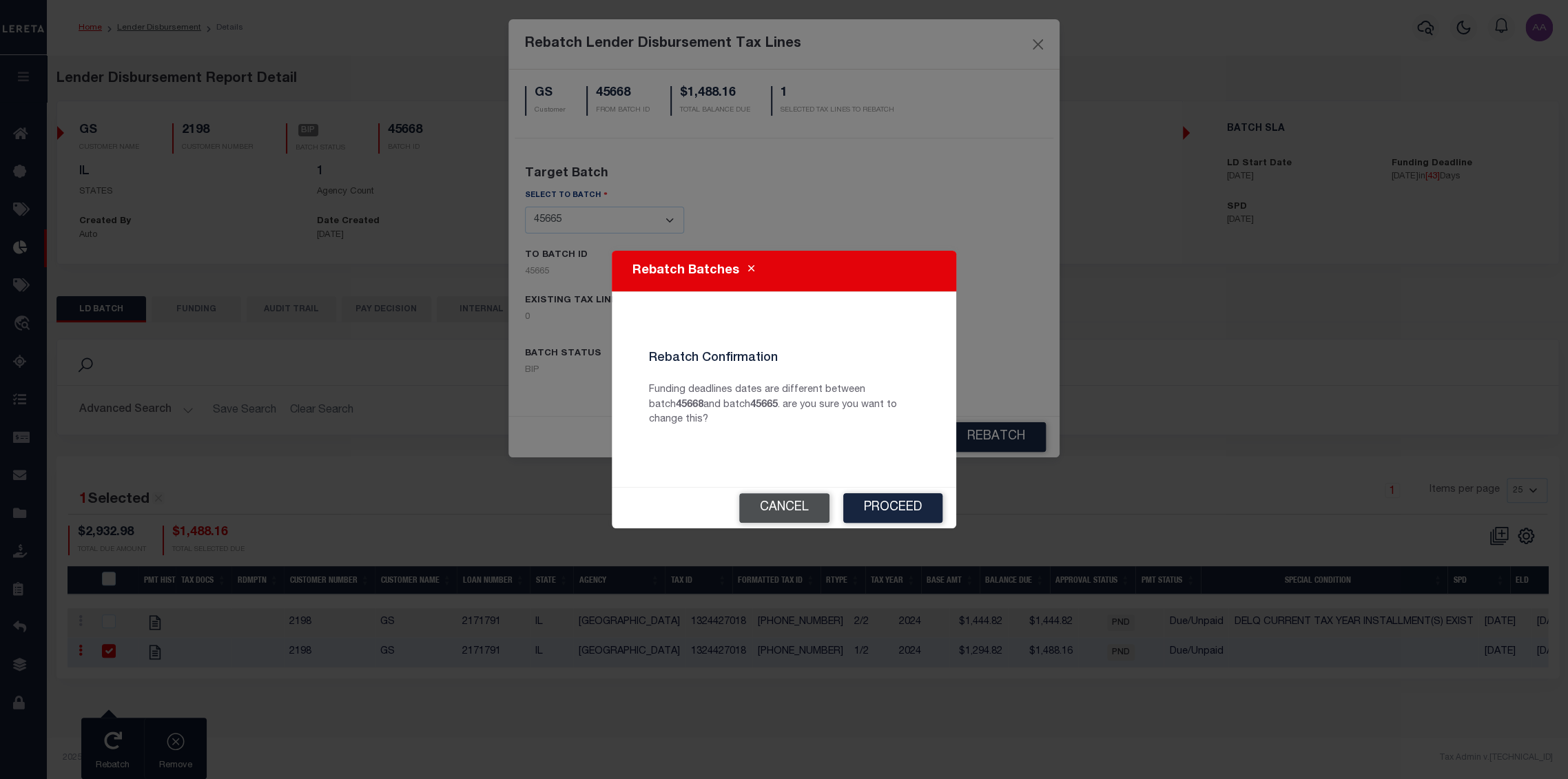
click at [768, 503] on button "Cancel" at bounding box center [784, 507] width 90 height 30
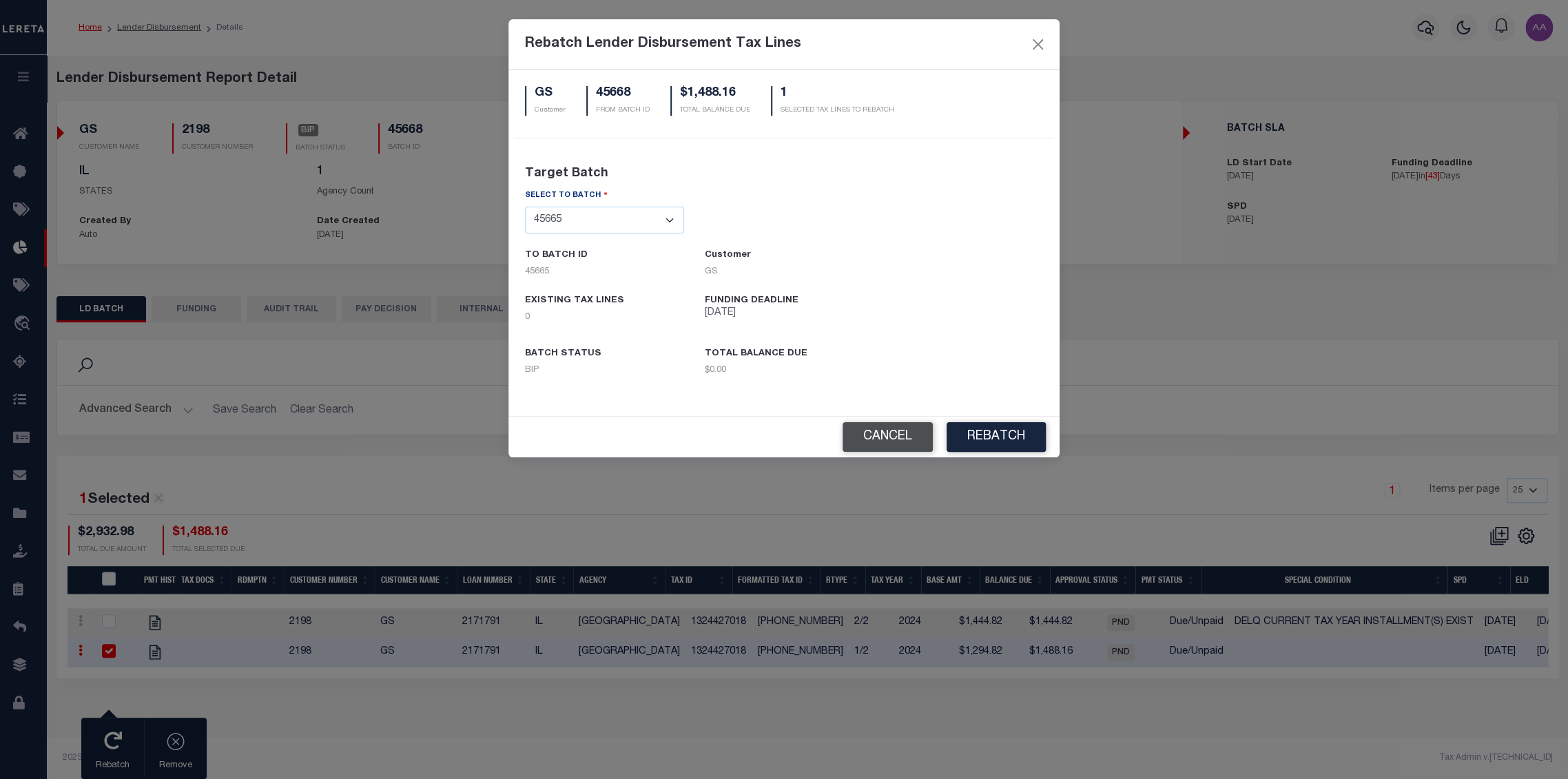
click at [865, 441] on button "Cancel" at bounding box center [887, 437] width 90 height 30
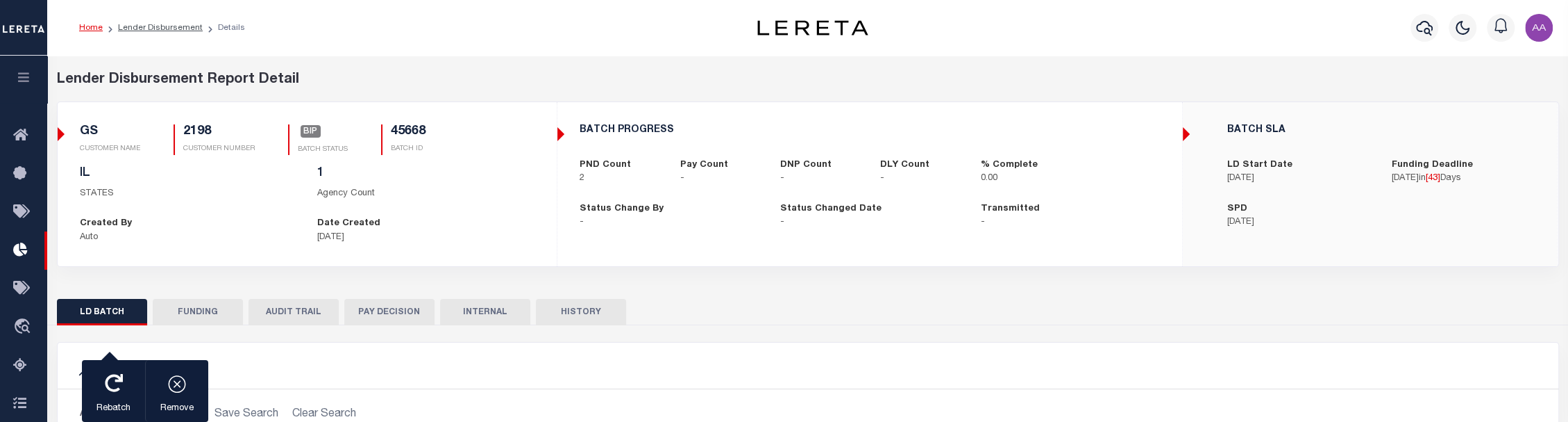
scroll to position [154, 0]
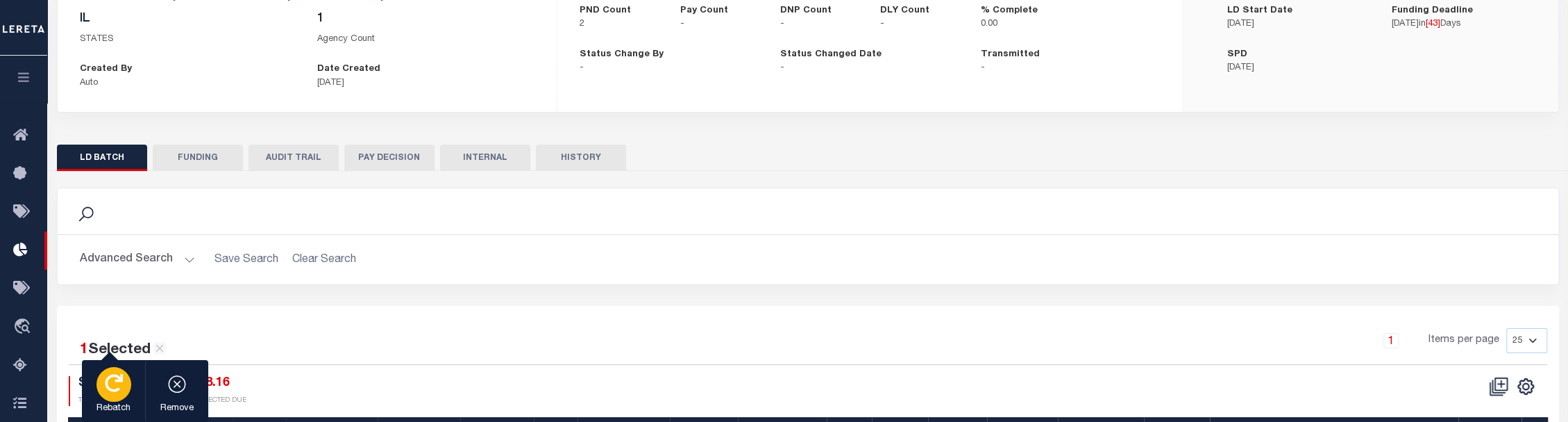
click at [115, 383] on icon "button" at bounding box center [114, 383] width 19 height 19
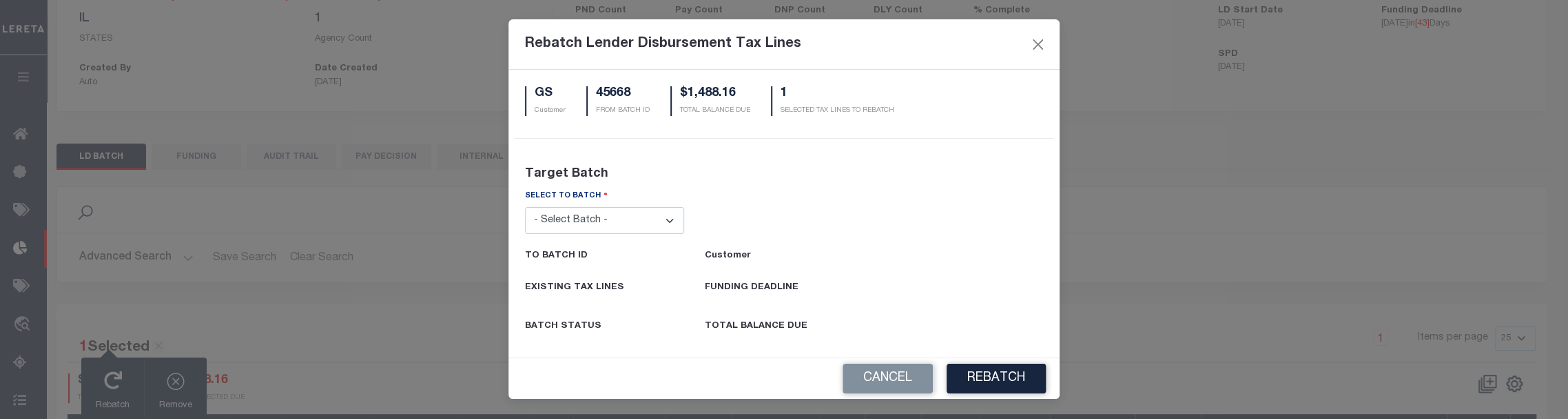
drag, startPoint x: 864, startPoint y: 376, endPoint x: 834, endPoint y: 374, distance: 30.1
click at [864, 376] on button "Cancel" at bounding box center [887, 378] width 90 height 30
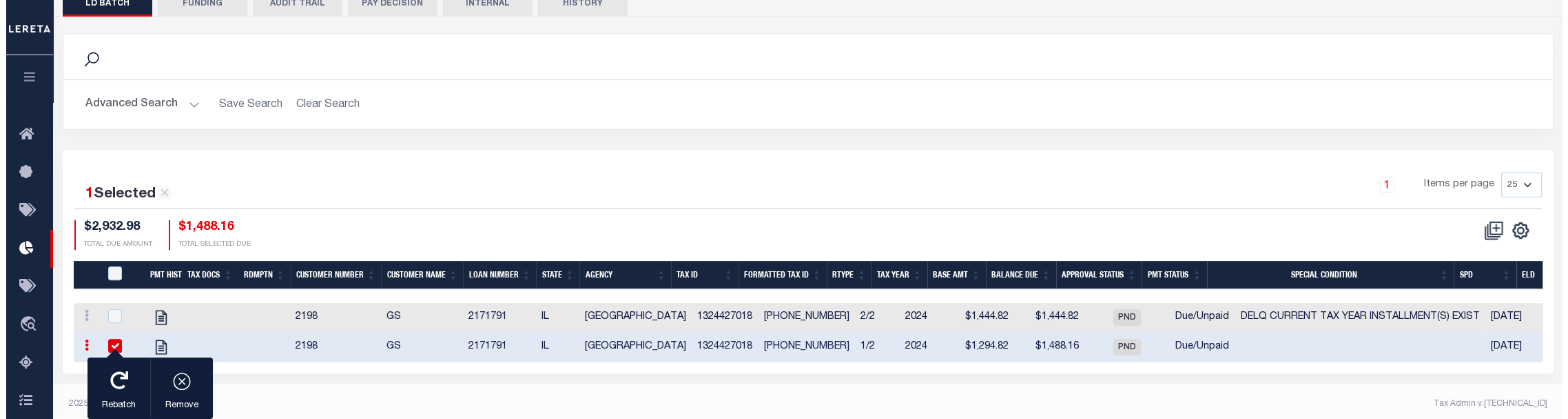
scroll to position [314, 0]
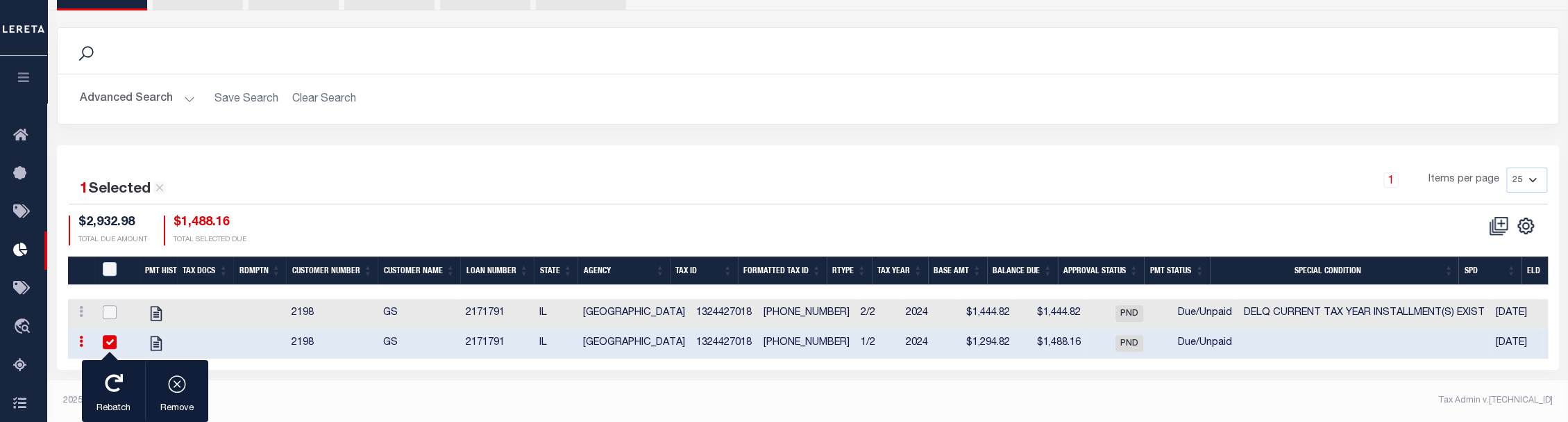
click at [112, 318] on input "checkbox" at bounding box center [109, 312] width 14 height 14
checkbox input "true"
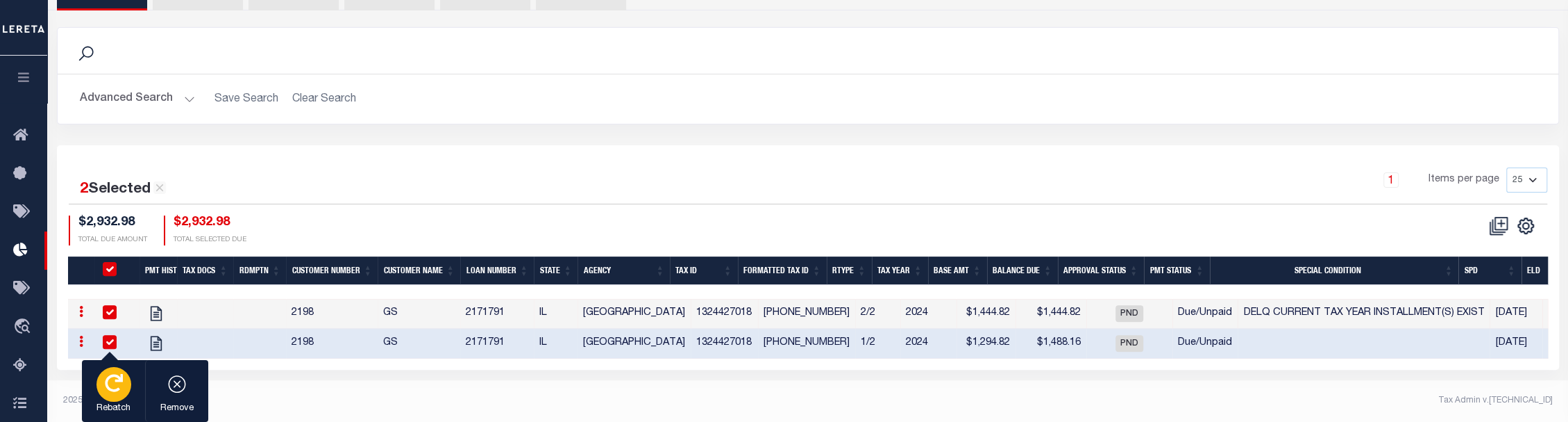
click at [112, 387] on icon "button" at bounding box center [114, 383] width 19 height 19
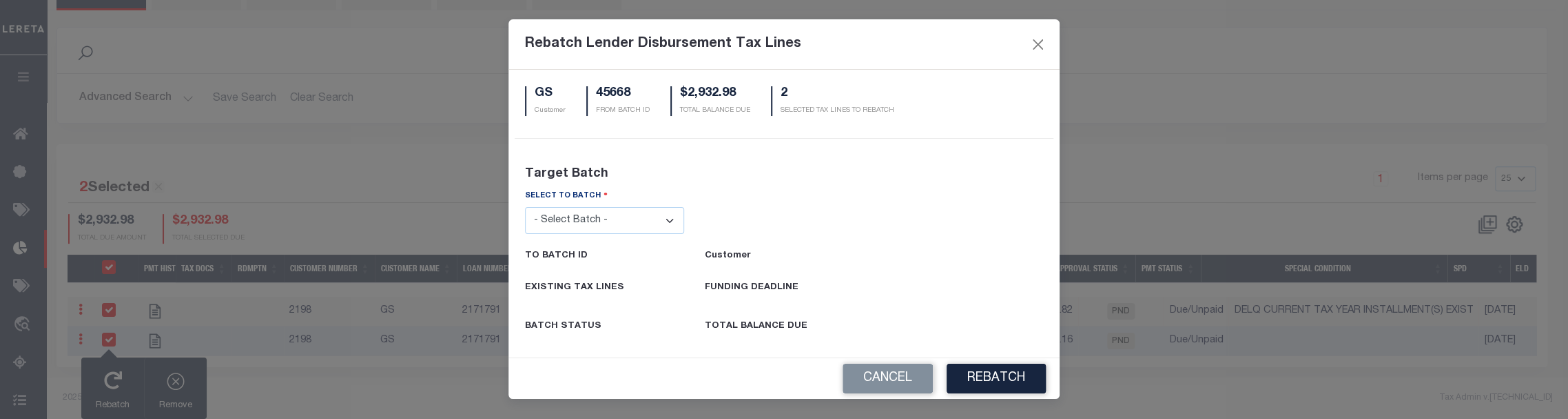
click at [574, 224] on select "- Select Batch - 24274 24276 24279 24283 24285 24513 24539 24542 24572 24604 24…" at bounding box center [604, 221] width 160 height 27
select select "28550"
click at [525, 207] on select "- Select Batch - 24274 24276 24279 24283 24285 24513 24539 24542 24572 24604 24…" at bounding box center [604, 221] width 160 height 27
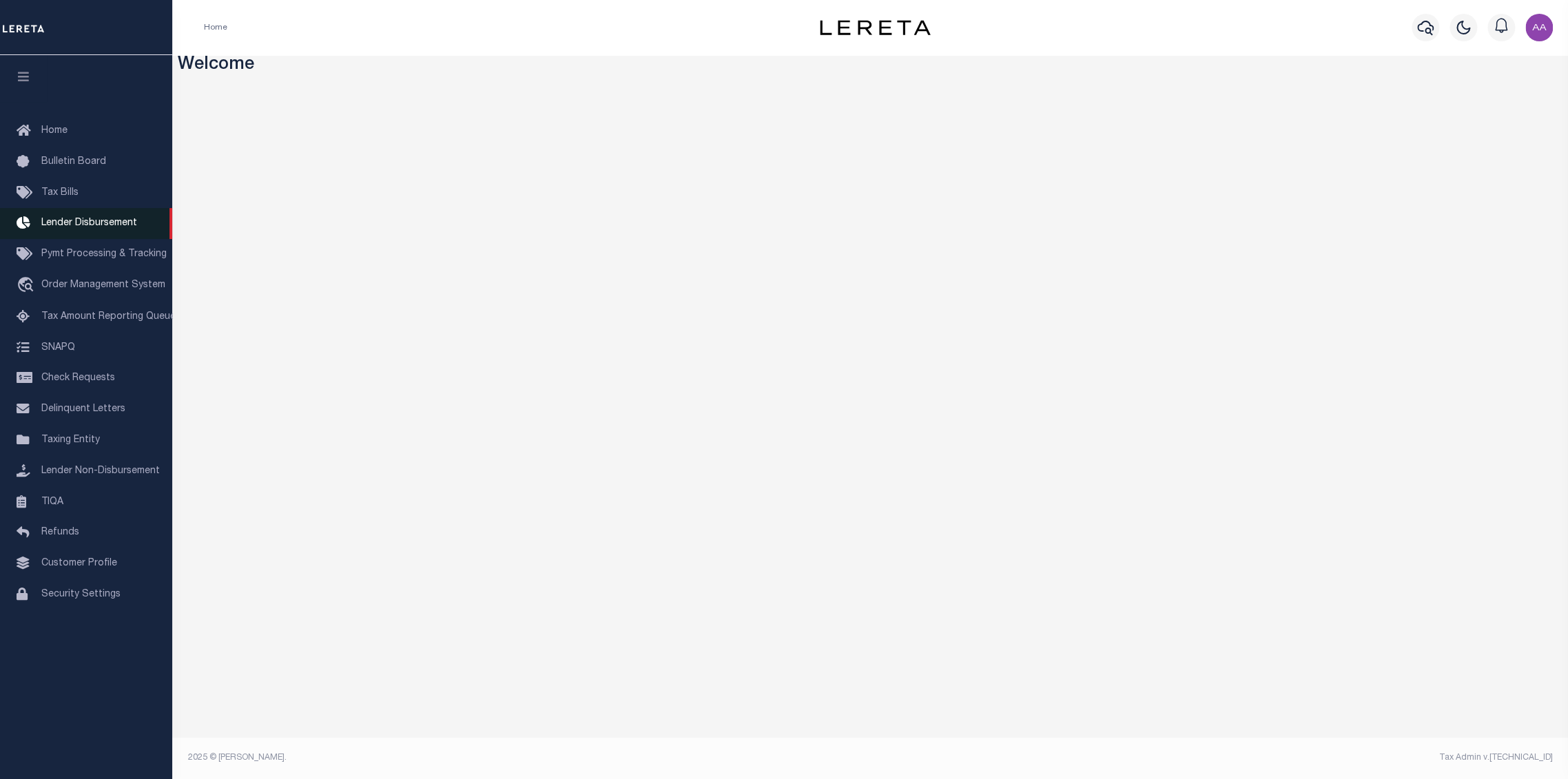
click at [107, 234] on link "Lender Disbursement" at bounding box center [86, 223] width 172 height 31
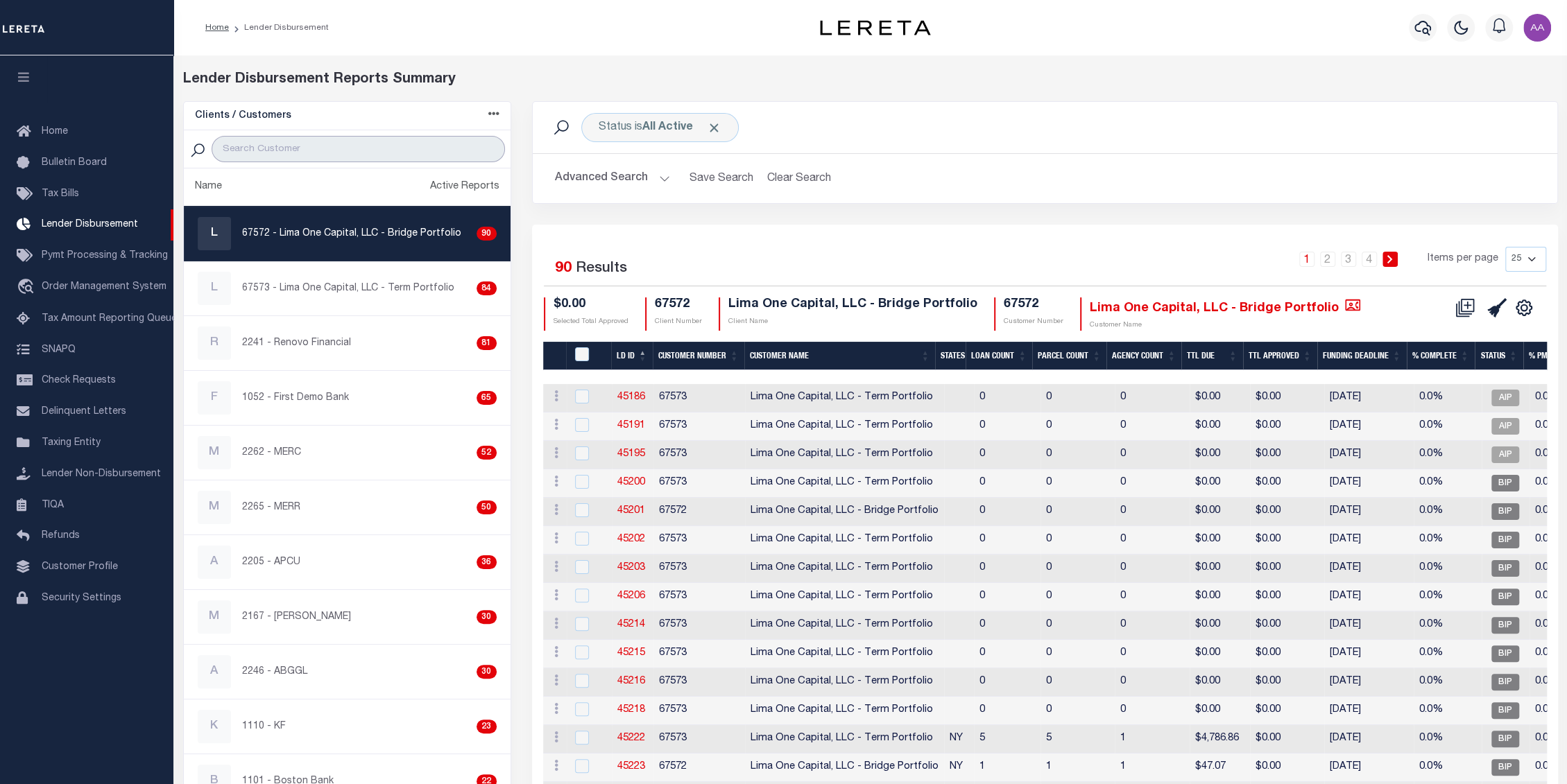
click at [343, 150] on input "search" at bounding box center [358, 149] width 294 height 26
type input "2198"
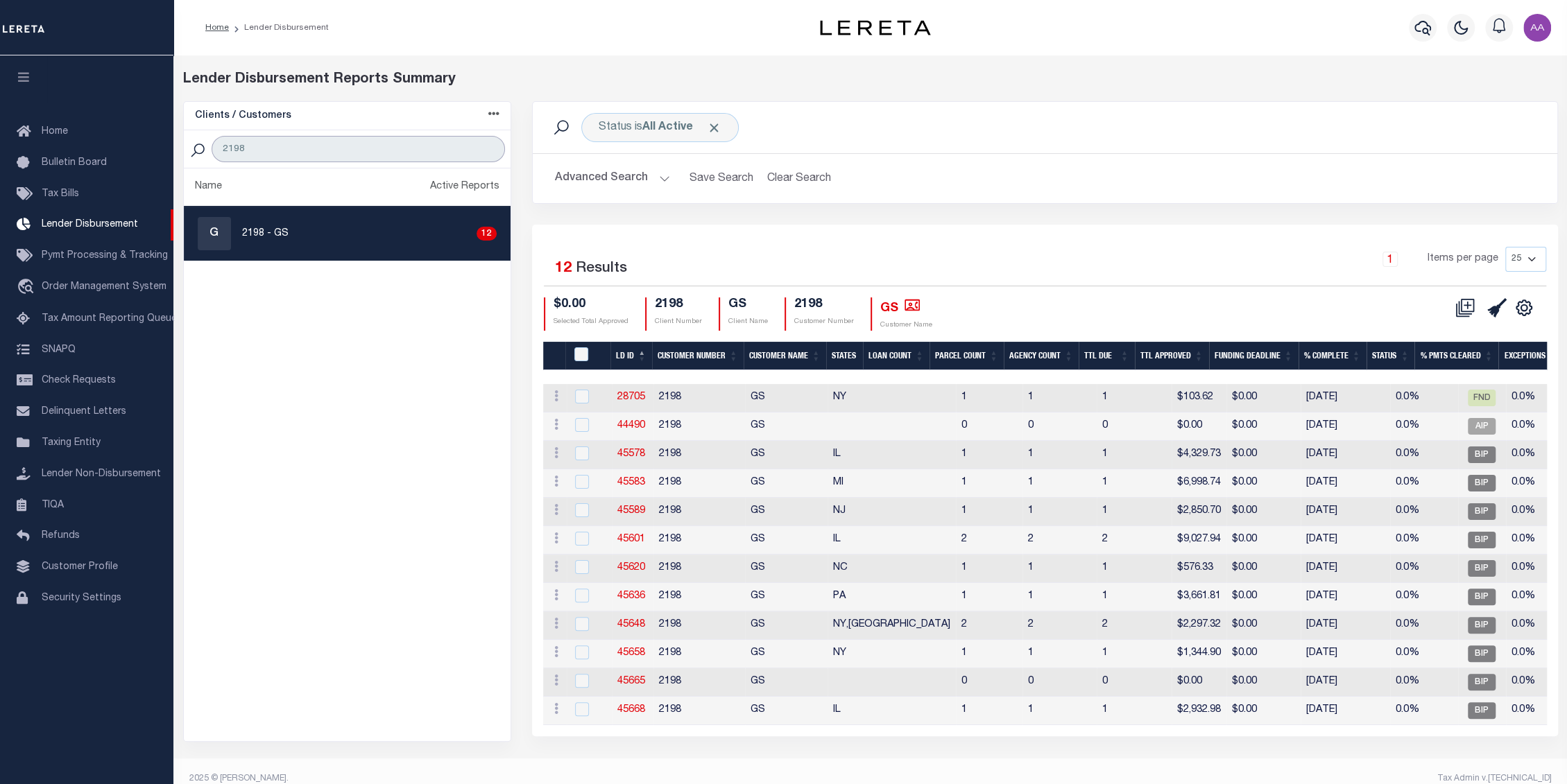
scroll to position [17, 0]
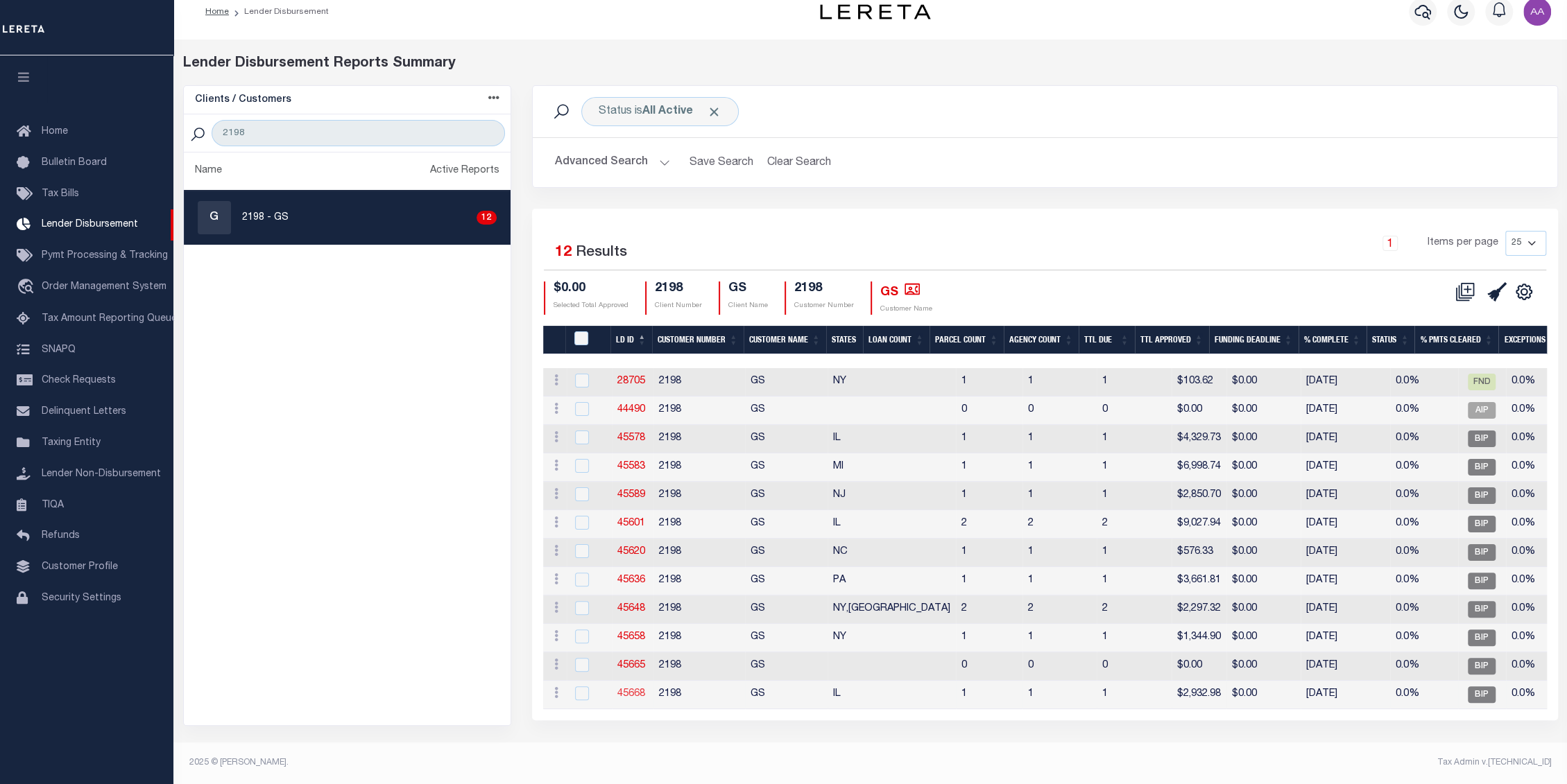
click at [638, 690] on link "45668" at bounding box center [631, 695] width 28 height 10
checkbox input "true"
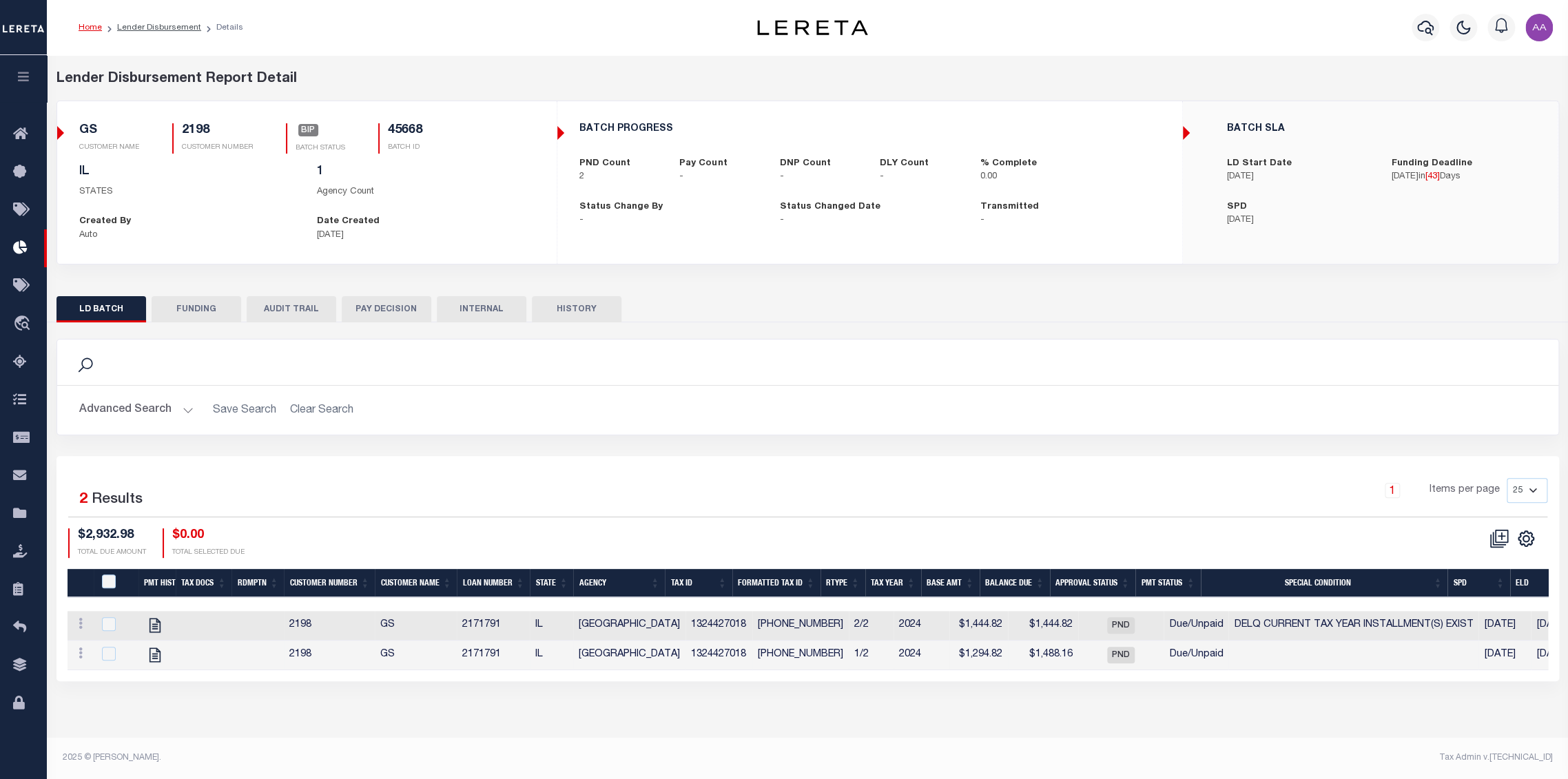
click at [117, 659] on div at bounding box center [116, 654] width 34 height 15
checkbox input "true"
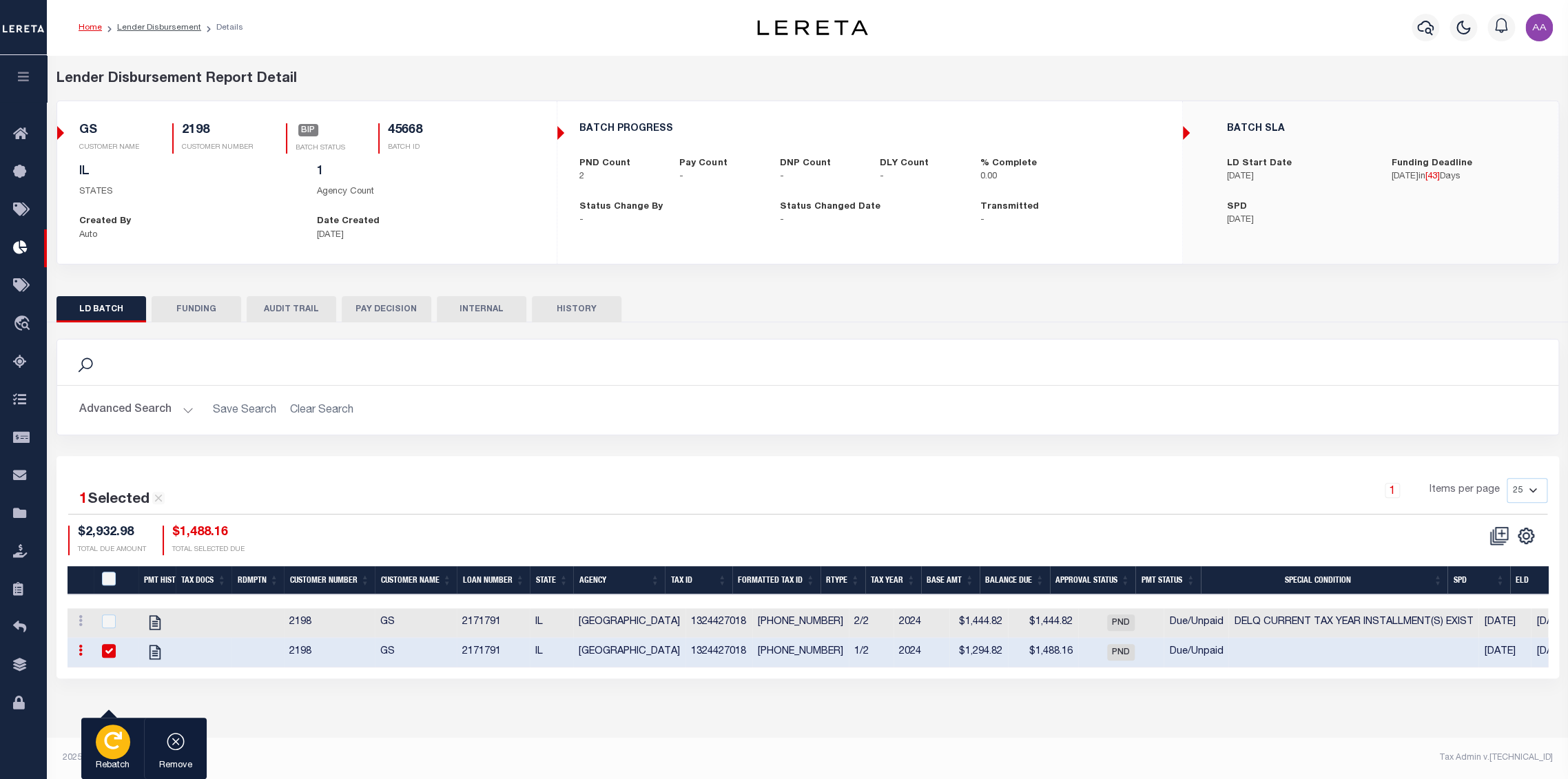
click at [108, 742] on icon "button" at bounding box center [113, 740] width 18 height 18
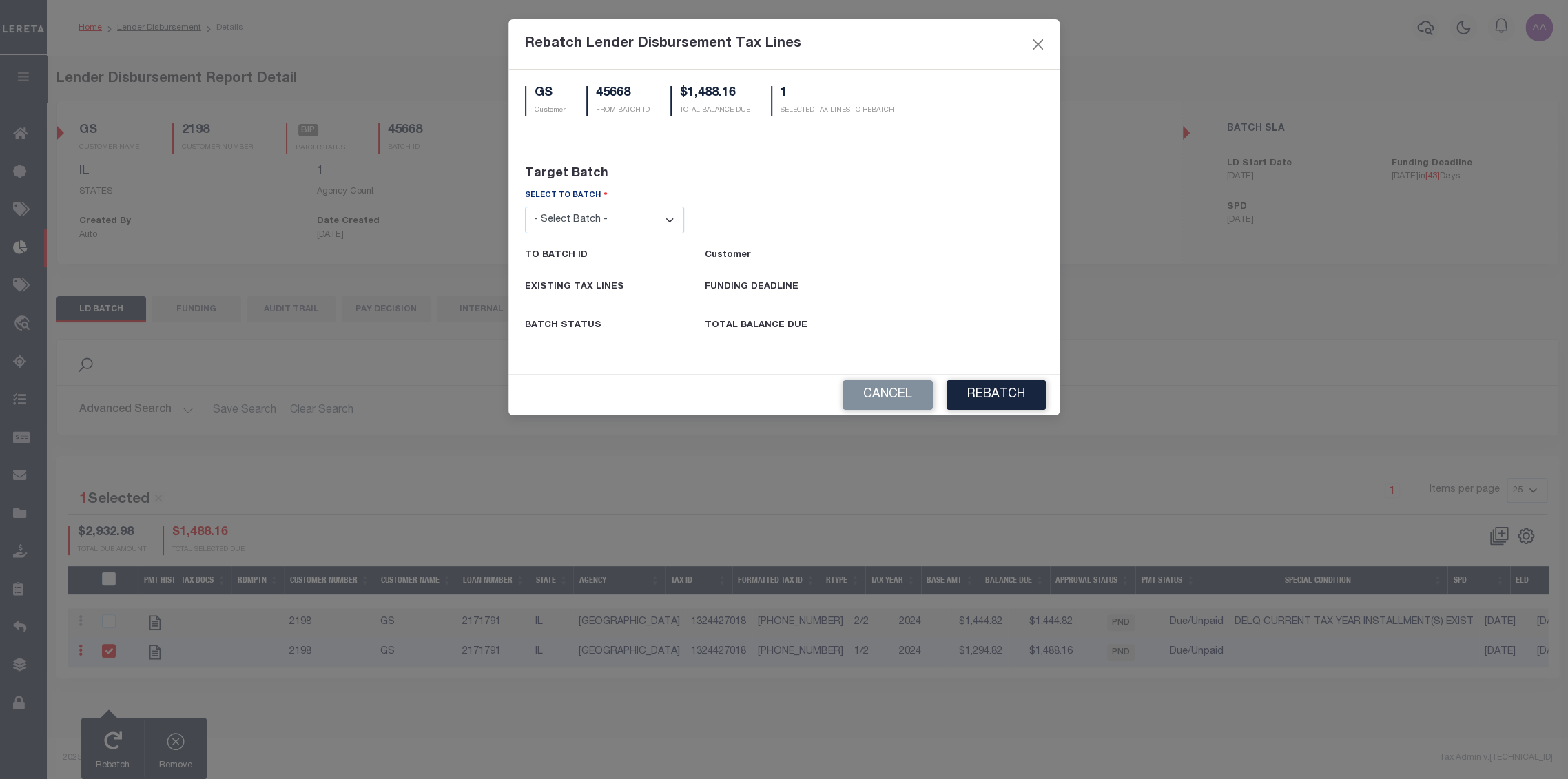
click at [618, 225] on select "- Select Batch - 24274 24276 24279 24283 24285 24513 24539 24542 24572 24604 24…" at bounding box center [604, 220] width 160 height 27
select select "25840"
click at [525, 207] on select "- Select Batch - 24274 24276 24279 24283 24285 24513 24539 24542 24572 24604 24…" at bounding box center [604, 220] width 160 height 27
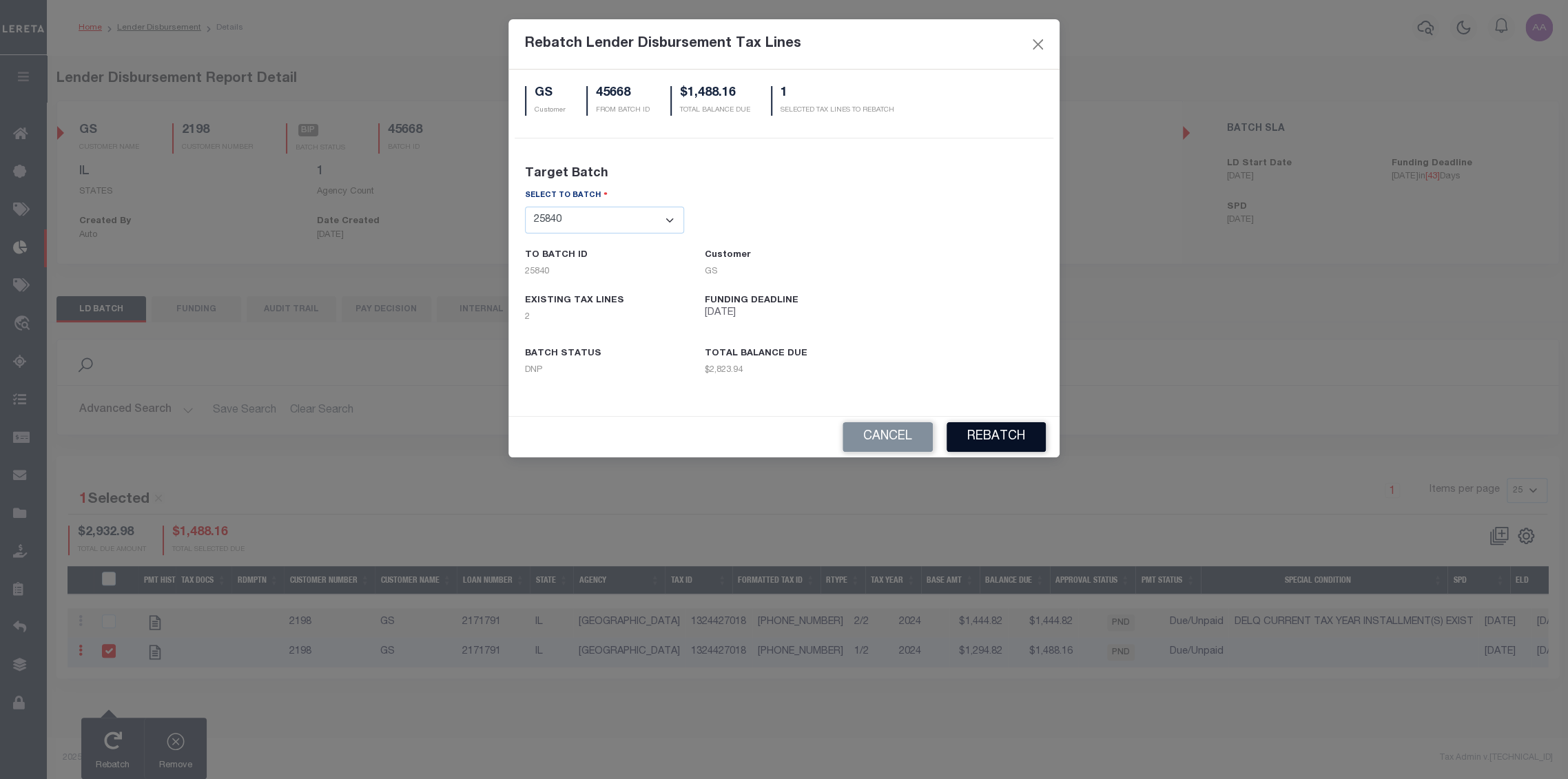
click at [1005, 434] on button "REBATCH" at bounding box center [996, 437] width 100 height 30
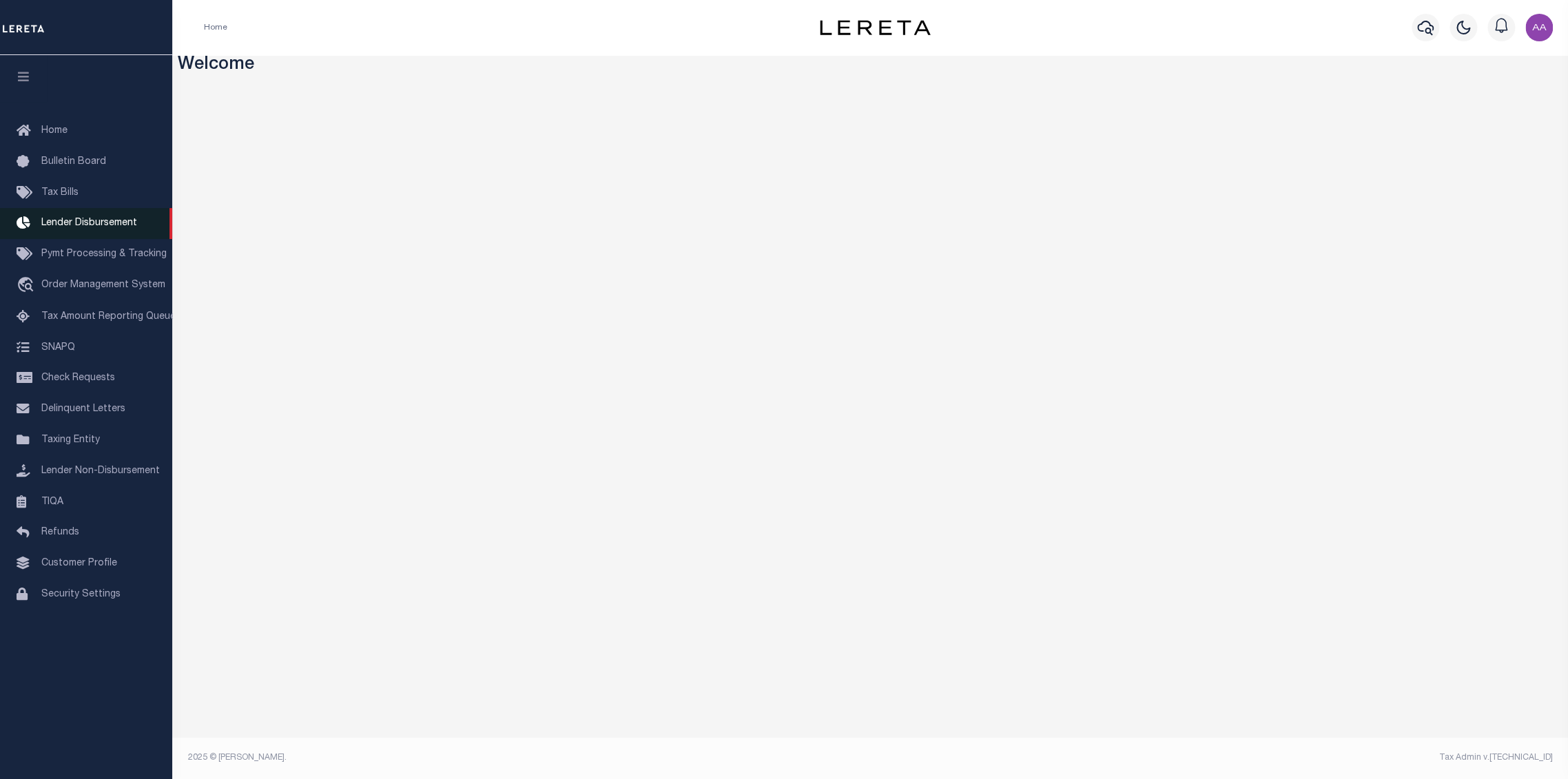
click at [77, 225] on span "Lender Disbursement" at bounding box center [89, 223] width 96 height 10
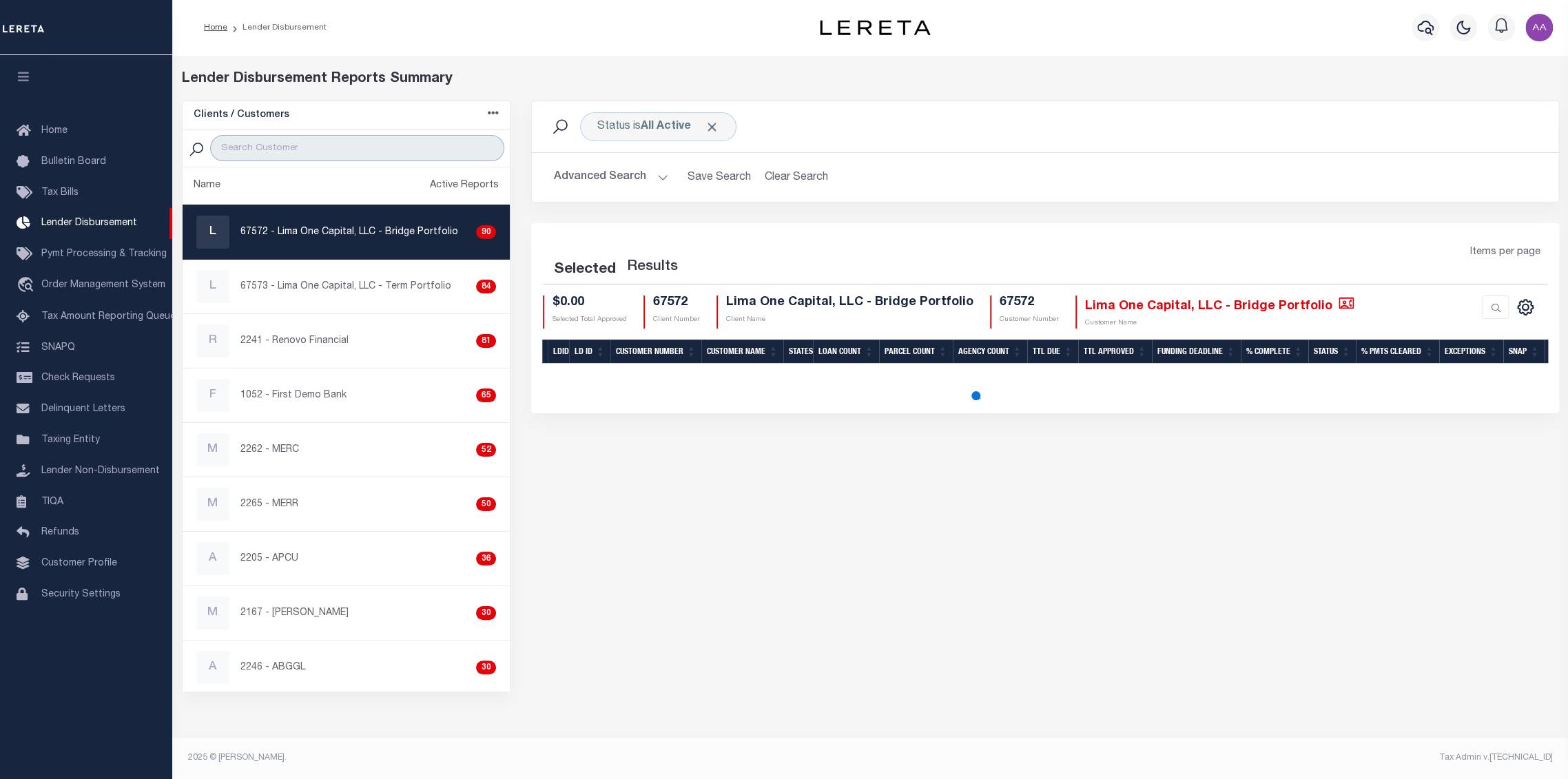
click at [292, 152] on input "search" at bounding box center [357, 148] width 294 height 26
type input "2198"
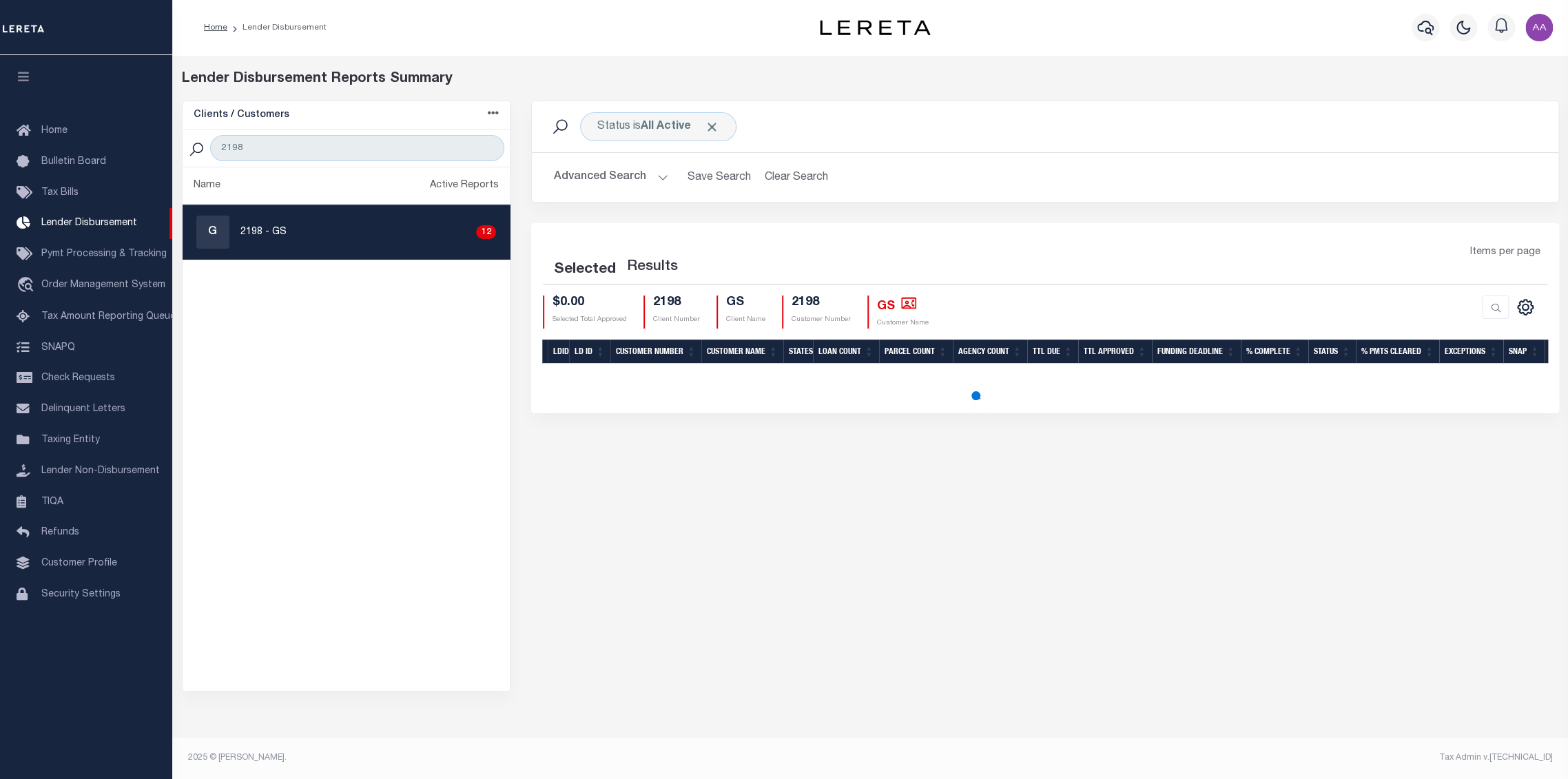
click at [265, 239] on div "G 2198 - GS 12" at bounding box center [346, 232] width 300 height 33
checkbox input "true"
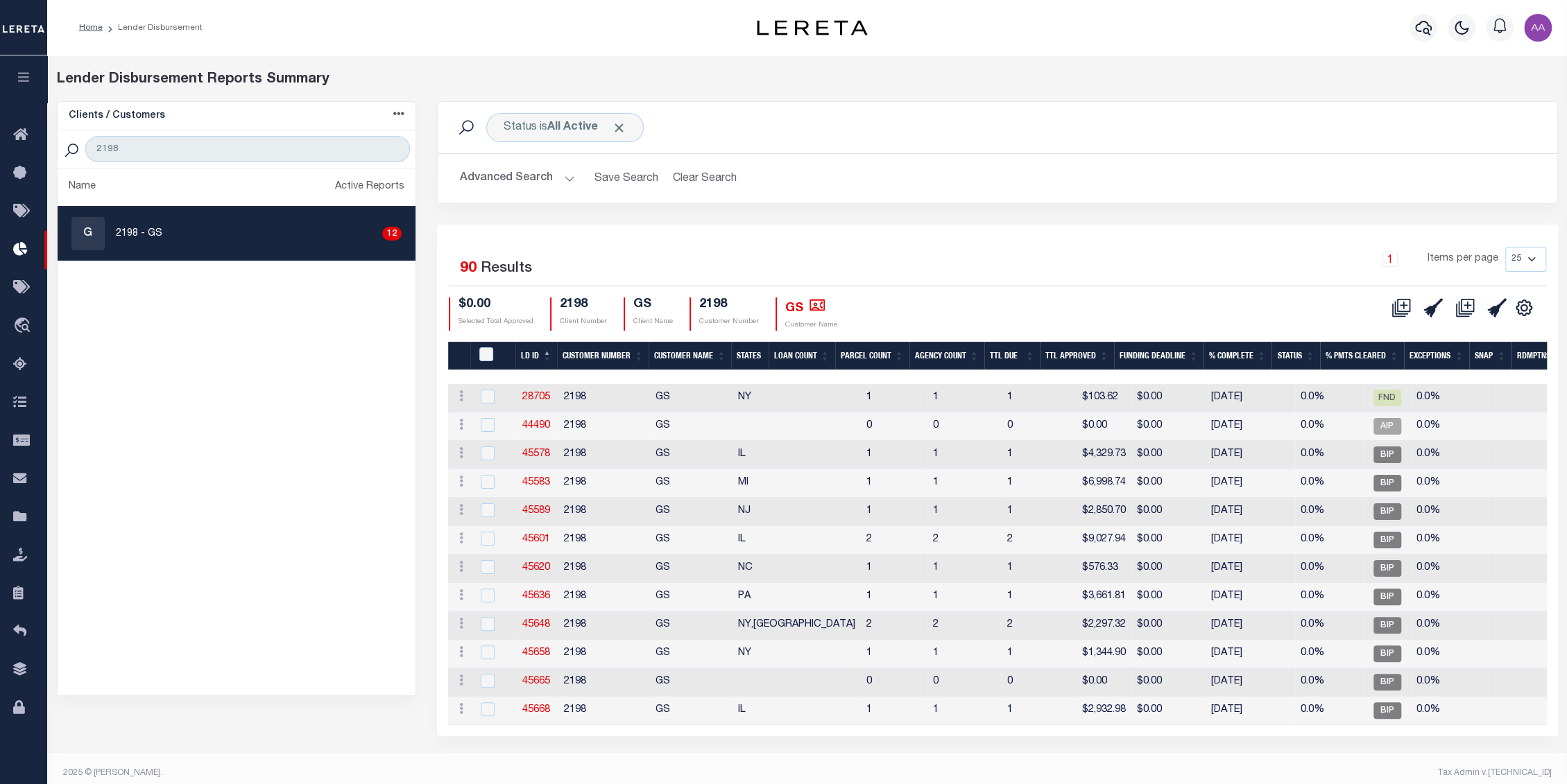
scroll to position [17, 0]
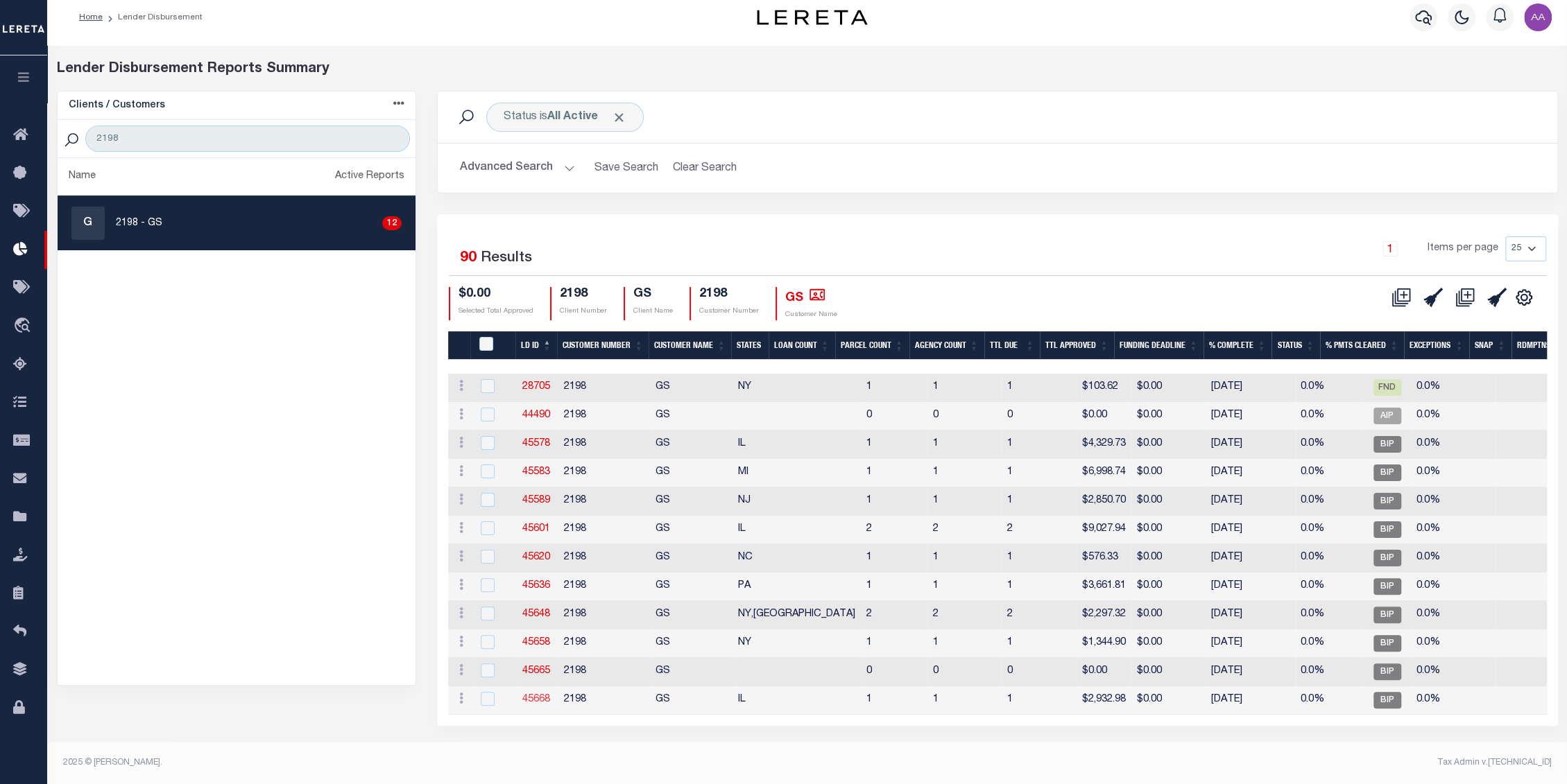
click at [543, 695] on link "45668" at bounding box center [536, 699] width 28 height 10
checkbox input "true"
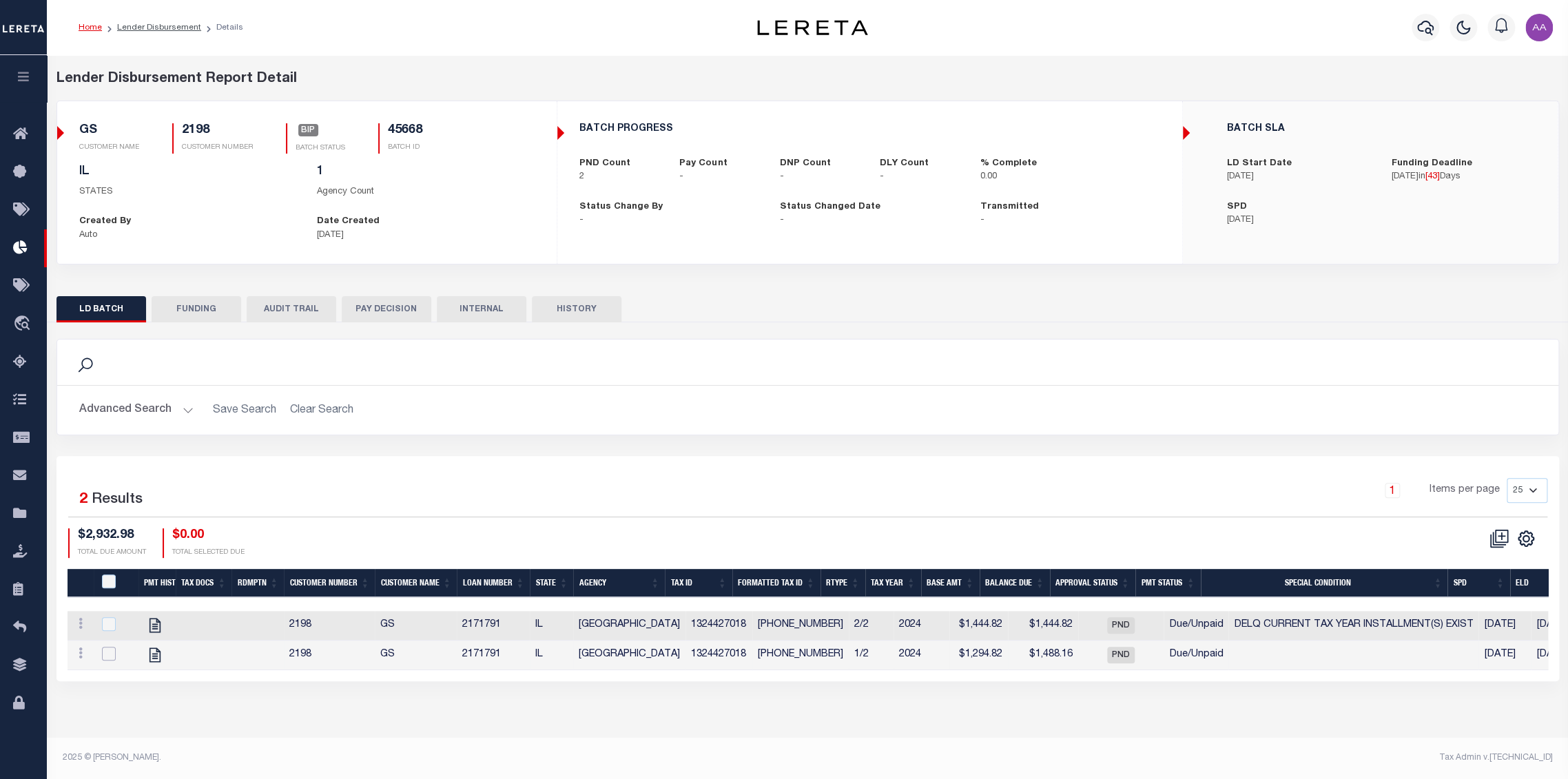
click at [108, 661] on input "checkbox" at bounding box center [108, 653] width 14 height 14
checkbox input "true"
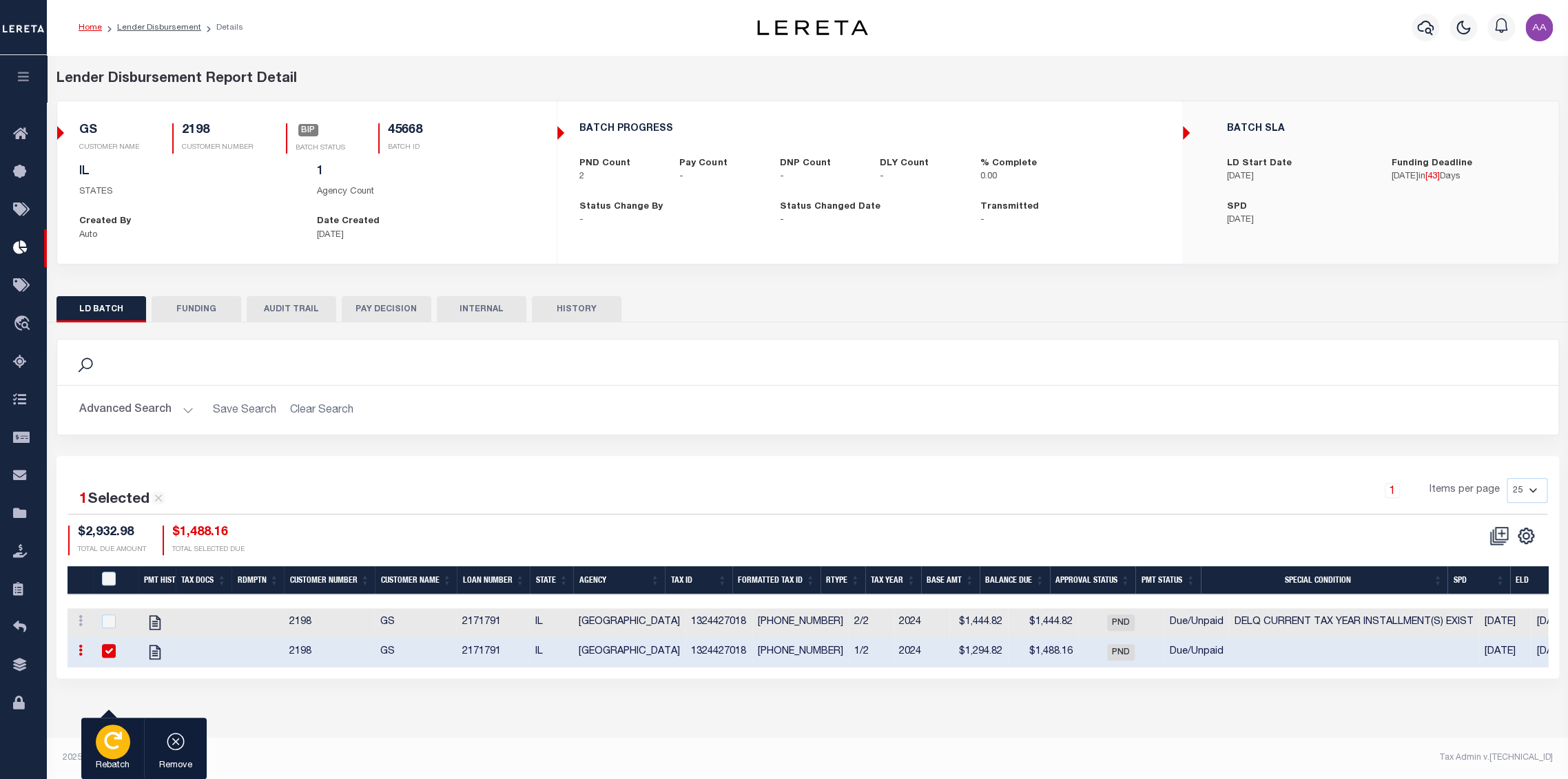
click at [95, 742] on button "Rebatch" at bounding box center [112, 749] width 63 height 62
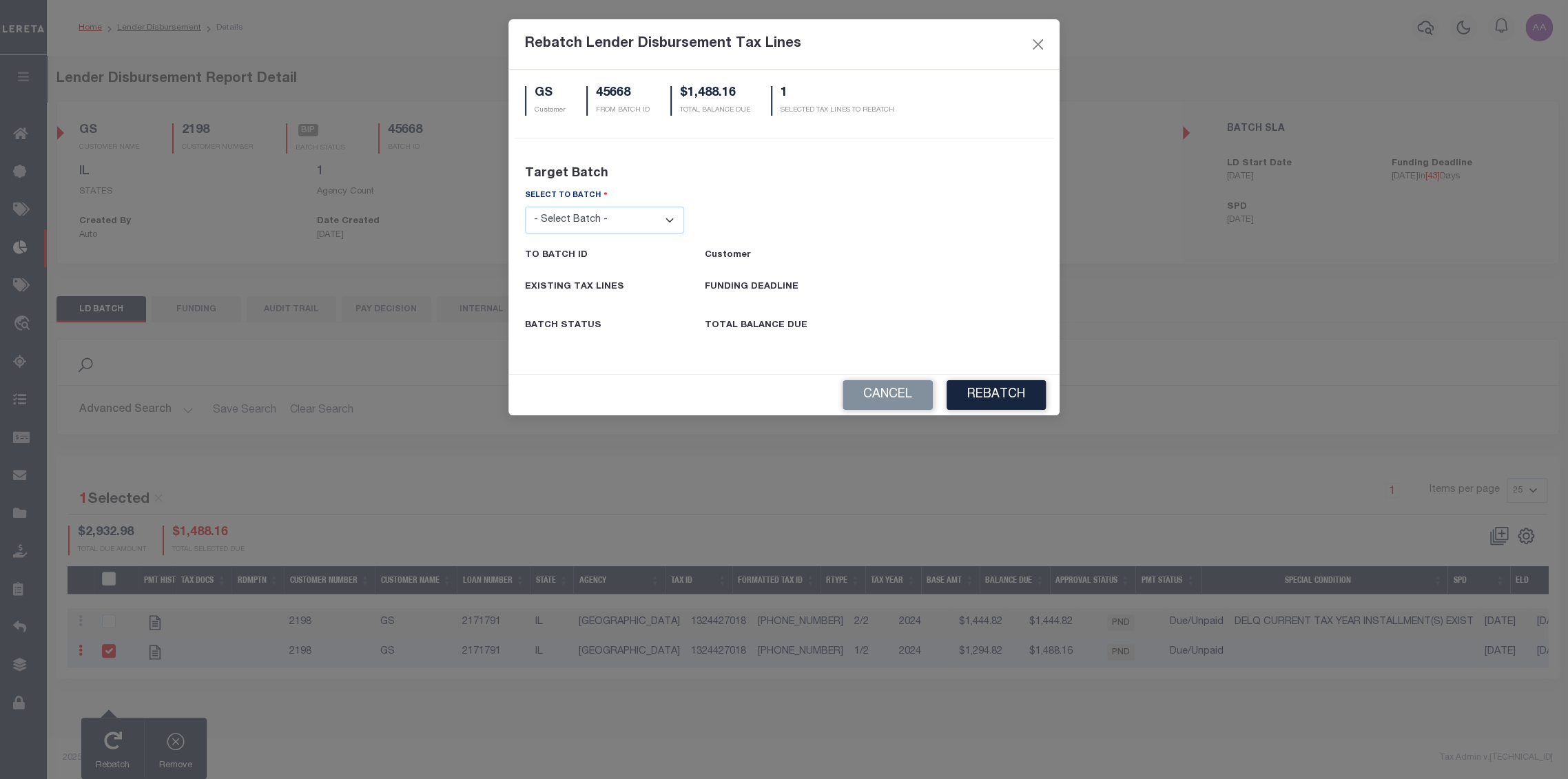
click at [656, 209] on select "- Select Batch - 24274 24276 24279 24283 24285 24513 24539 24542 24572 24604 24…" at bounding box center [604, 220] width 160 height 27
select select "25734"
click at [525, 207] on select "- Select Batch - 24274 24276 24279 24283 24285 24513 24539 24542 24572 24604 24…" at bounding box center [604, 220] width 160 height 27
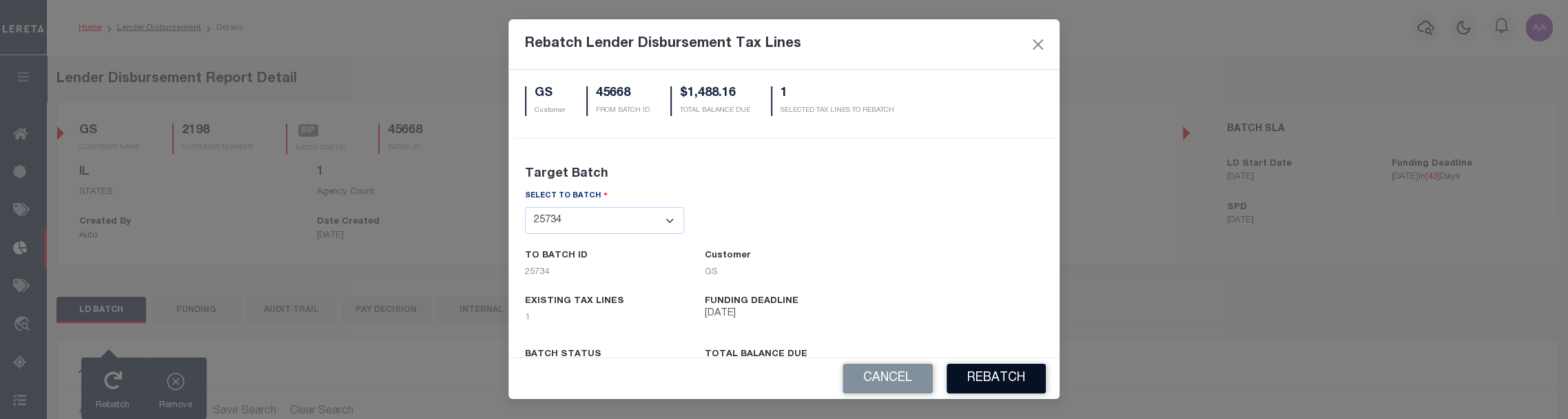
click at [992, 380] on button "REBATCH" at bounding box center [996, 378] width 100 height 30
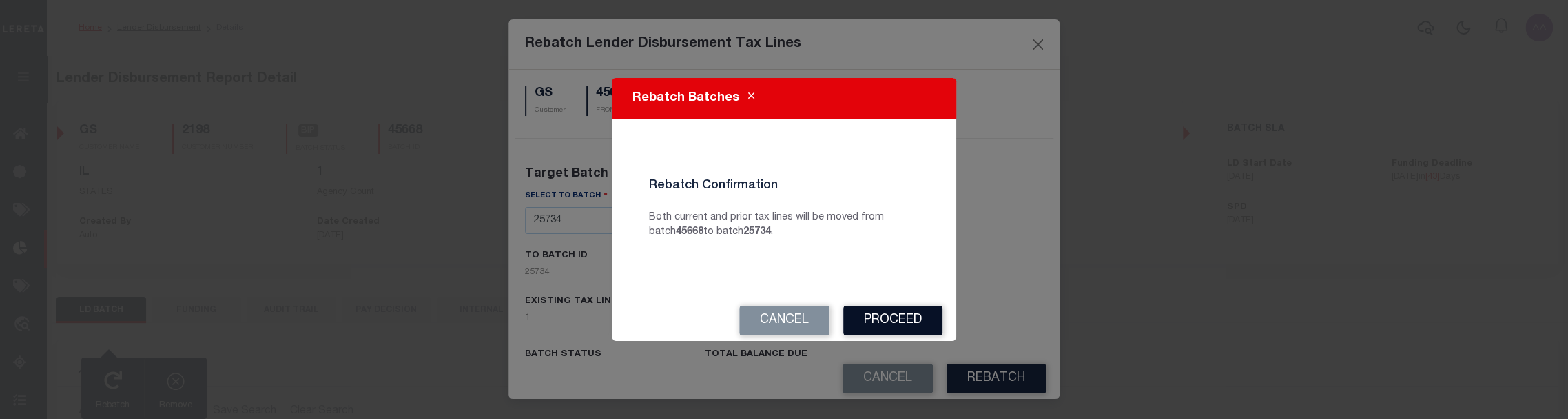
click at [871, 315] on button "Proceed" at bounding box center [893, 320] width 100 height 30
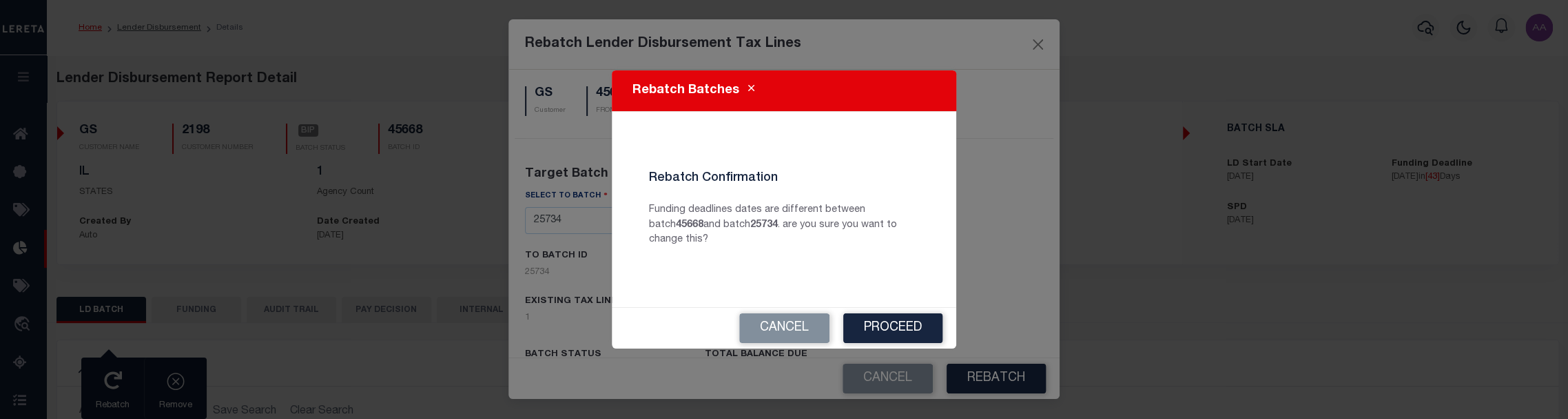
click at [871, 315] on button "Proceed" at bounding box center [893, 328] width 100 height 30
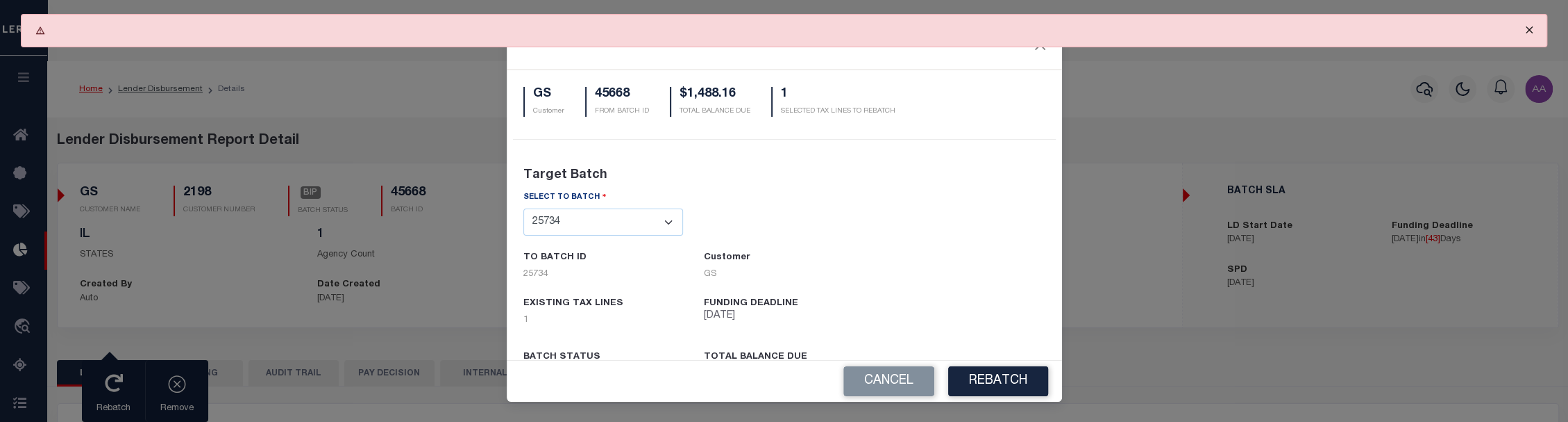
click at [1530, 27] on button "Close" at bounding box center [1530, 29] width 35 height 30
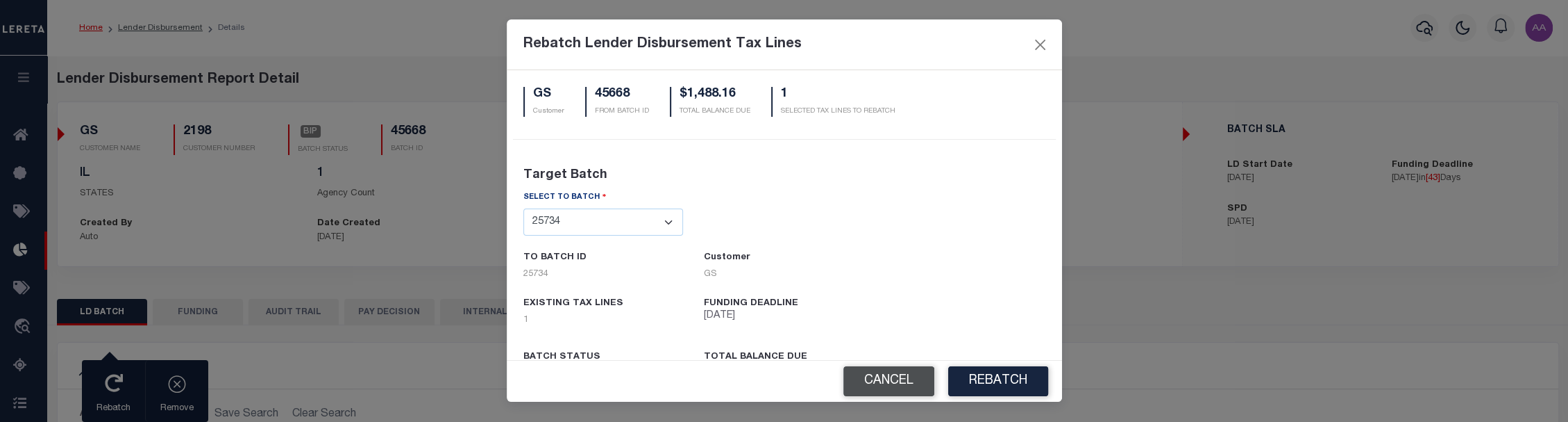
click at [892, 379] on button "Cancel" at bounding box center [888, 381] width 91 height 30
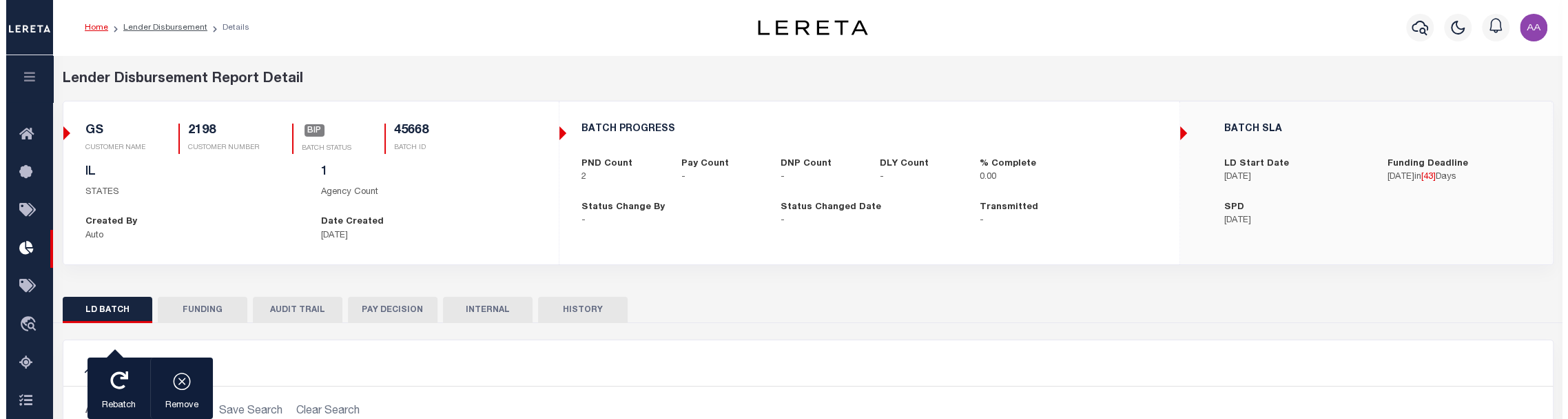
scroll to position [306, 0]
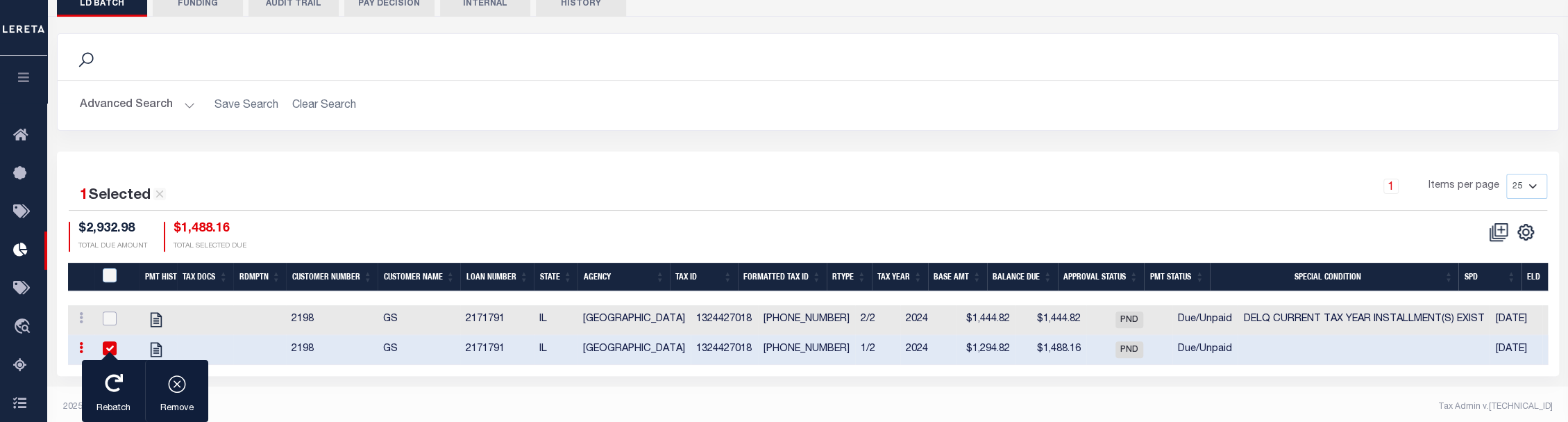
click at [112, 325] on input "checkbox" at bounding box center [109, 318] width 14 height 14
checkbox input "true"
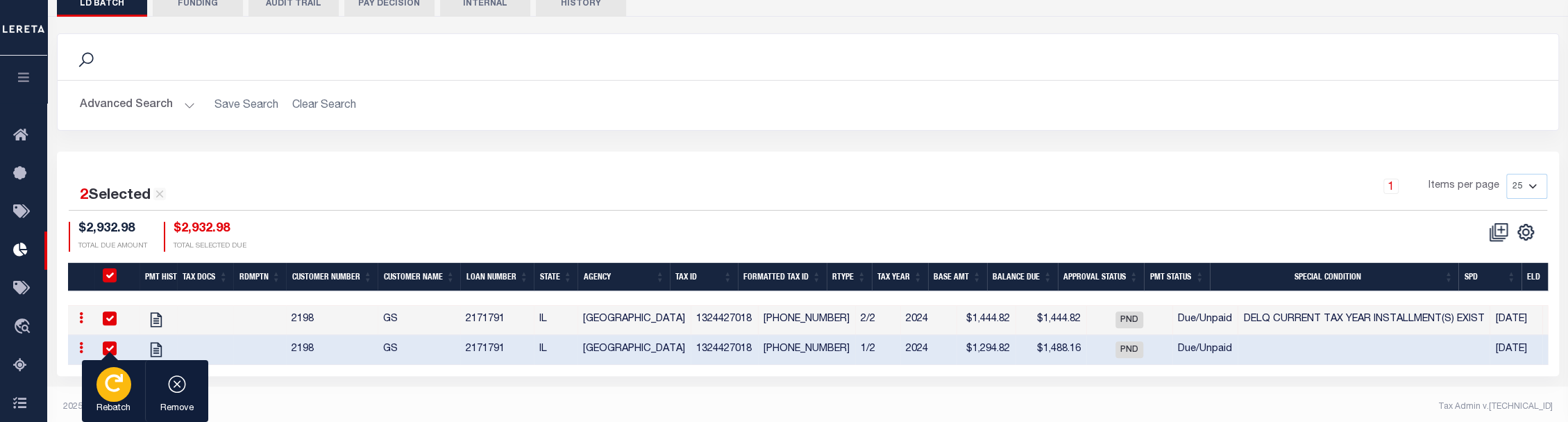
click at [105, 392] on icon "button" at bounding box center [114, 383] width 19 height 19
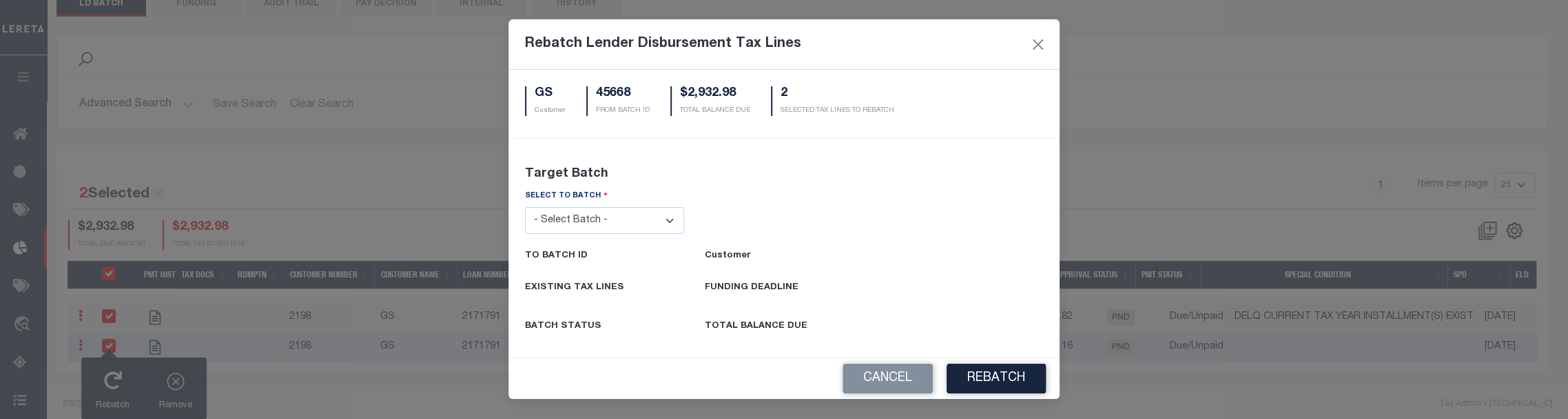
click at [574, 230] on select "- Select Batch - 24274 24276 24279 24283 24285 24513 24539 24542 24572 24604 24…" at bounding box center [604, 221] width 160 height 27
select select "29594"
click at [525, 207] on select "- Select Batch - 24274 24276 24279 24283 24285 24513 24539 24542 24572 24604 24…" at bounding box center [604, 221] width 160 height 27
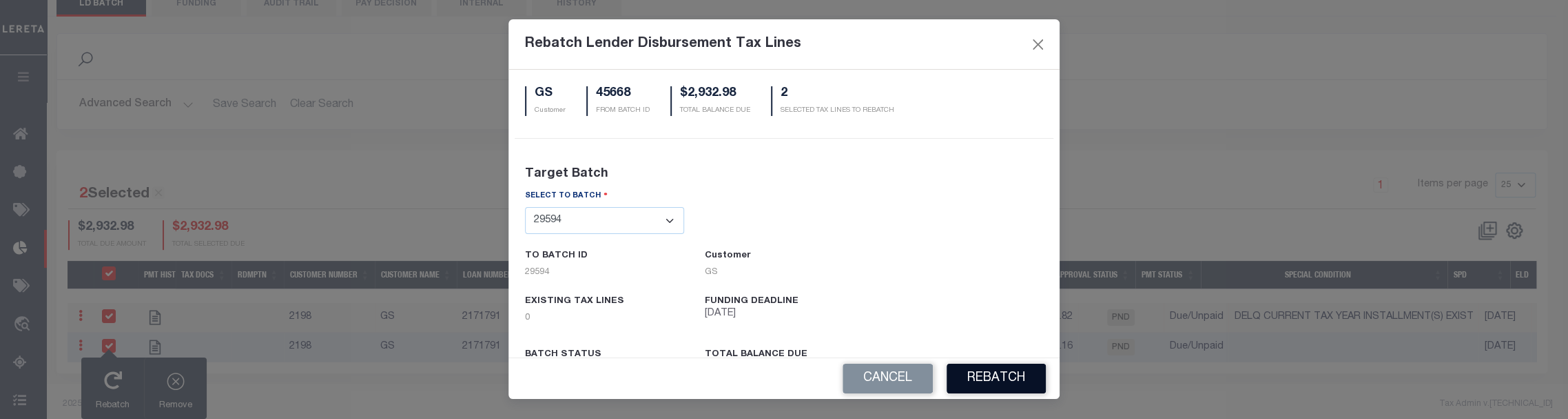
click at [1006, 374] on button "REBATCH" at bounding box center [996, 378] width 100 height 30
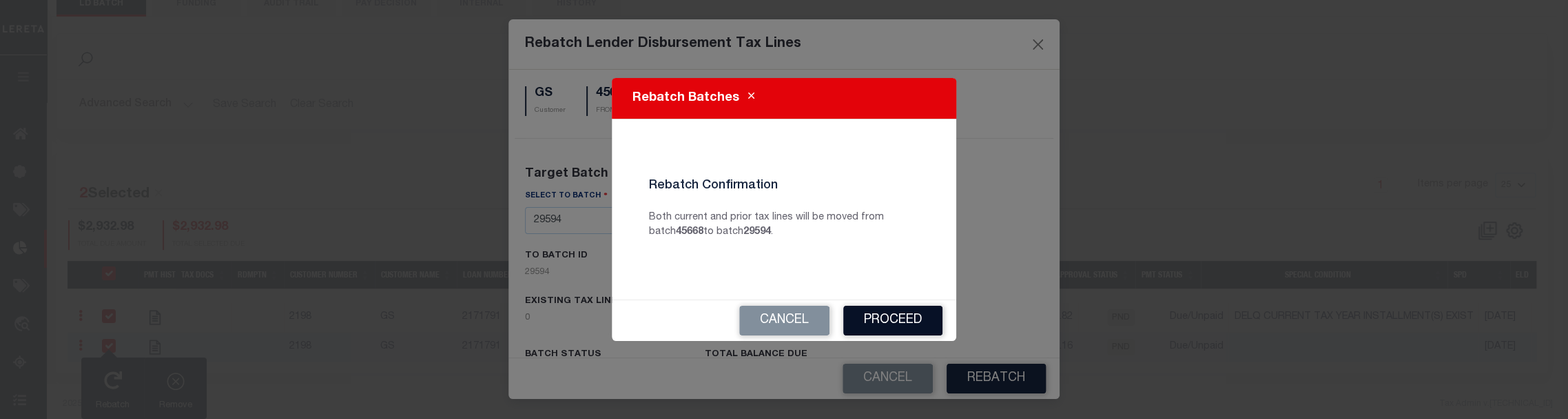
click at [901, 321] on button "Proceed" at bounding box center [893, 320] width 100 height 30
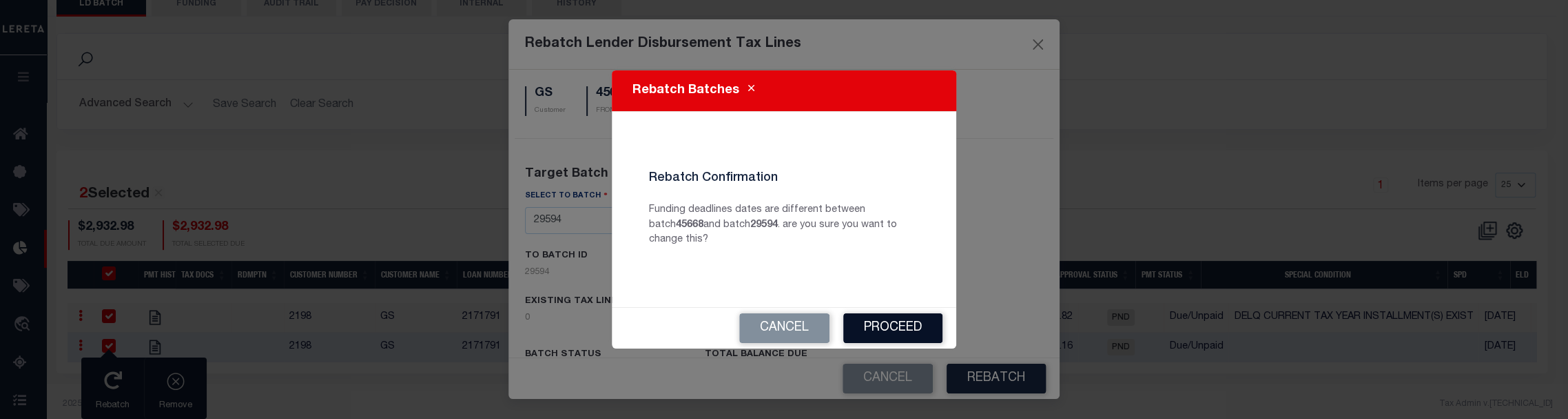
click at [890, 318] on button "Proceed" at bounding box center [893, 328] width 100 height 30
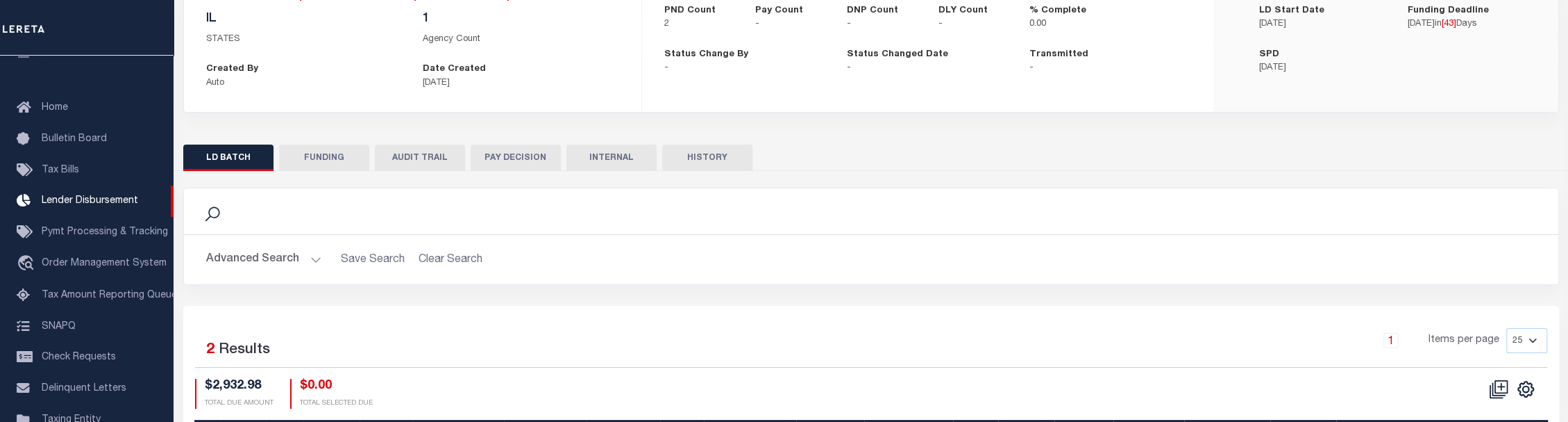
scroll to position [318, 0]
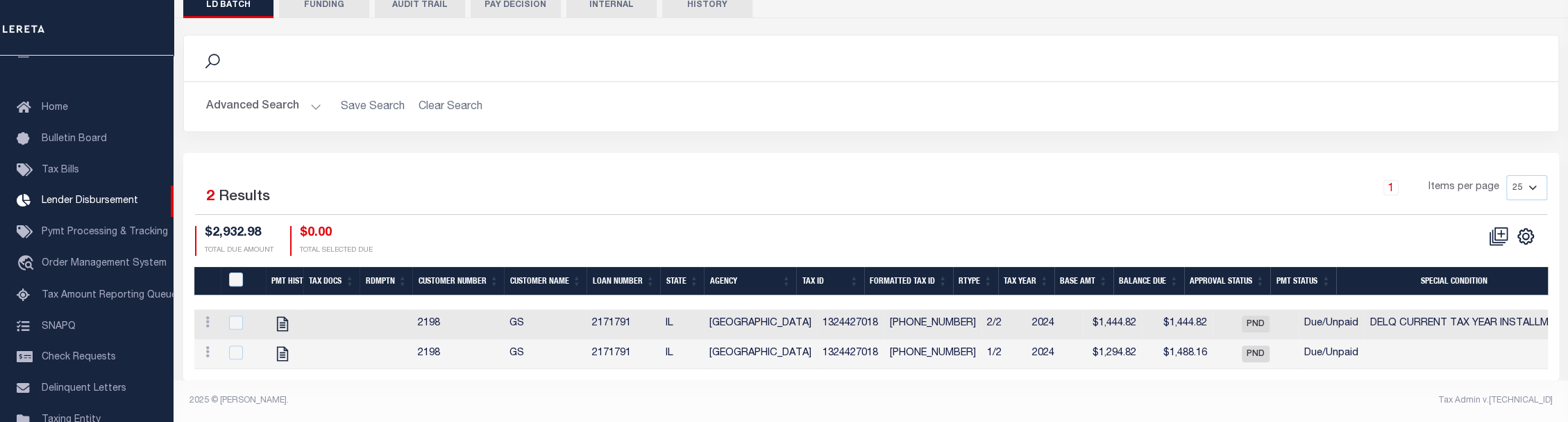
click at [228, 345] on div at bounding box center [243, 353] width 34 height 16
checkbox input "true"
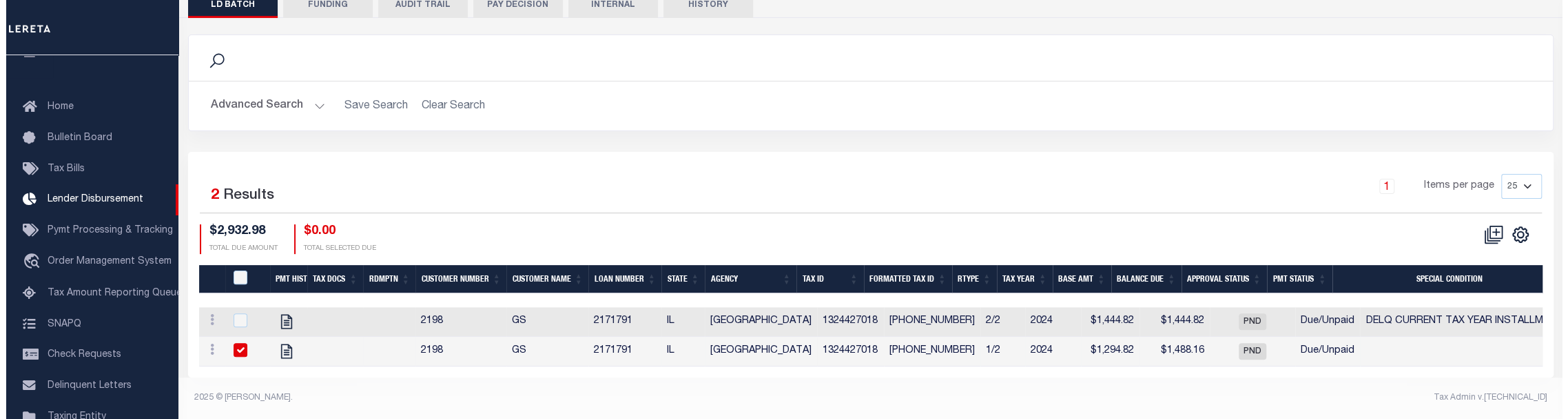
scroll to position [314, 0]
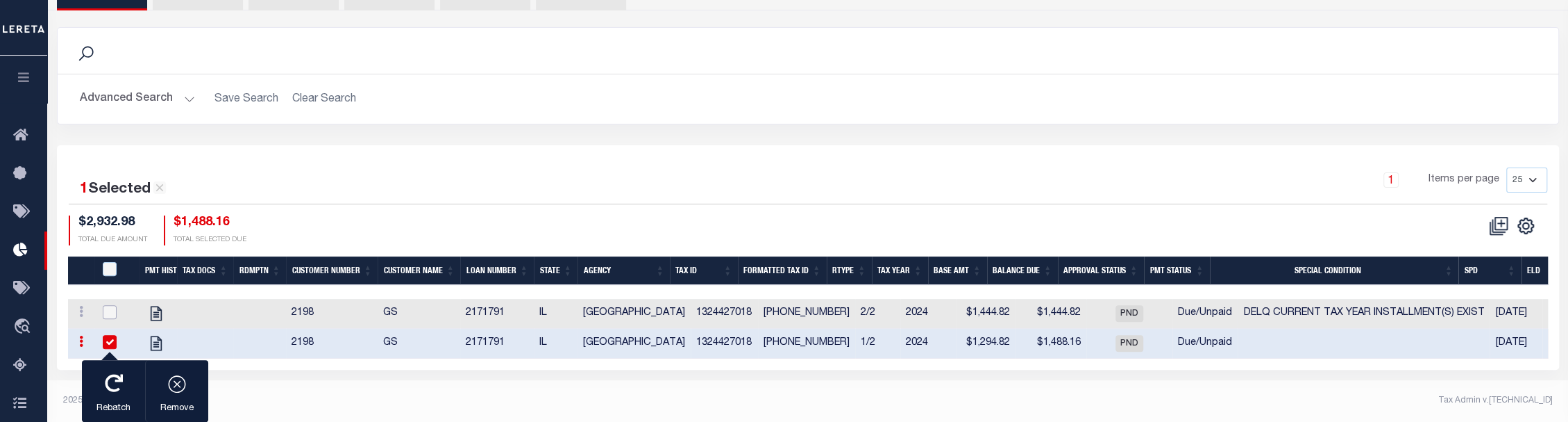
click at [114, 318] on input "checkbox" at bounding box center [109, 312] width 14 height 14
checkbox input "true"
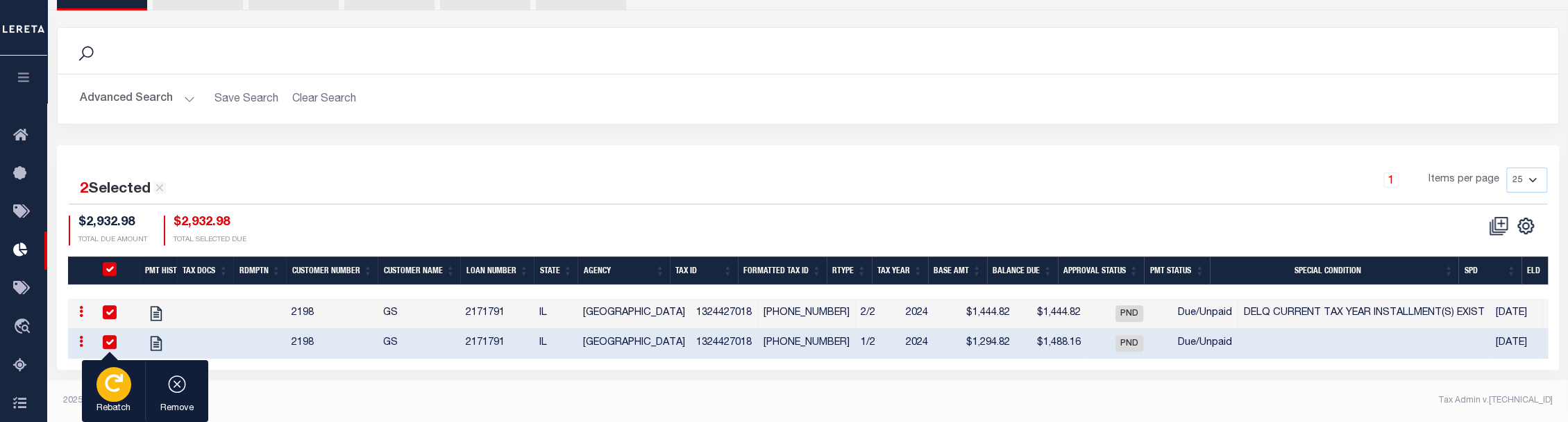
click at [114, 382] on icon "button" at bounding box center [114, 383] width 19 height 19
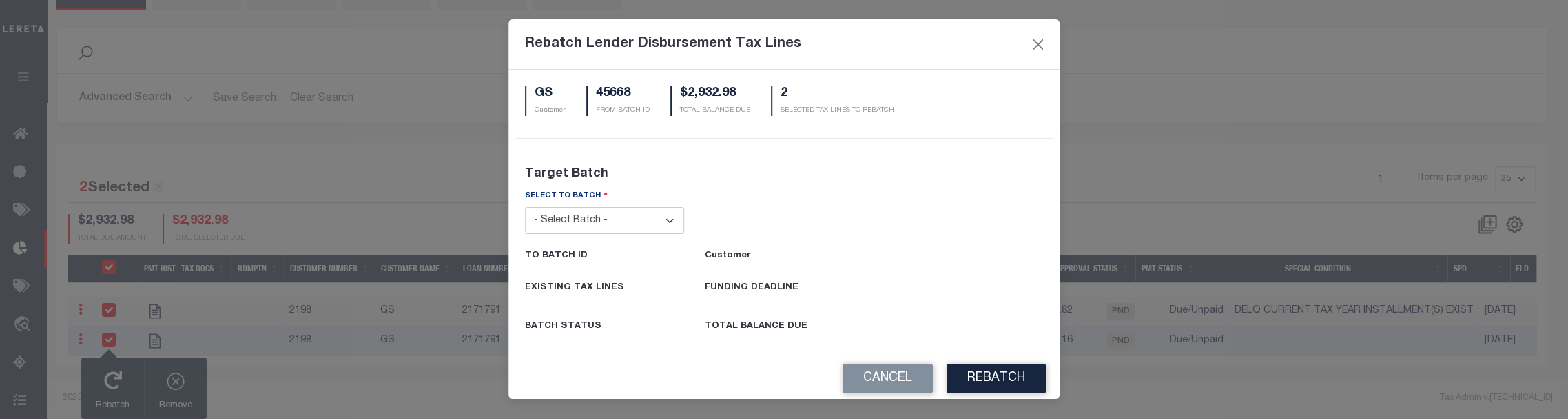
click select "- Select Batch - 24274 24276 24279 24283 24285 24513 24539 24542 24572 24604 24…"
select select "45665"
click select "- Select Batch - 24274 24276 24279 24283 24285 24513 24539 24542 24572 24604 24…"
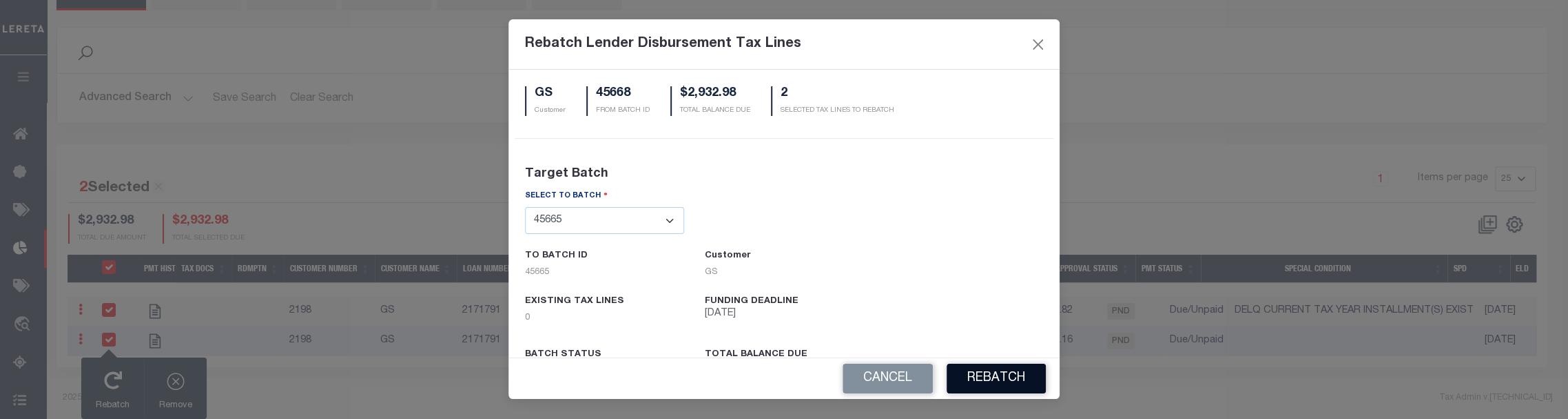
click button "REBATCH"
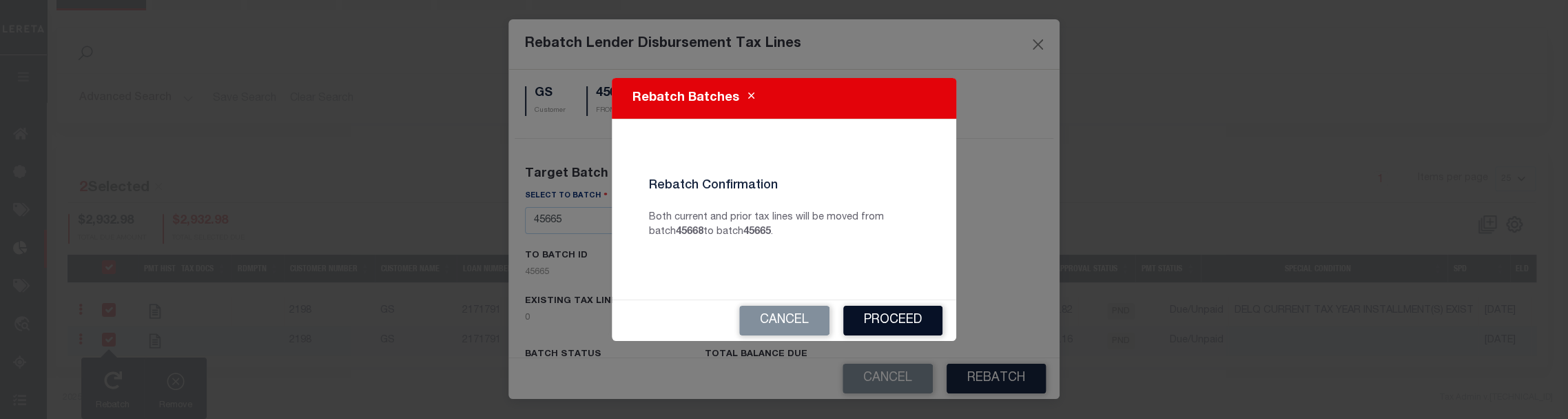
click button "Proceed"
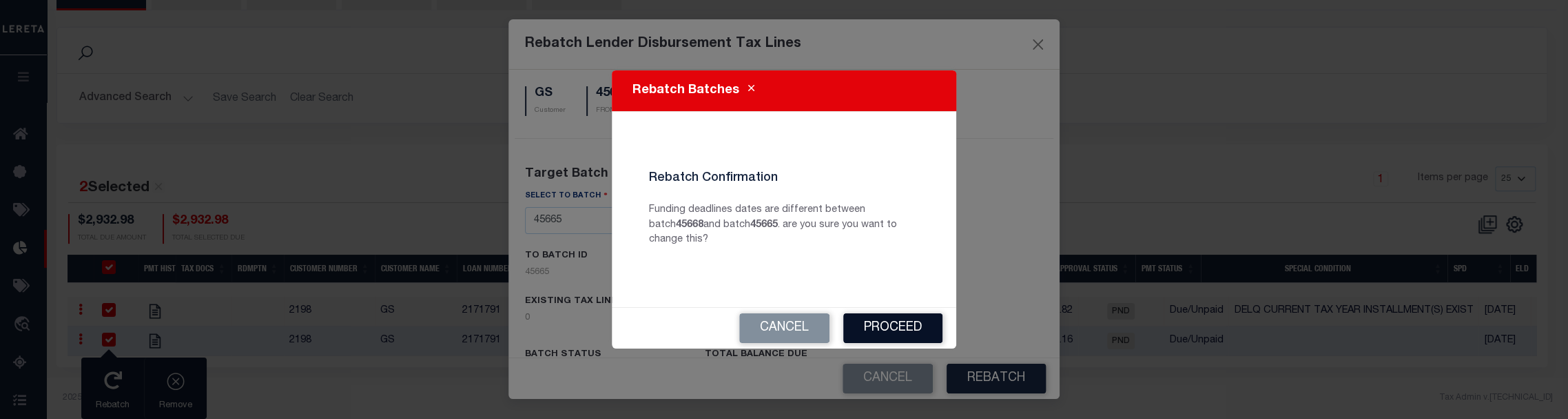
click button "Proceed"
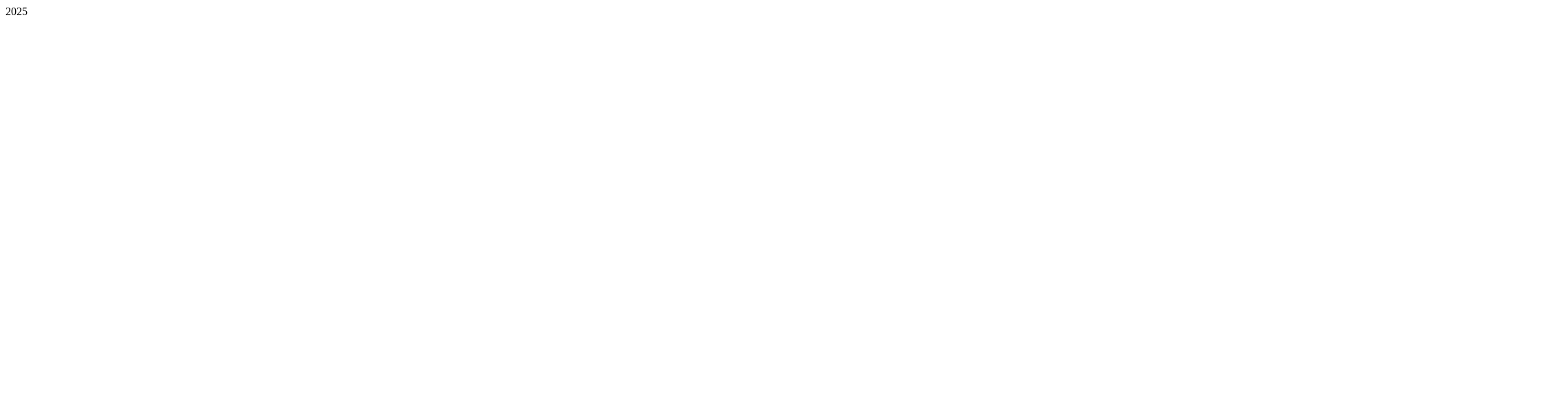
scroll to position [0, 0]
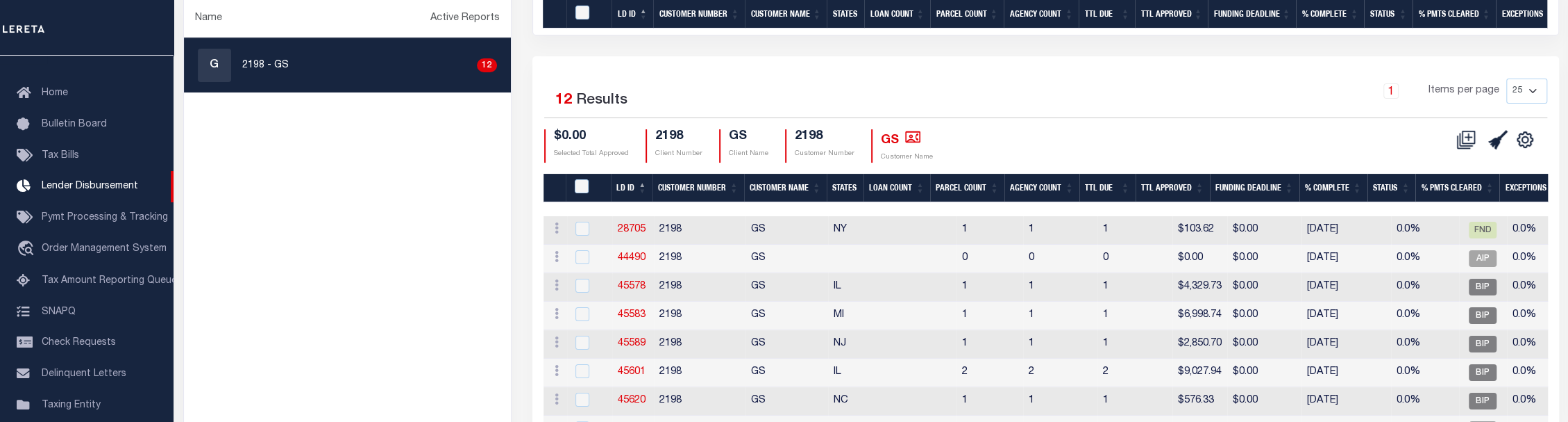
scroll to position [381, 0]
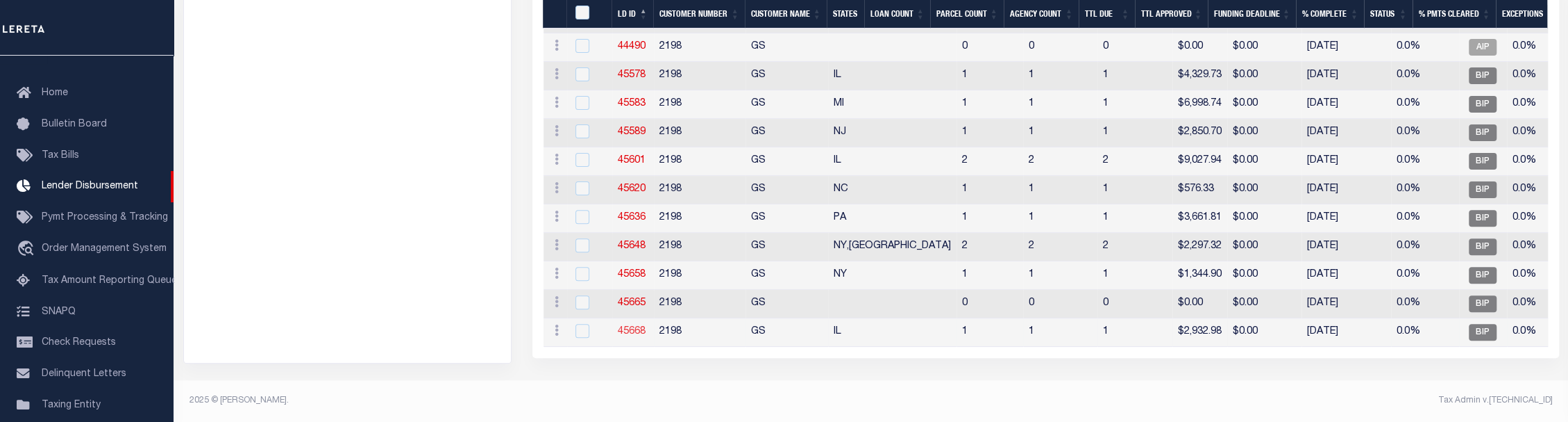
click at [640, 329] on link "45668" at bounding box center [631, 331] width 28 height 10
checkbox input "true"
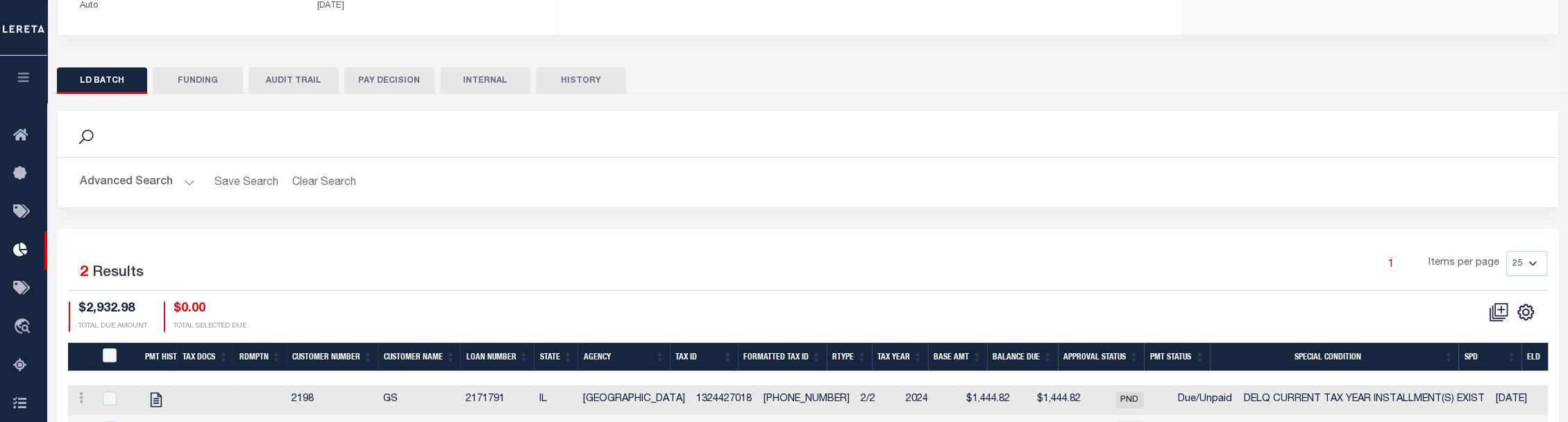
scroll to position [318, 0]
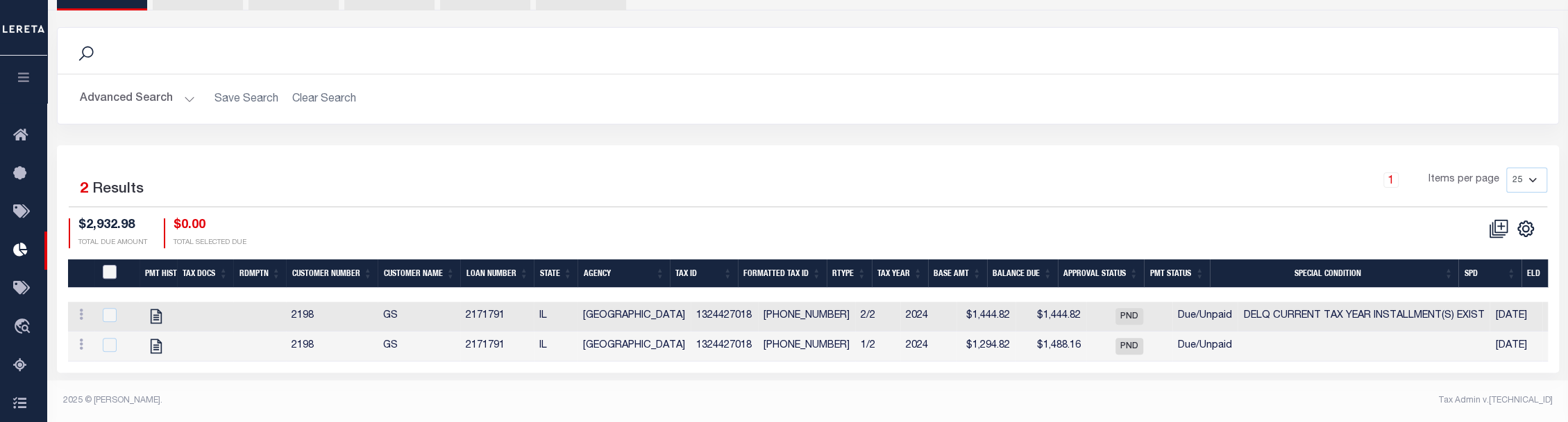
click at [108, 265] on input "PayeePmtBatchStatus" at bounding box center [109, 272] width 14 height 14
checkbox input "true"
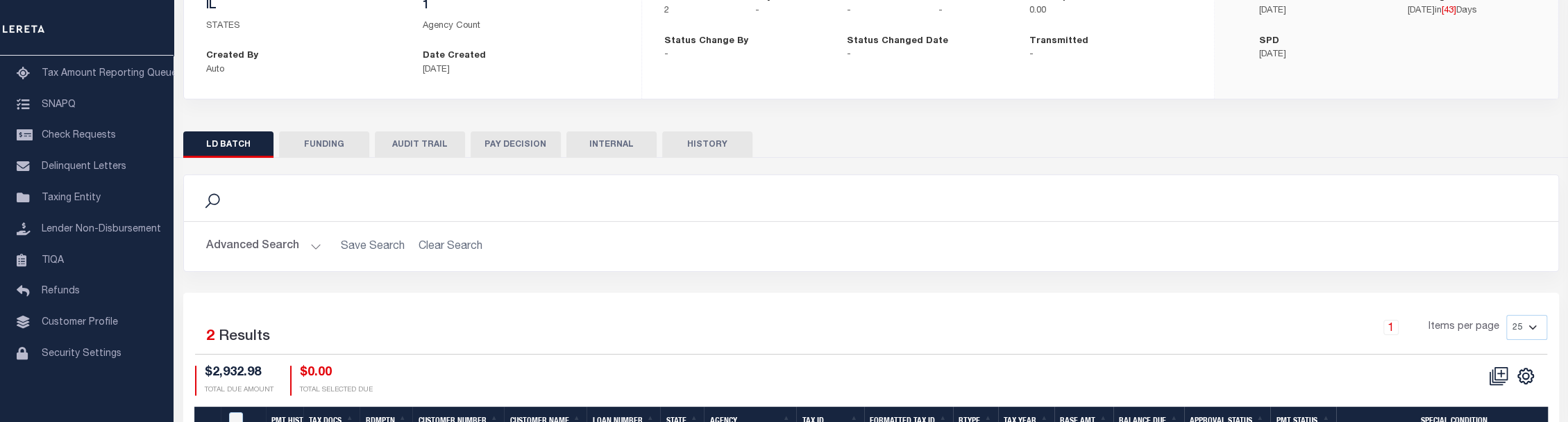
scroll to position [318, 0]
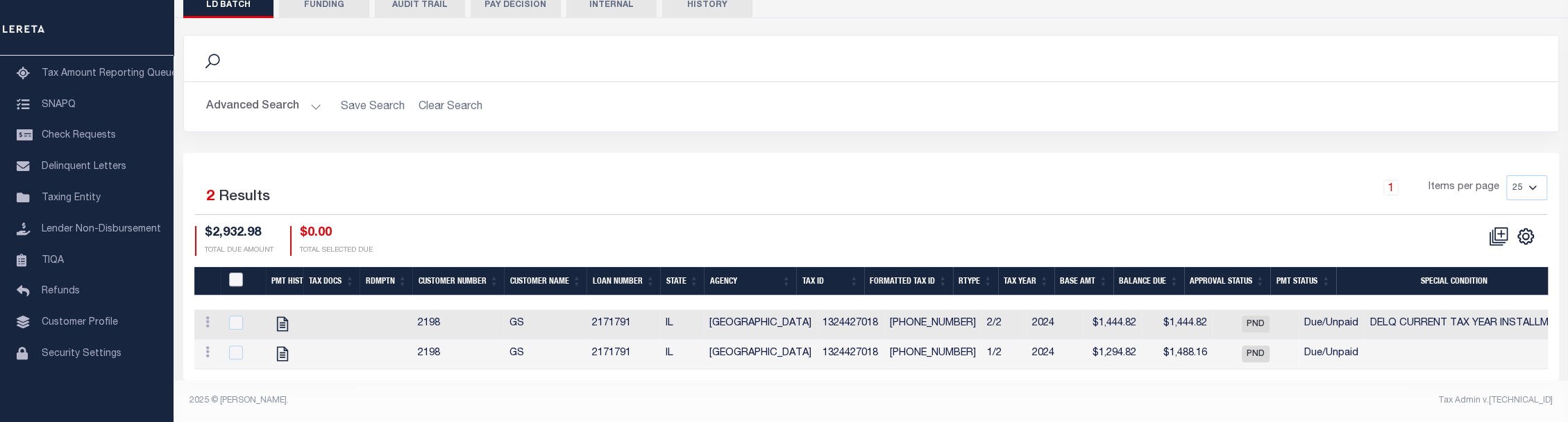
click at [239, 272] on input "PayeePmtBatchStatus" at bounding box center [236, 279] width 14 height 14
checkbox input "true"
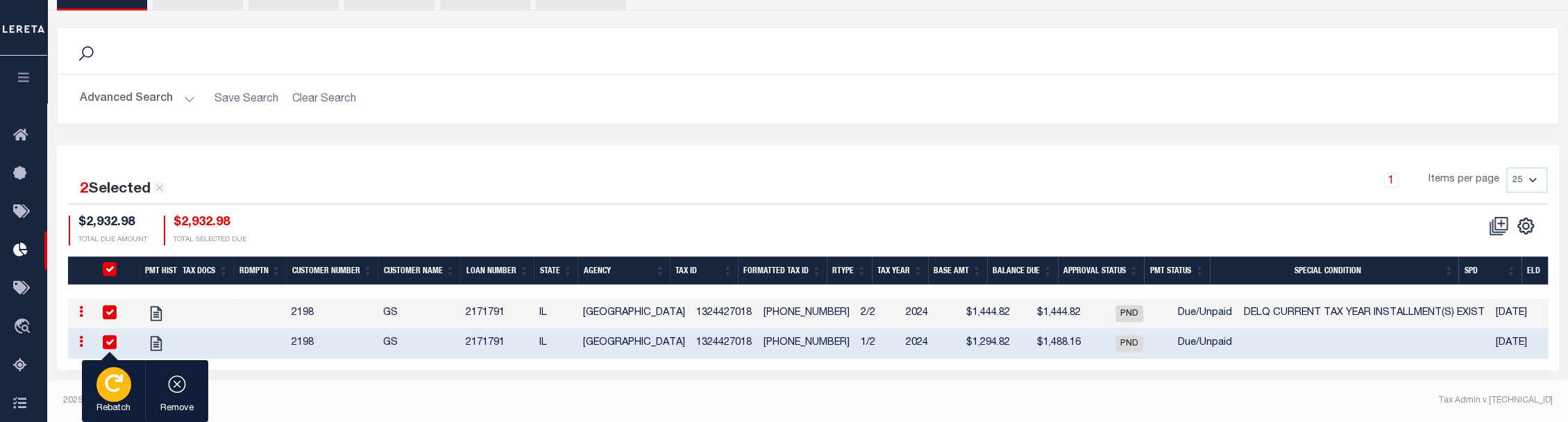
click at [125, 398] on button "Rebatch" at bounding box center [113, 391] width 63 height 62
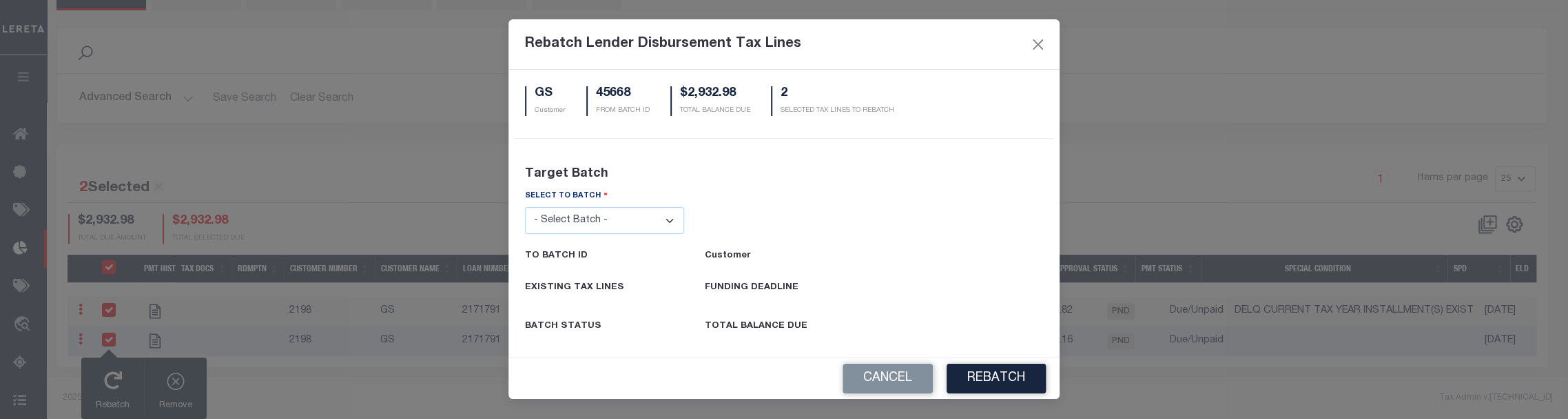
click at [567, 228] on select "- Select Batch - 24274 24276 24279 24283 24285 24513 24539 24542 24572 24604 24…" at bounding box center [604, 221] width 160 height 27
select select "45665"
click at [525, 207] on select "- Select Batch - 24274 24276 24279 24283 24285 24513 24539 24542 24572 24604 24…" at bounding box center [604, 221] width 160 height 27
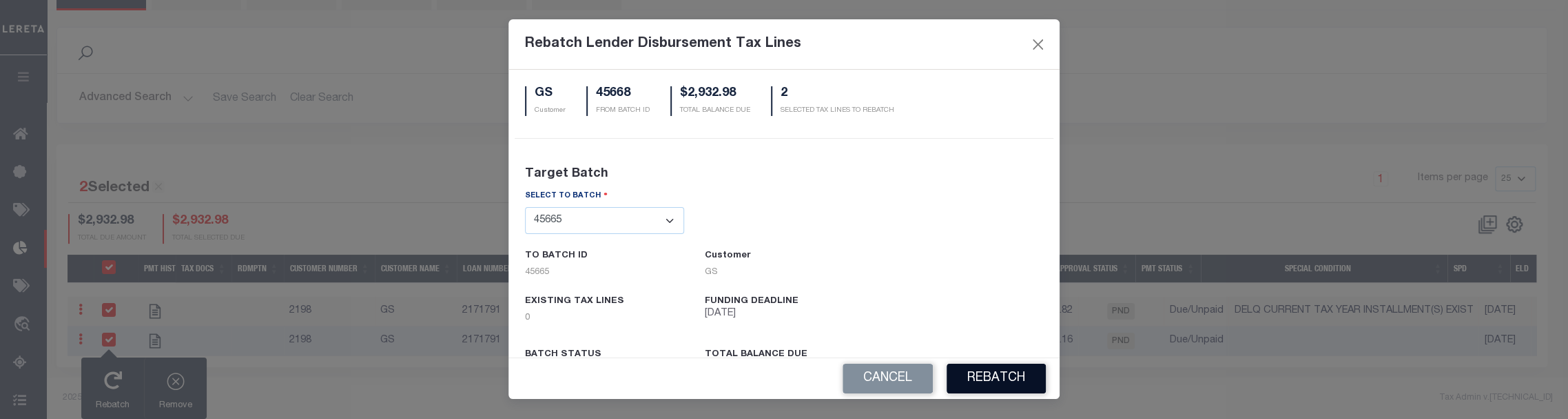
click at [1018, 387] on button "REBATCH" at bounding box center [996, 378] width 100 height 30
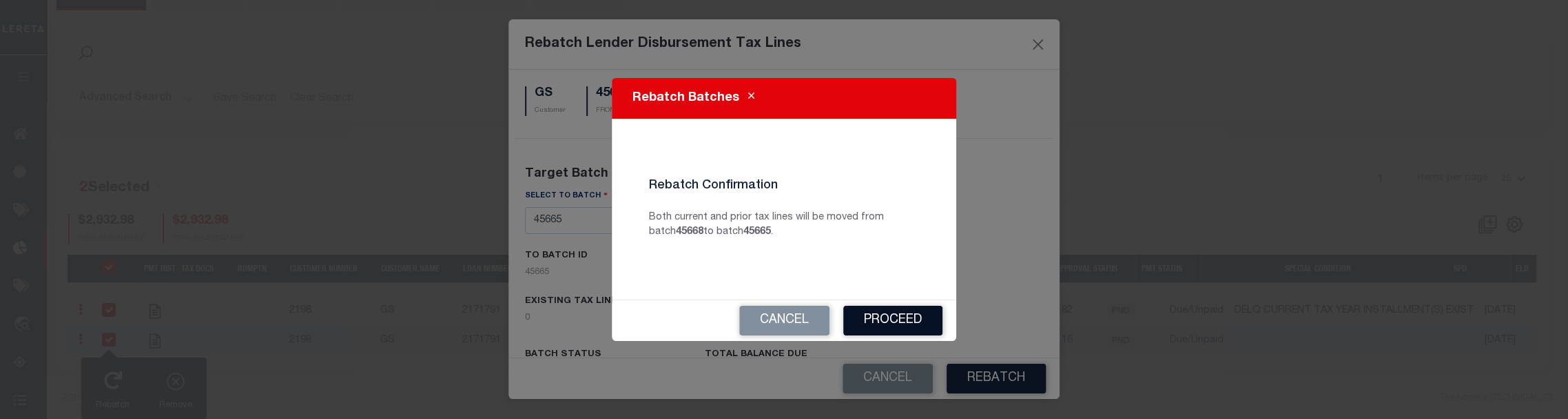
click at [887, 319] on button "Proceed" at bounding box center [893, 320] width 100 height 30
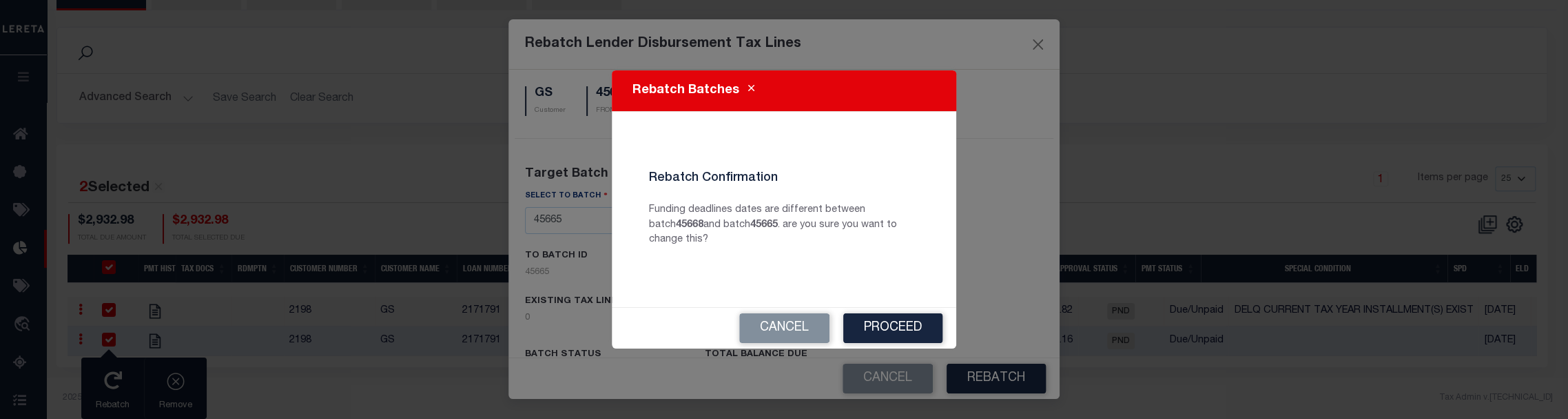
click at [887, 319] on button "Proceed" at bounding box center [893, 328] width 100 height 30
